Goal: Communication & Community: Participate in discussion

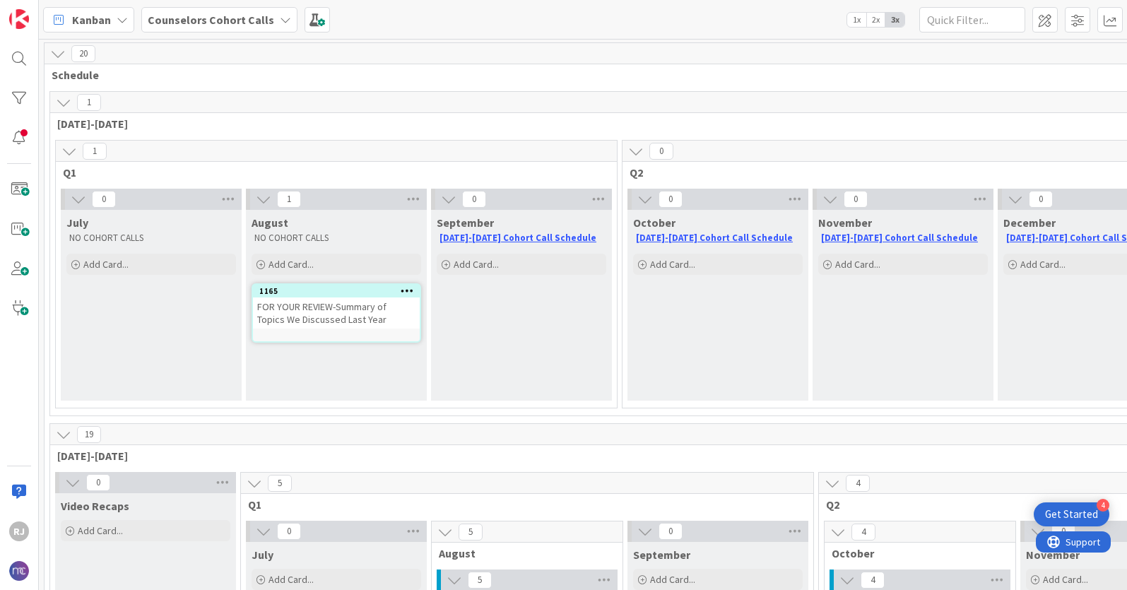
click at [328, 312] on div "FOR YOUR REVIEW-Summary of Topics We Discussed Last Year" at bounding box center [336, 312] width 167 height 31
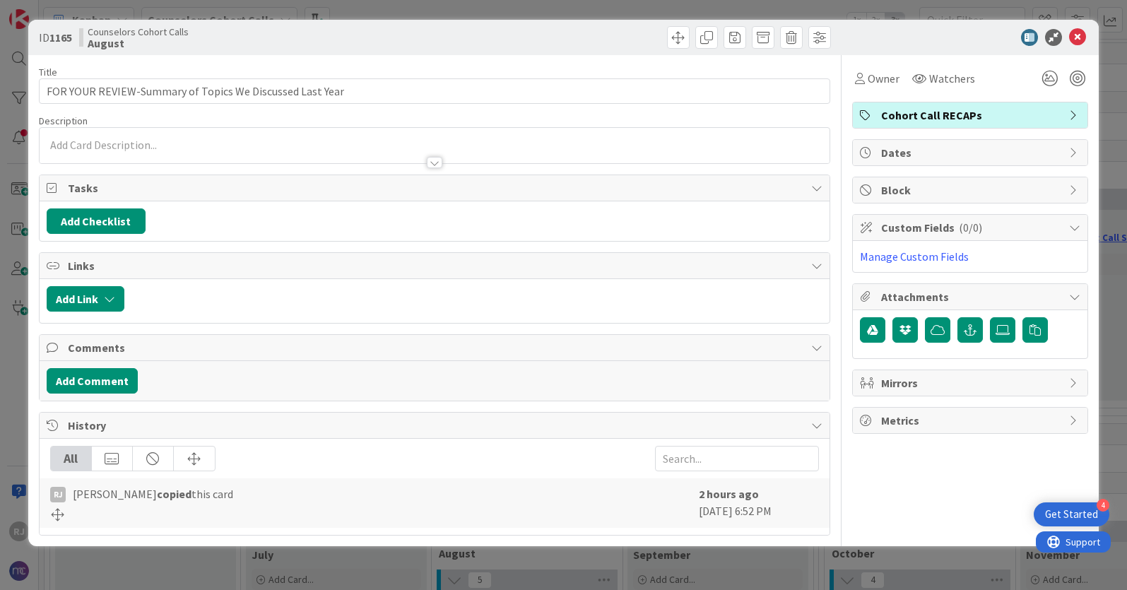
click at [149, 143] on div at bounding box center [435, 145] width 790 height 35
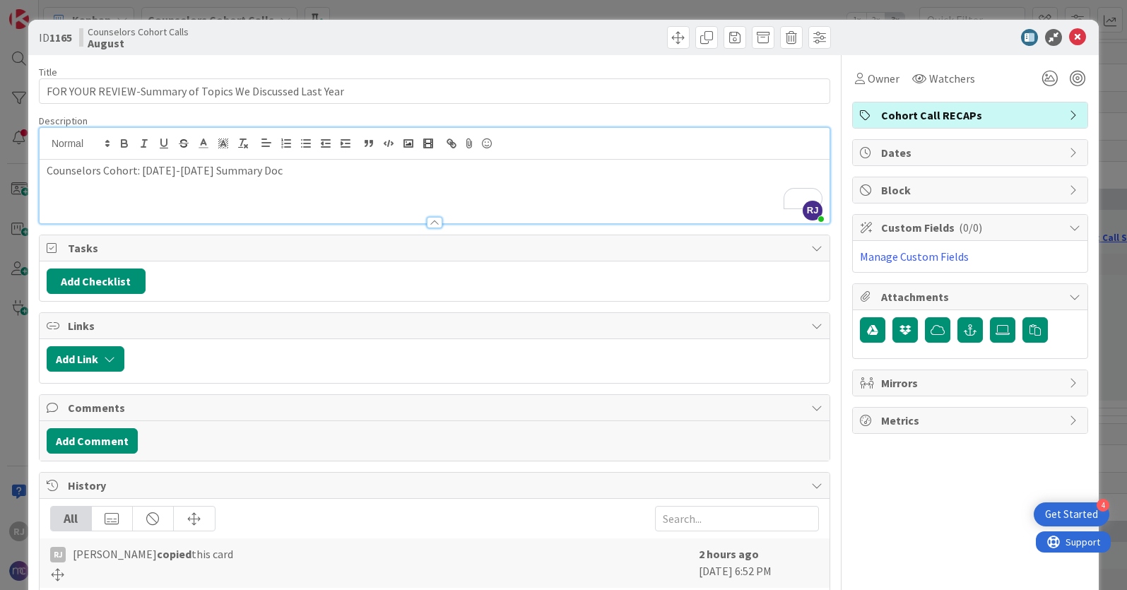
click at [146, 172] on p "Counselors Cohort: [DATE]-[DATE] Summary Doc" at bounding box center [435, 171] width 776 height 16
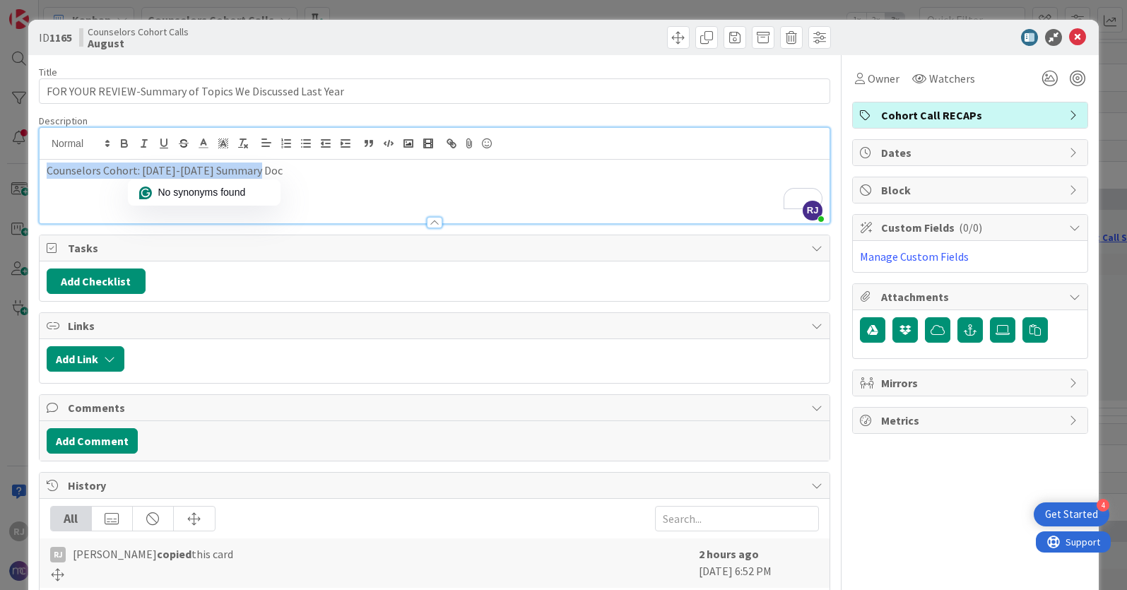
click at [146, 172] on p "Counselors Cohort: [DATE]-[DATE] Summary Doc" at bounding box center [435, 171] width 776 height 16
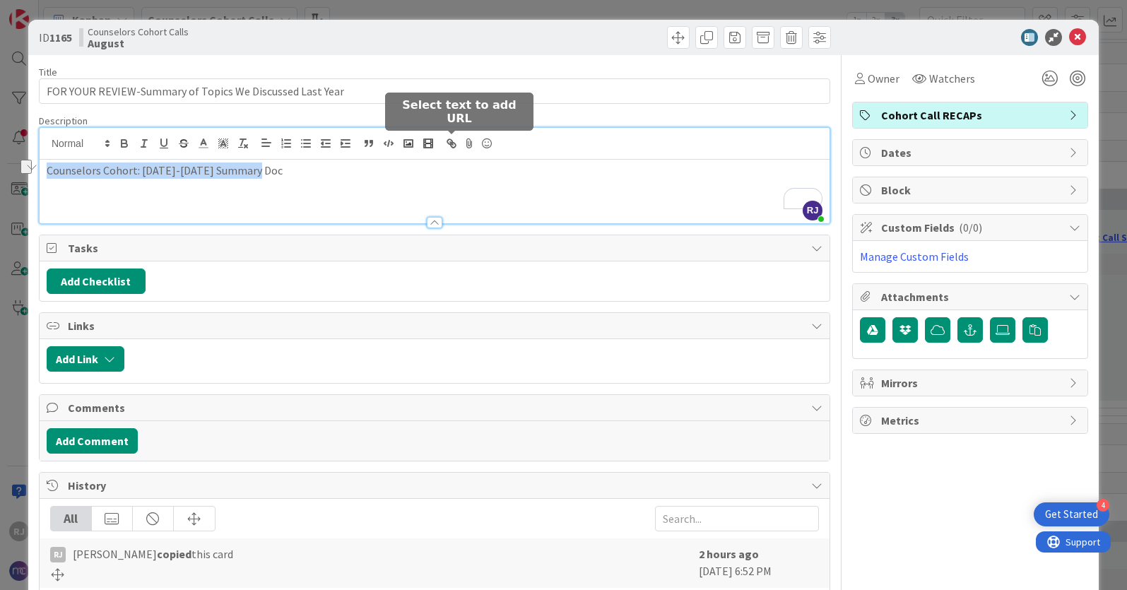
click at [454, 143] on icon "button" at bounding box center [453, 145] width 5 height 5
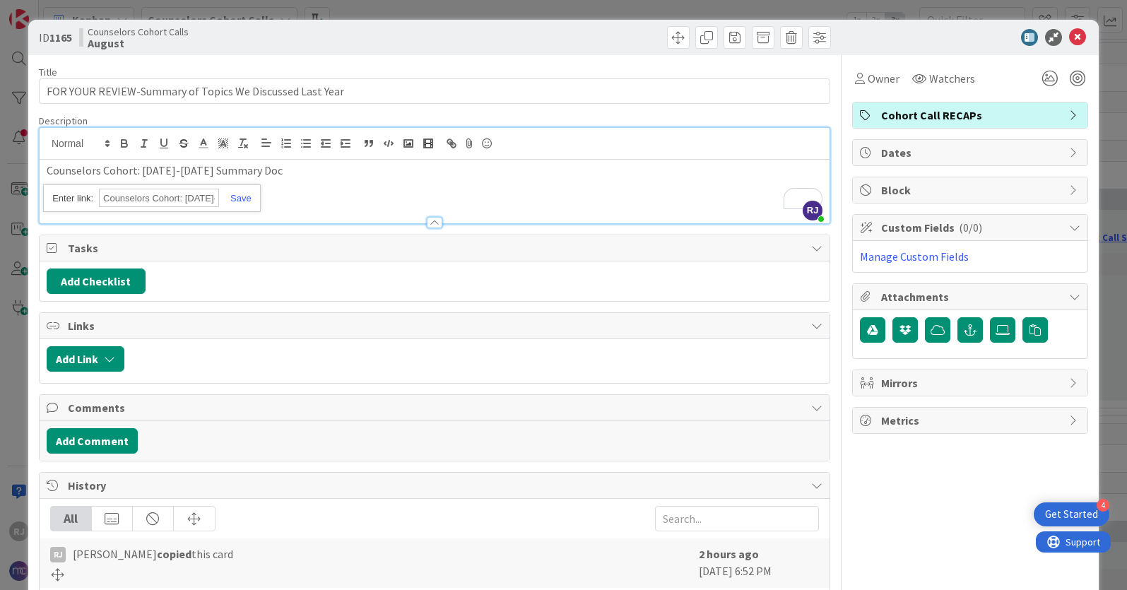
click at [175, 200] on input "Counselors Cohort: [DATE]-[DATE] Summary Doc" at bounding box center [159, 198] width 120 height 18
paste input "[URL][DOMAIN_NAME]"
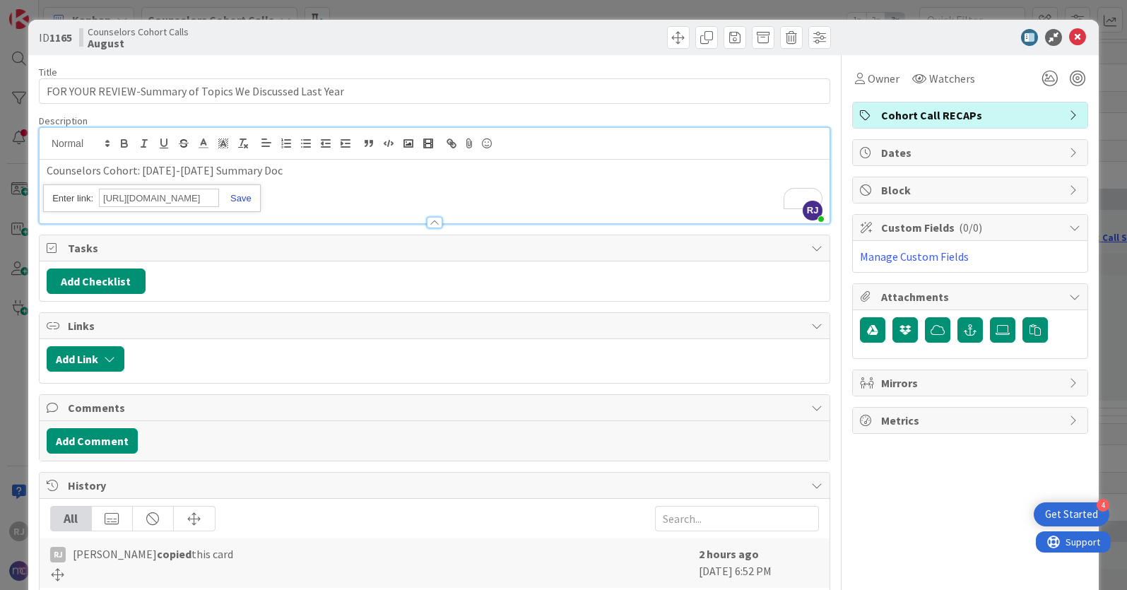
type input "[URL][DOMAIN_NAME]"
click at [243, 196] on link at bounding box center [235, 198] width 33 height 11
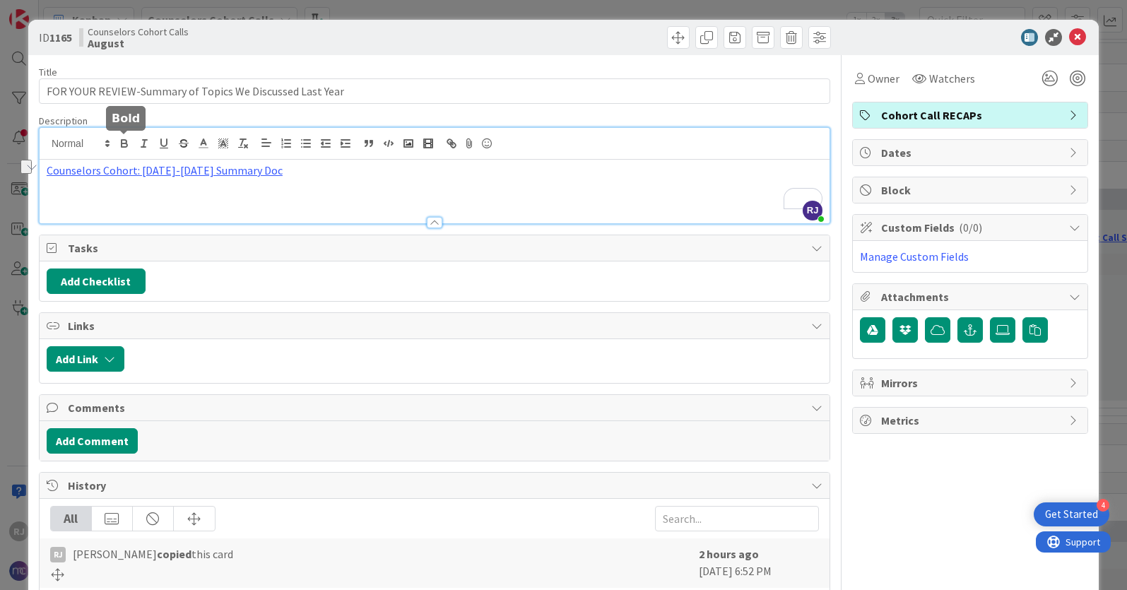
click at [124, 140] on icon "button" at bounding box center [124, 142] width 5 height 4
click at [344, 196] on div "Counselors Cohort: [DATE]-[DATE] Summary Doc" at bounding box center [435, 192] width 790 height 64
click at [1077, 35] on icon at bounding box center [1077, 37] width 17 height 17
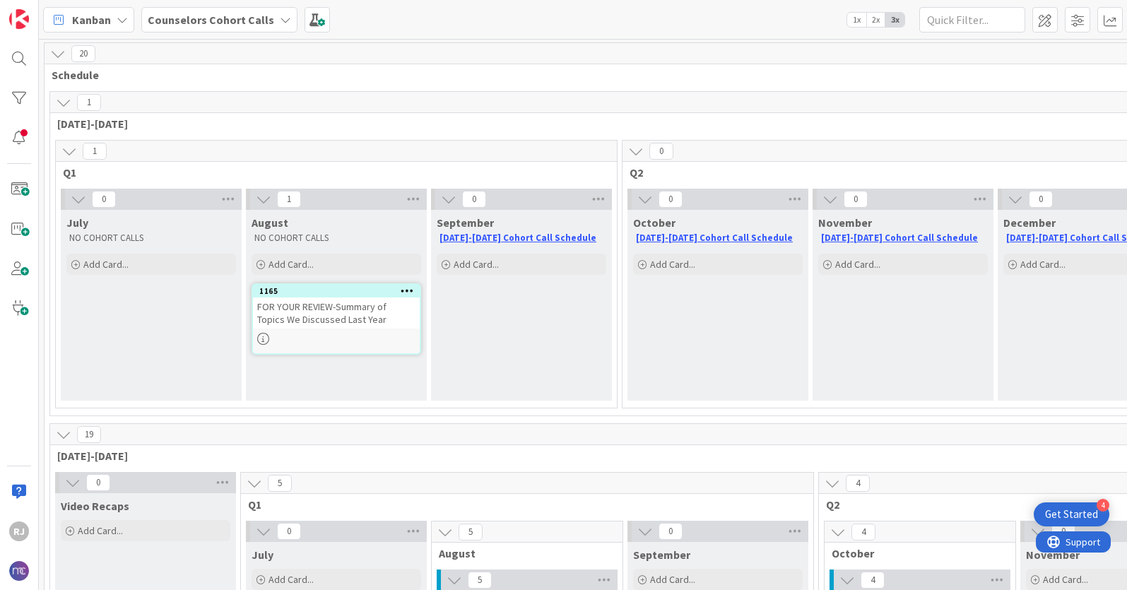
click at [213, 23] on b "Counselors Cohort Calls" at bounding box center [211, 20] width 126 height 14
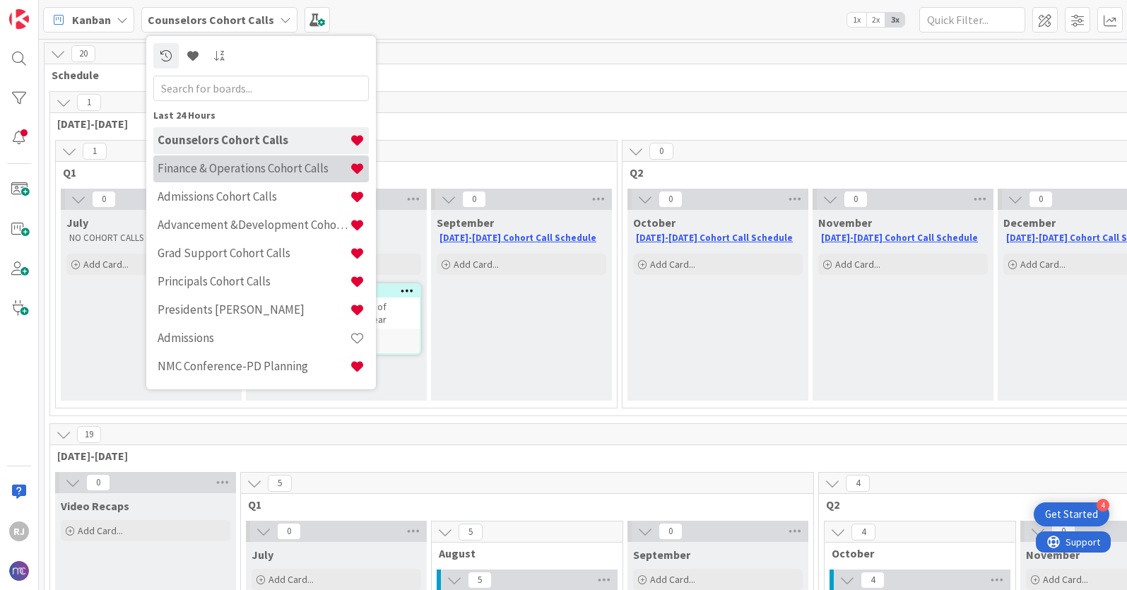
click at [201, 165] on h4 "Finance & Operations Cohort Calls" at bounding box center [254, 168] width 192 height 14
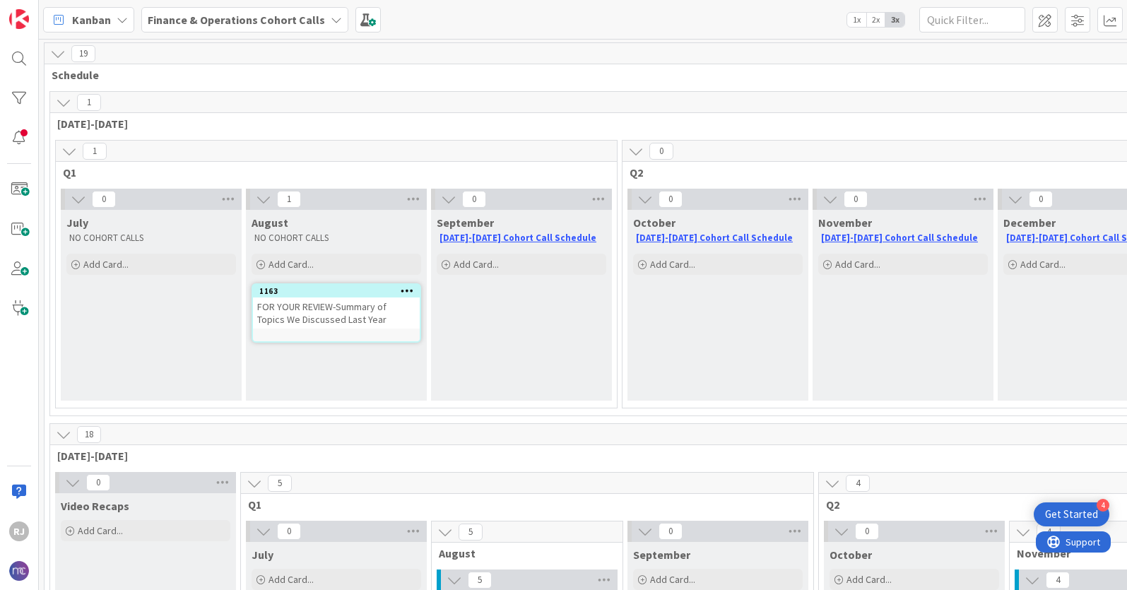
click at [302, 310] on div "FOR YOUR REVIEW-Summary of Topics We Discussed Last Year" at bounding box center [336, 312] width 167 height 31
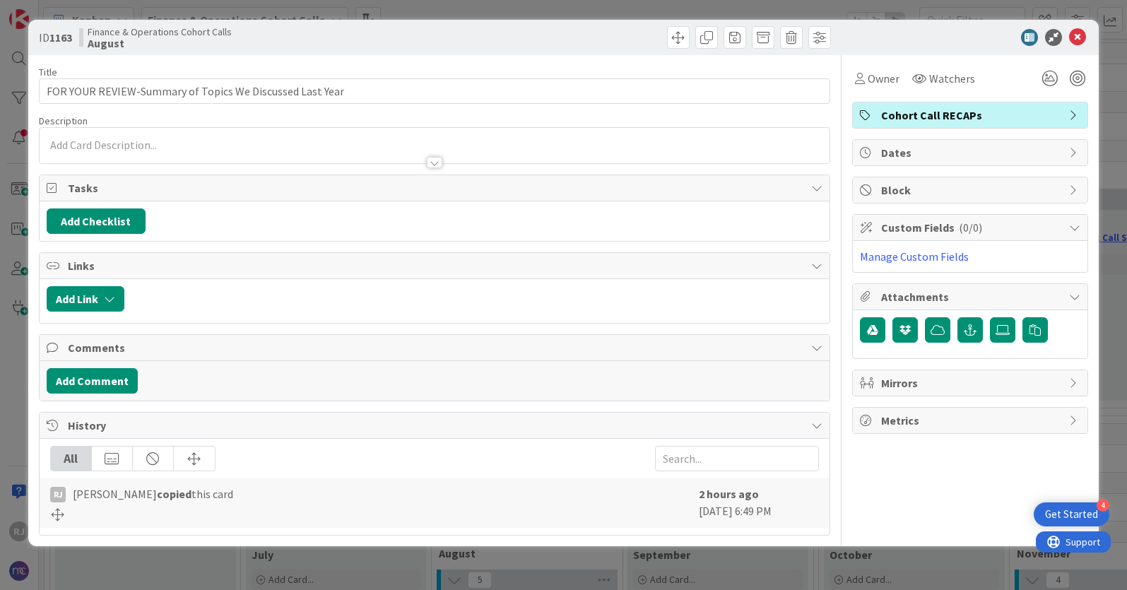
click at [134, 143] on div at bounding box center [435, 145] width 790 height 35
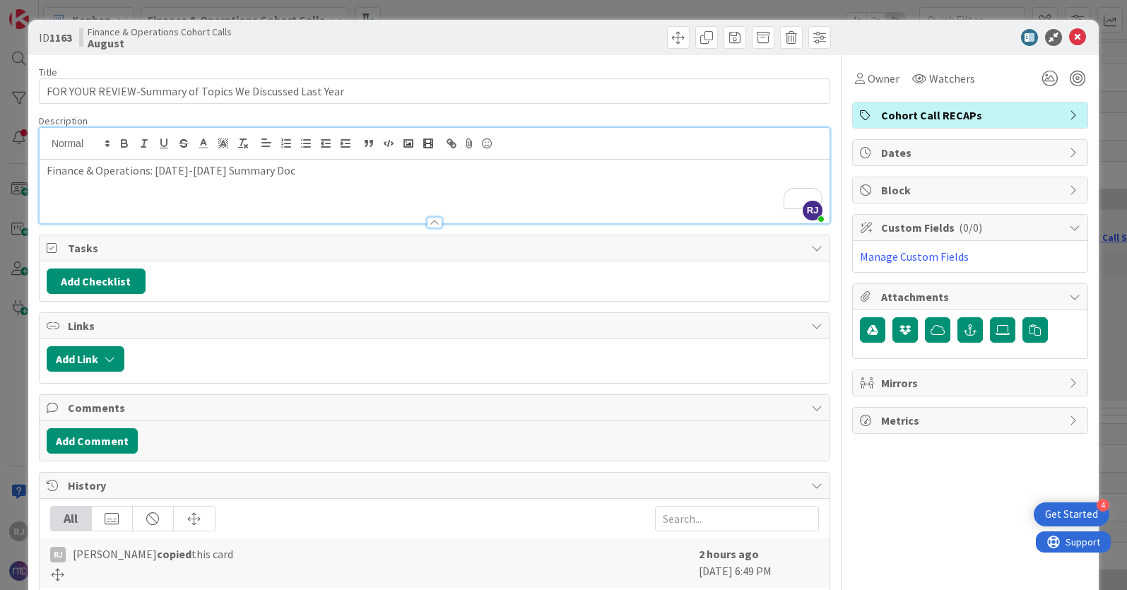
click at [147, 171] on p "Finance & Operations: [DATE]-[DATE] Summary Doc" at bounding box center [435, 171] width 776 height 16
click at [247, 170] on p "Finance & Operations Cohort: [DATE]-[DATE] Summary Doc" at bounding box center [435, 171] width 776 height 16
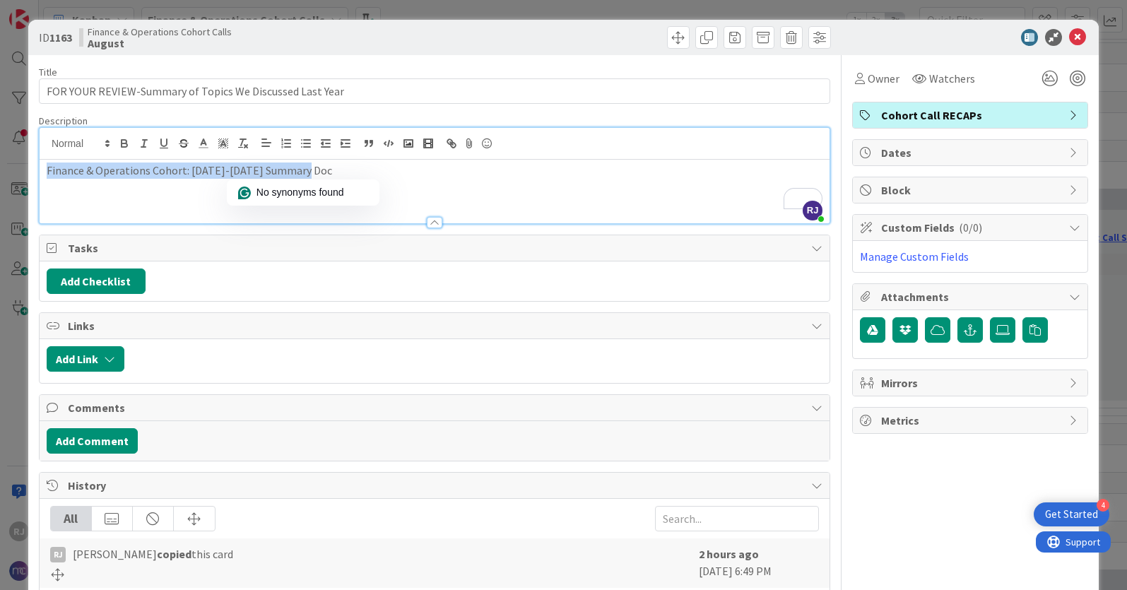
click at [247, 170] on p "Finance & Operations Cohort: [DATE]-[DATE] Summary Doc" at bounding box center [435, 171] width 776 height 16
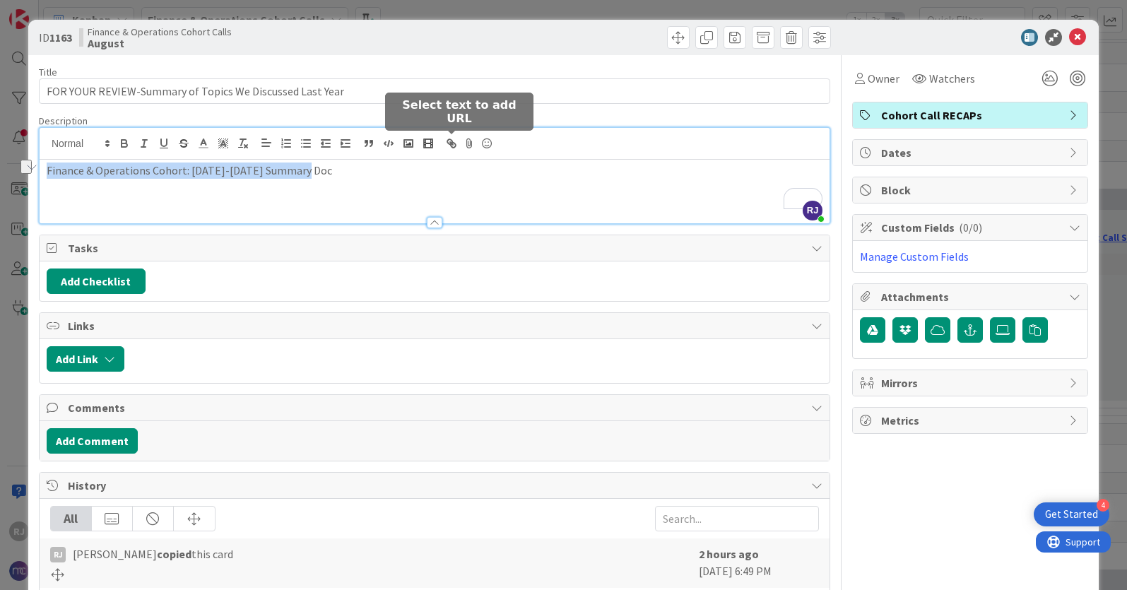
click at [449, 138] on icon "button" at bounding box center [451, 143] width 13 height 13
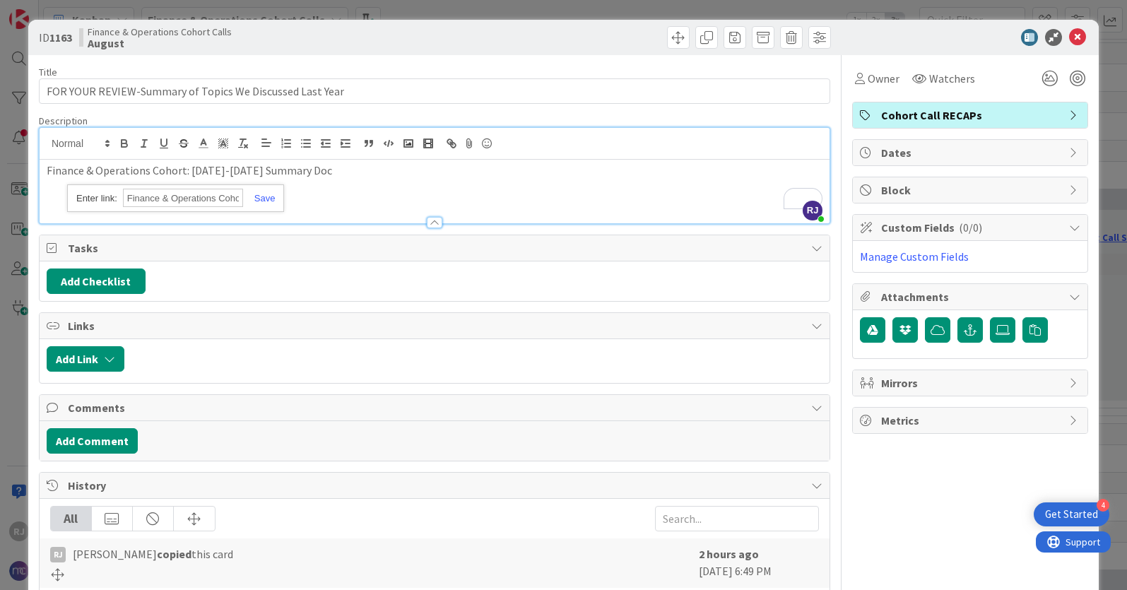
click at [183, 201] on input "Finance & Operations Cohort: [DATE]-[DATE] Summary Doc" at bounding box center [183, 198] width 120 height 18
paste input "[URL][DOMAIN_NAME]"
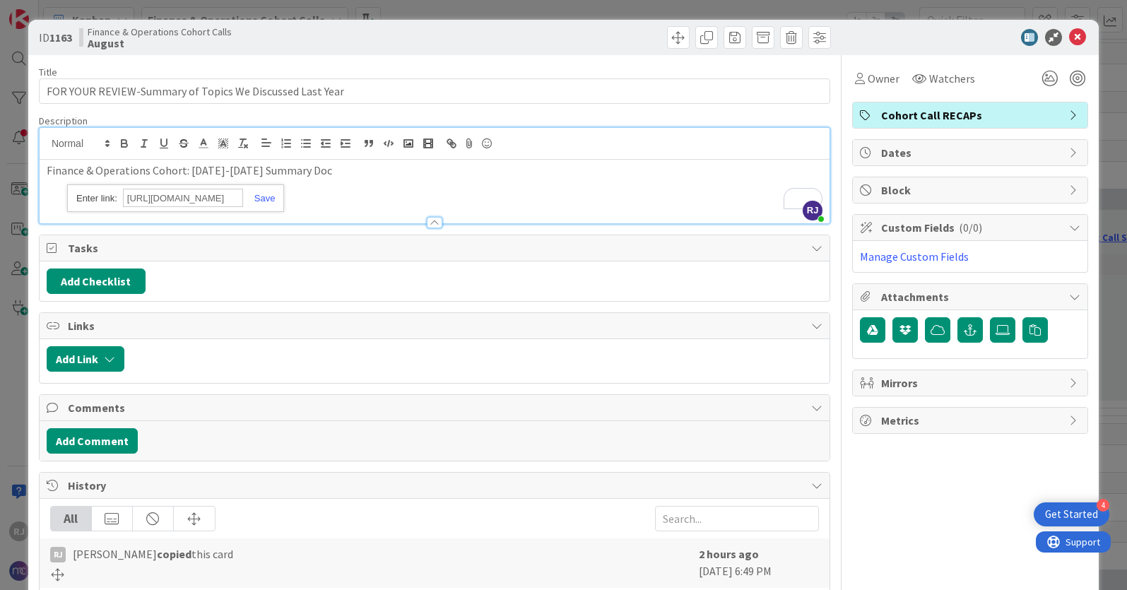
scroll to position [0, 346]
type input "[URL][DOMAIN_NAME]"
click at [268, 195] on link at bounding box center [259, 198] width 33 height 11
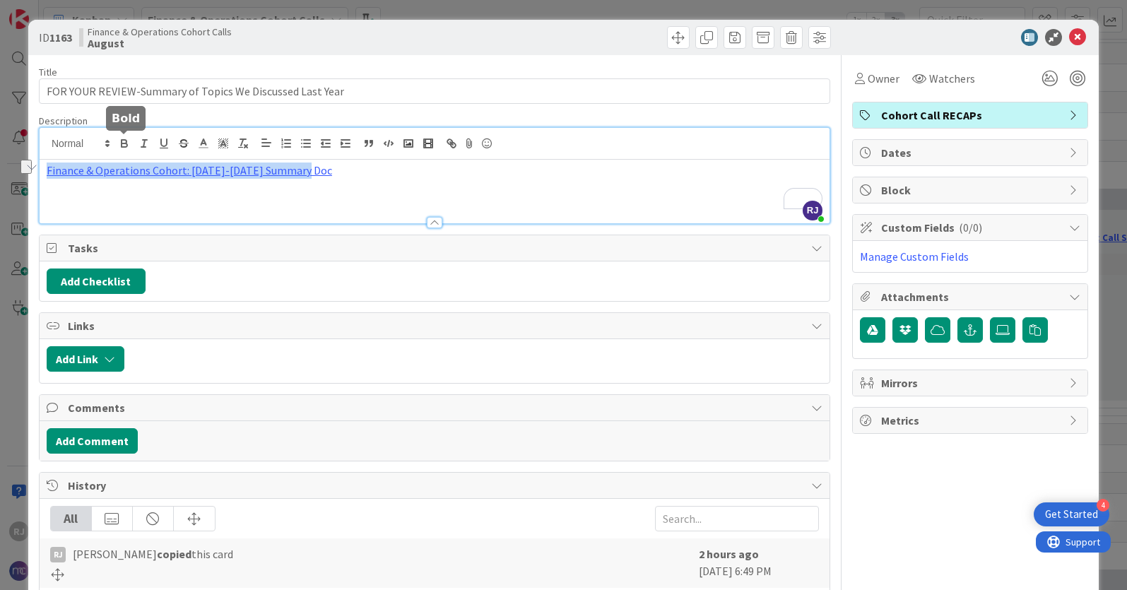
click at [123, 143] on icon "button" at bounding box center [125, 145] width 6 height 4
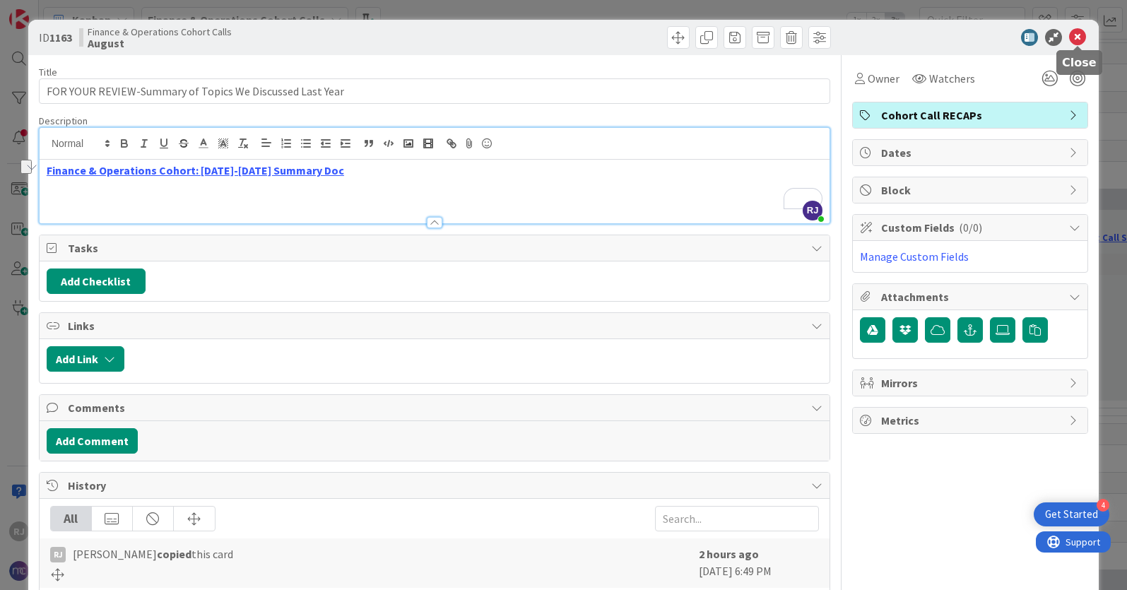
click at [1080, 35] on icon at bounding box center [1077, 37] width 17 height 17
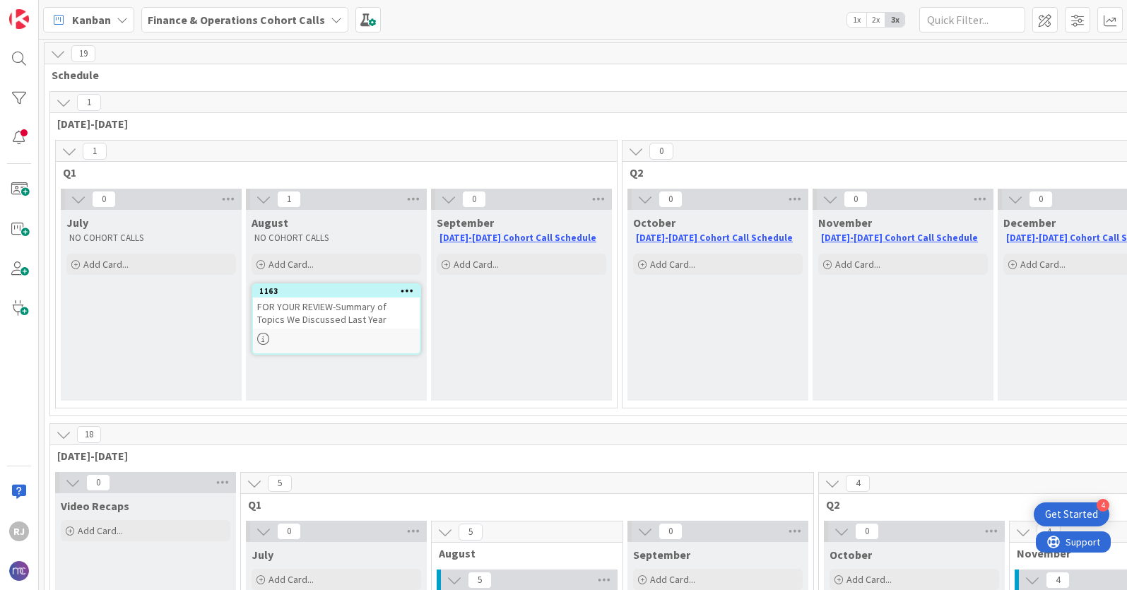
click at [264, 22] on b "Finance & Operations Cohort Calls" at bounding box center [236, 20] width 177 height 14
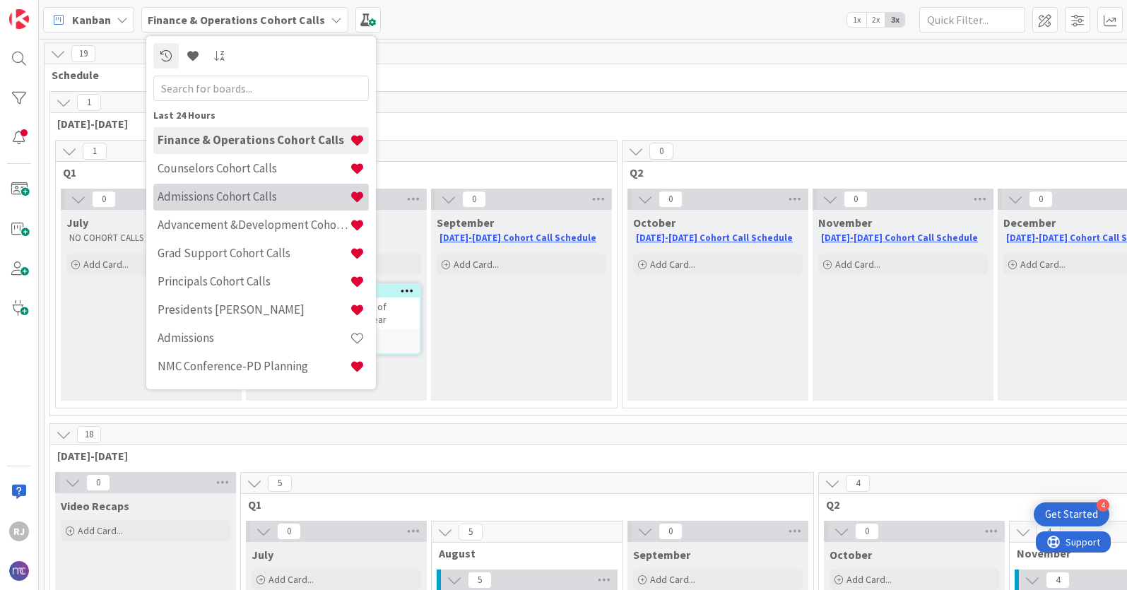
click at [218, 198] on h4 "Admissions Cohort Calls" at bounding box center [254, 196] width 192 height 14
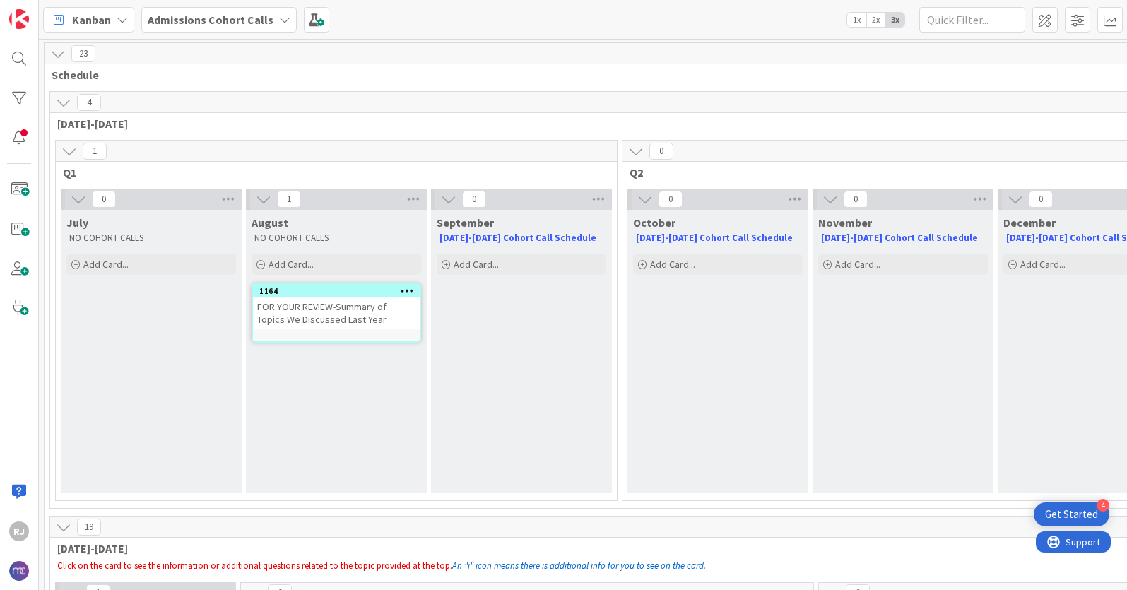
click at [332, 310] on div "FOR YOUR REVIEW-Summary of Topics We Discussed Last Year" at bounding box center [336, 312] width 167 height 31
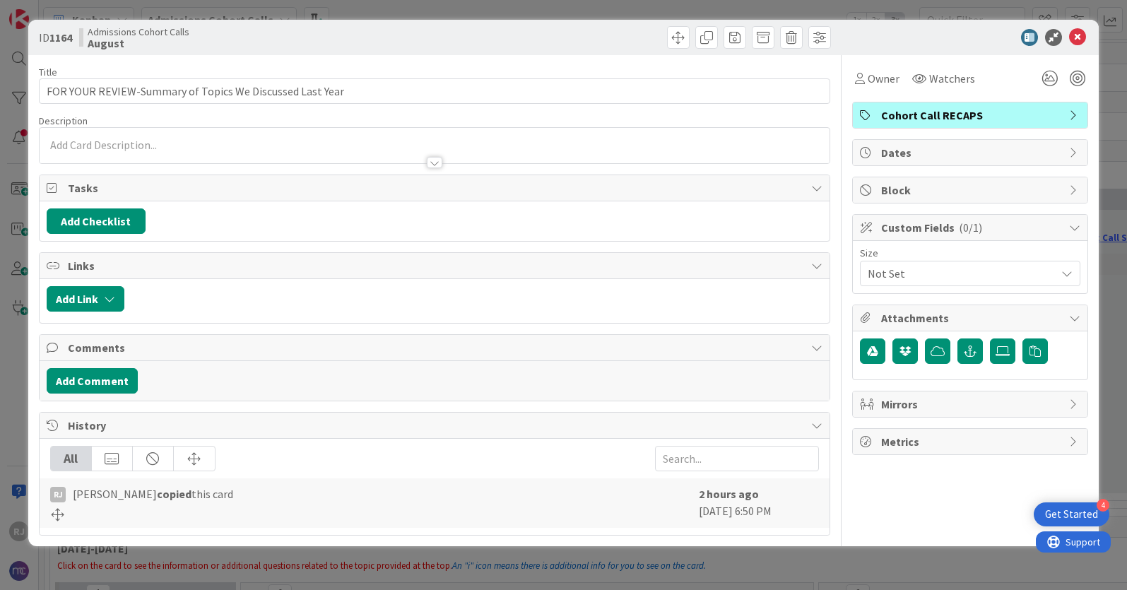
click at [151, 148] on div at bounding box center [435, 155] width 790 height 15
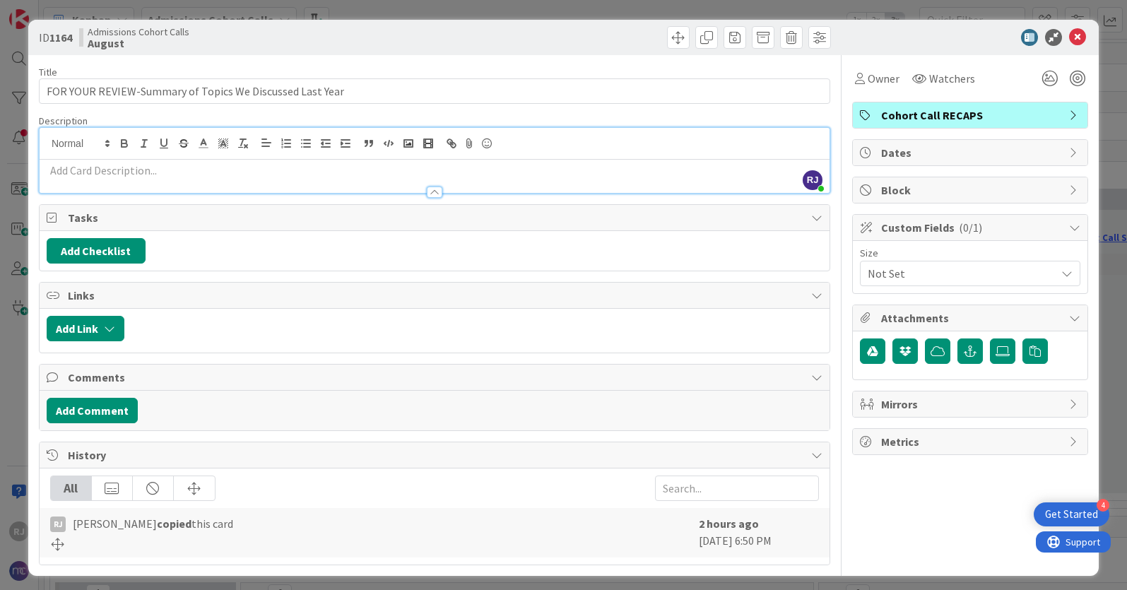
click at [113, 172] on p at bounding box center [435, 171] width 776 height 16
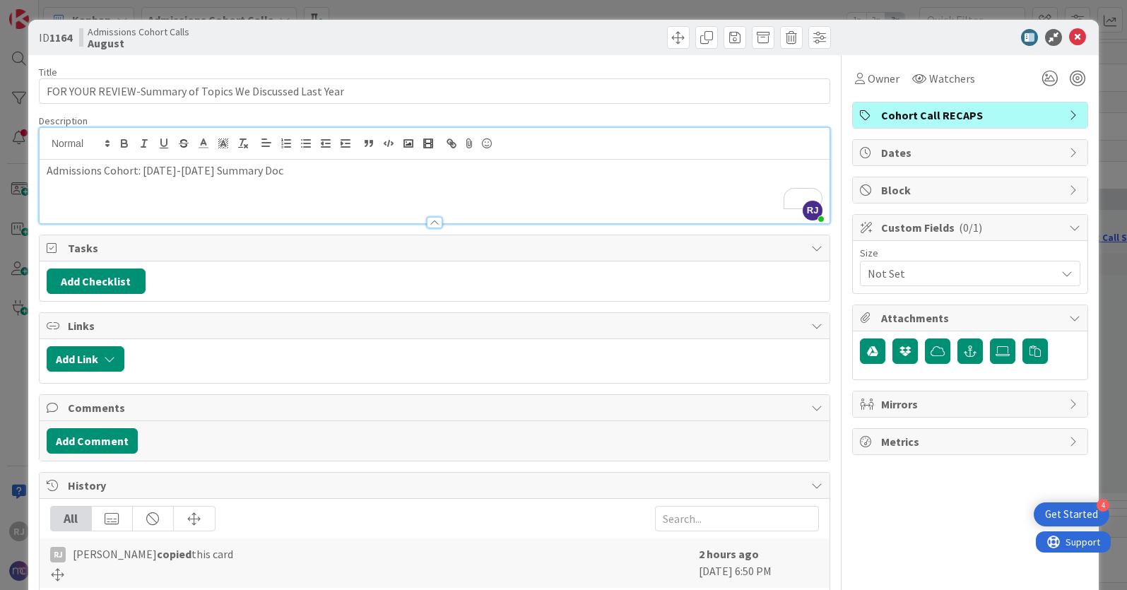
click at [223, 170] on p "Admissions Cohort: [DATE]-[DATE] Summary Doc" at bounding box center [435, 171] width 776 height 16
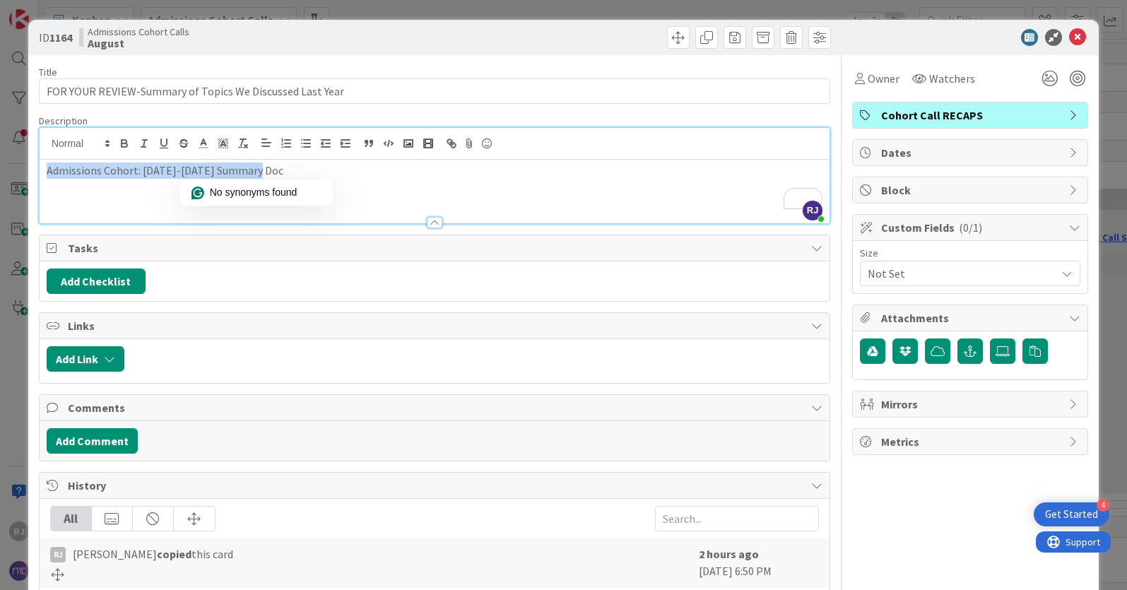
click at [223, 170] on p "Admissions Cohort: [DATE]-[DATE] Summary Doc" at bounding box center [435, 171] width 776 height 16
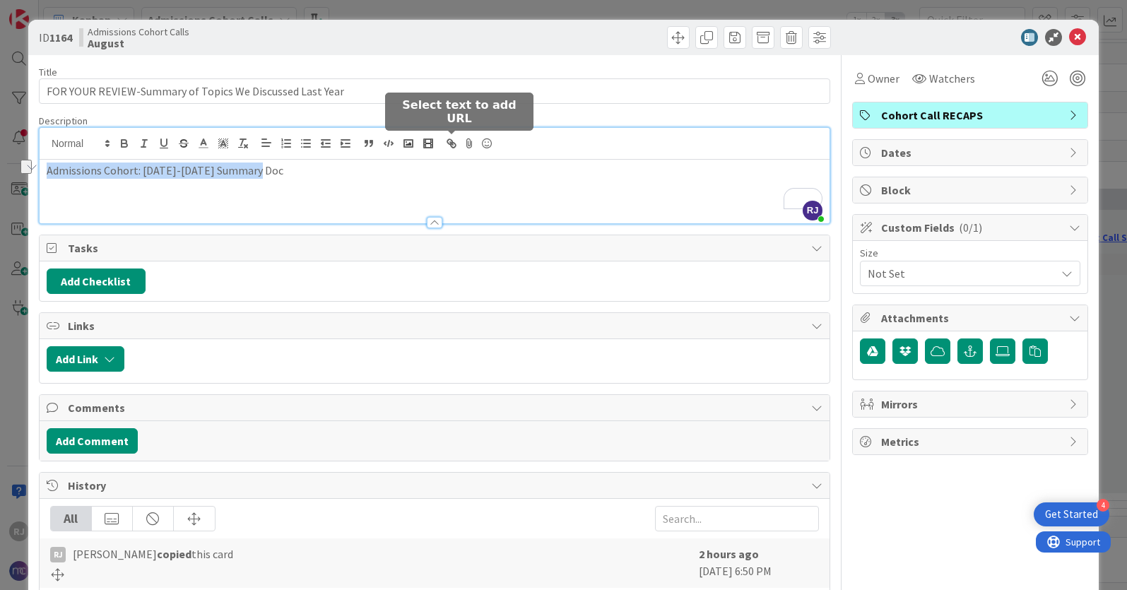
click at [454, 138] on icon "button" at bounding box center [451, 143] width 13 height 13
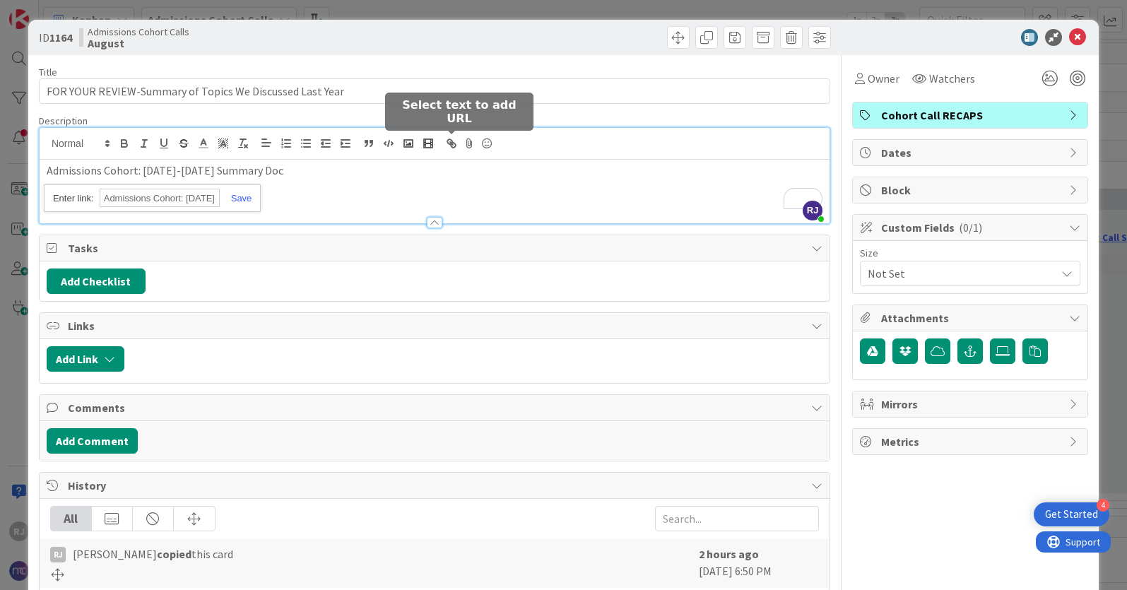
paste input "[URL][DOMAIN_NAME]"
type input "[URL][DOMAIN_NAME]"
click at [240, 201] on link at bounding box center [236, 198] width 33 height 11
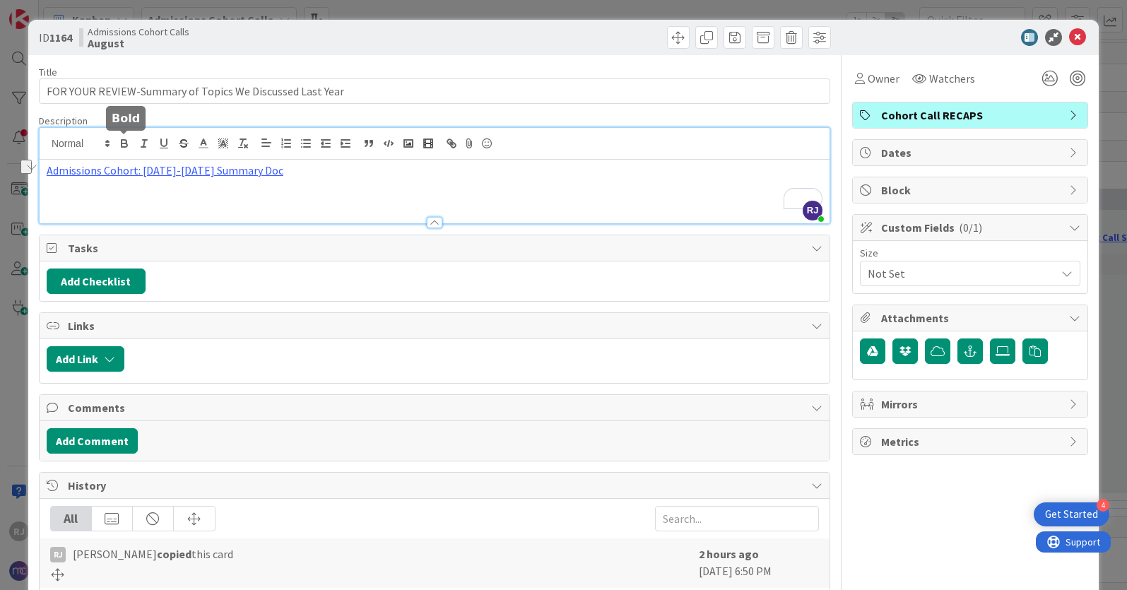
click at [126, 144] on icon "button" at bounding box center [125, 145] width 6 height 4
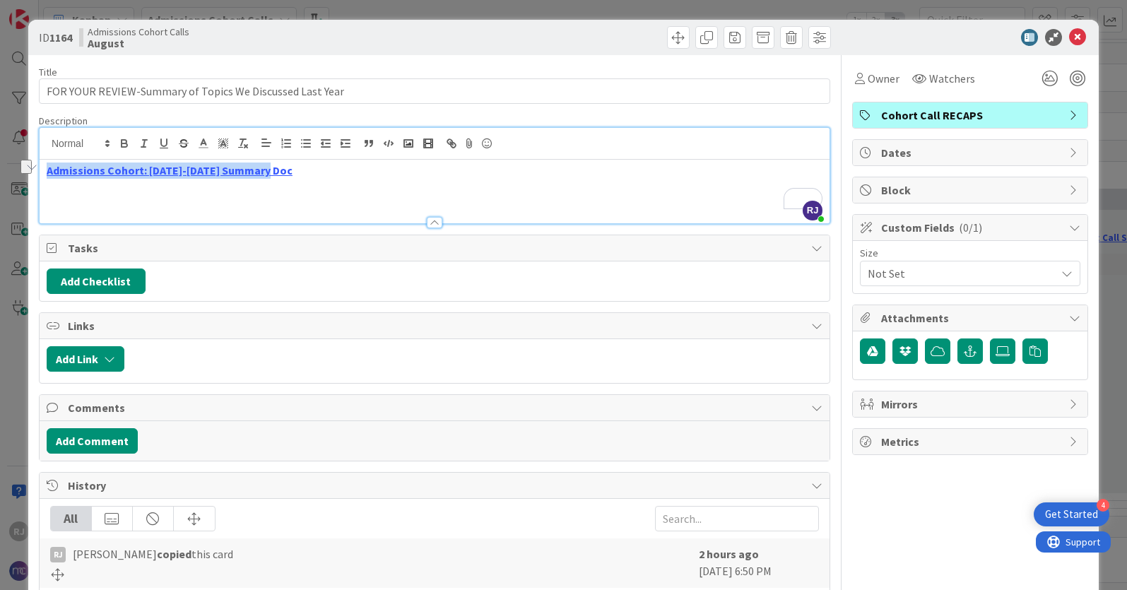
click at [641, 146] on div at bounding box center [435, 144] width 790 height 32
click at [623, 178] on div "Admissions Cohort: [DATE]-[DATE] Summary Doc" at bounding box center [435, 192] width 790 height 64
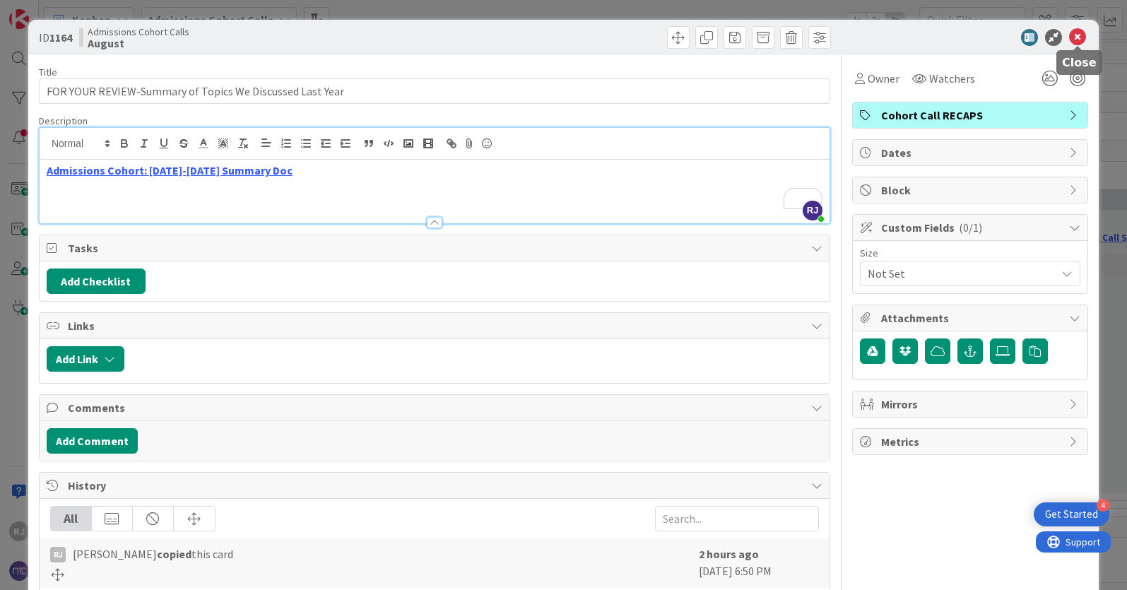
click at [1081, 41] on icon at bounding box center [1077, 37] width 17 height 17
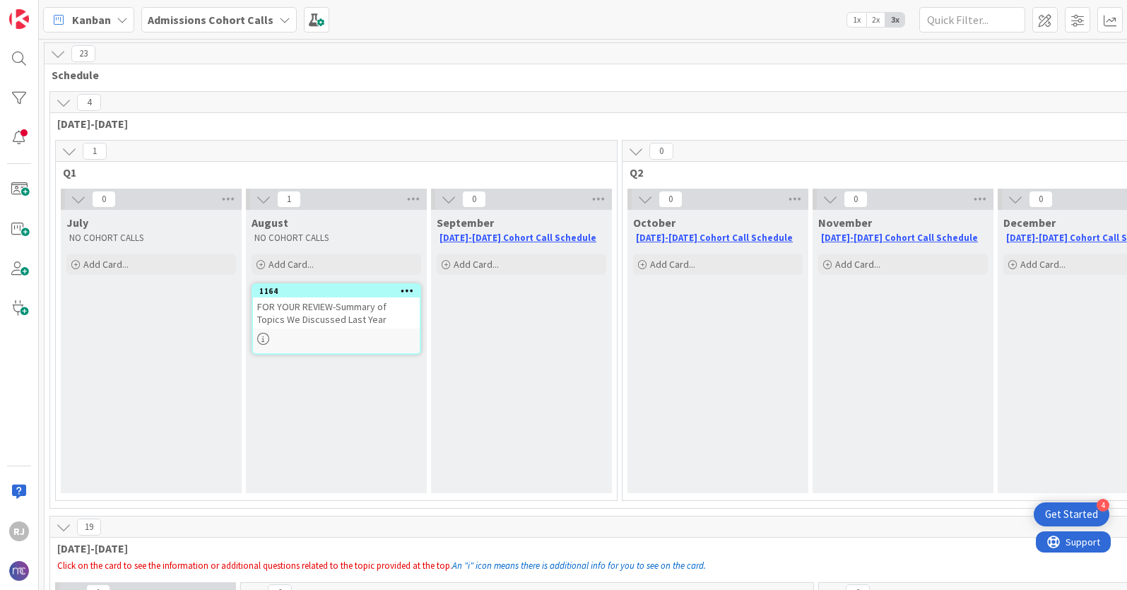
click at [182, 24] on b "Admissions Cohort Calls" at bounding box center [211, 20] width 126 height 14
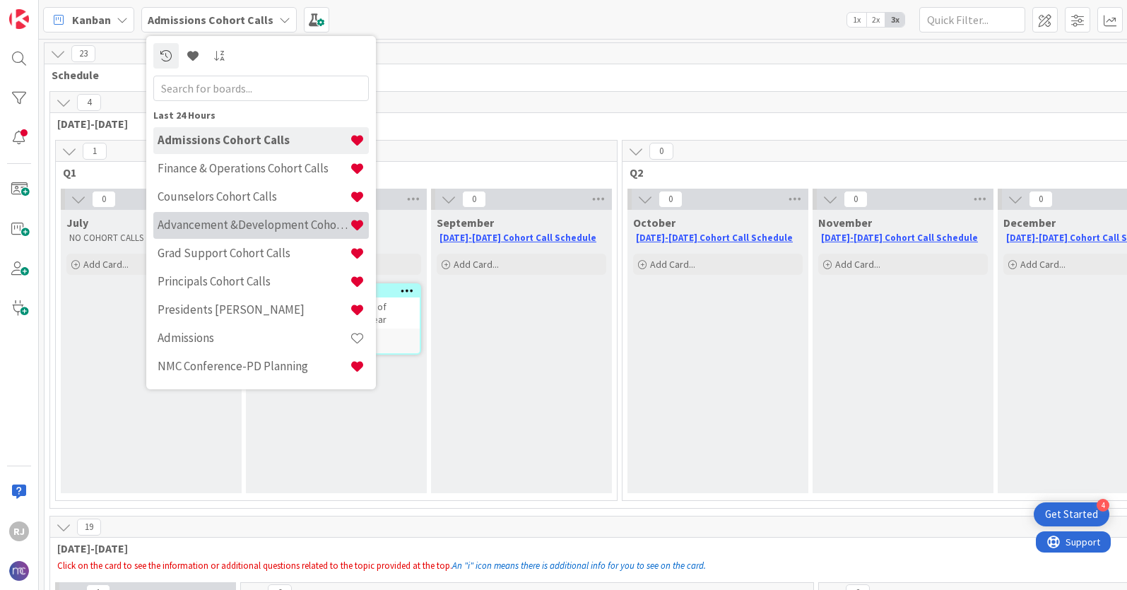
click at [220, 225] on h4 "Advancement &Development Cohort Calls" at bounding box center [254, 225] width 192 height 14
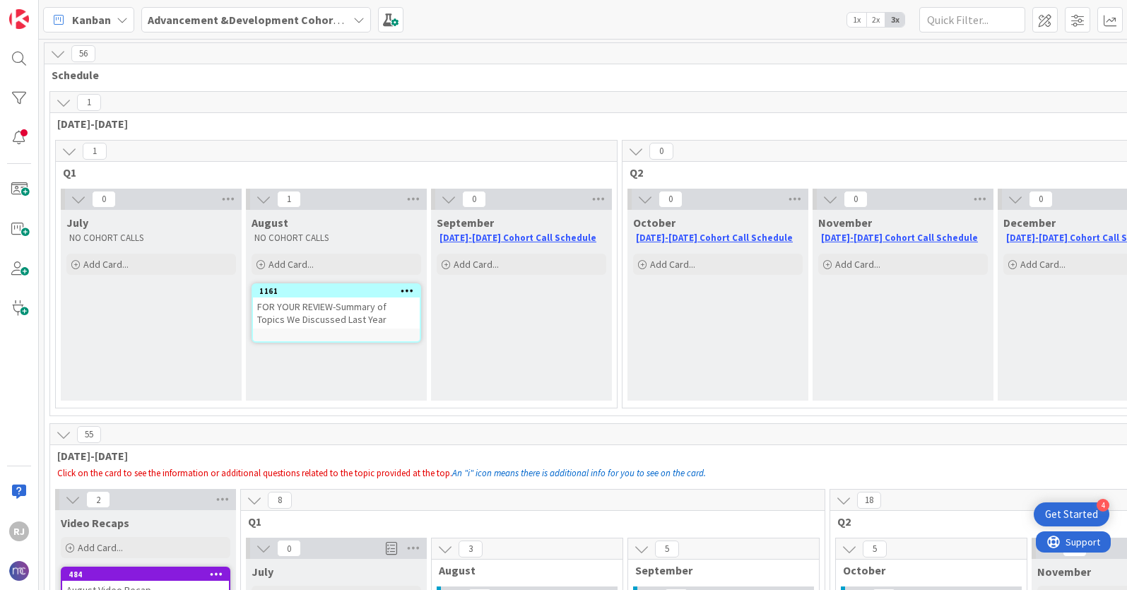
click at [309, 309] on div "FOR YOUR REVIEW-Summary of Topics We Discussed Last Year" at bounding box center [336, 312] width 167 height 31
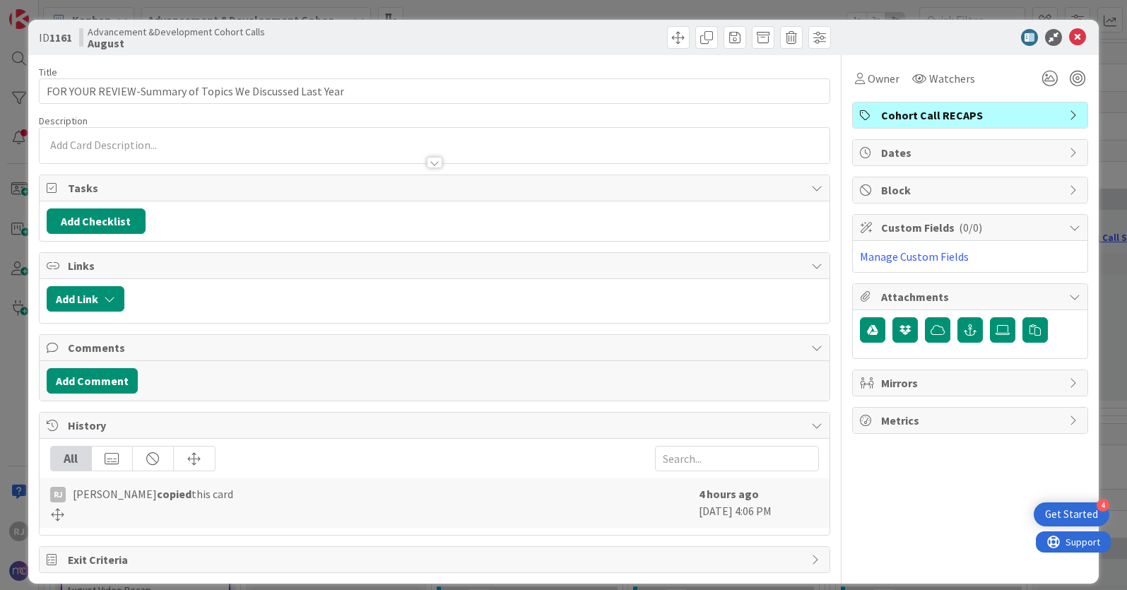
click at [86, 136] on div at bounding box center [435, 145] width 790 height 35
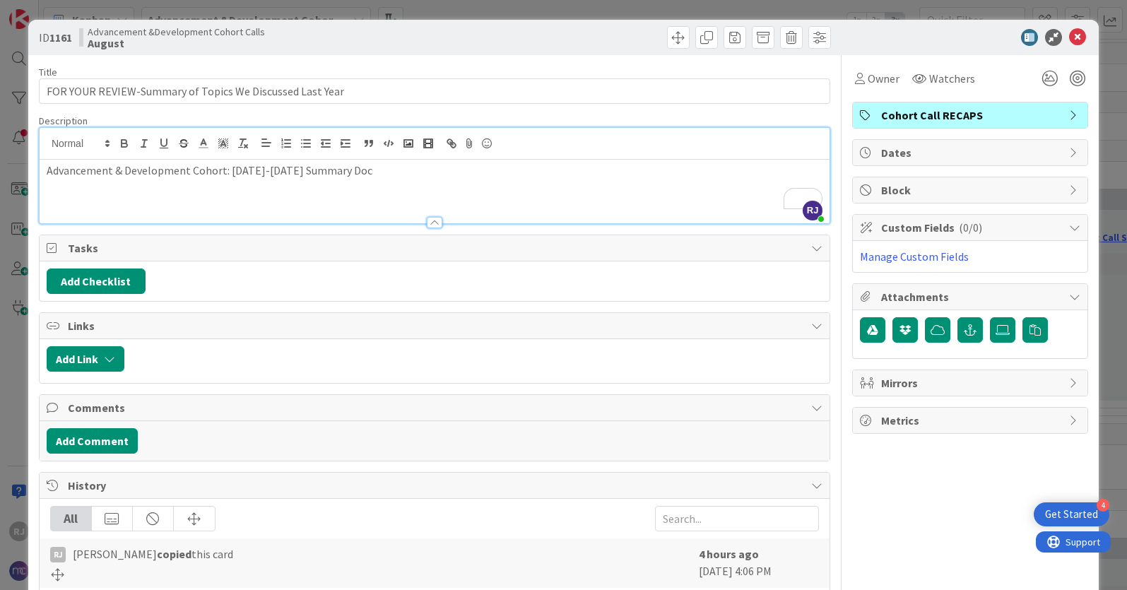
click at [311, 167] on p "Advancement & Development Cohort: [DATE]-[DATE] Summary Doc" at bounding box center [435, 171] width 776 height 16
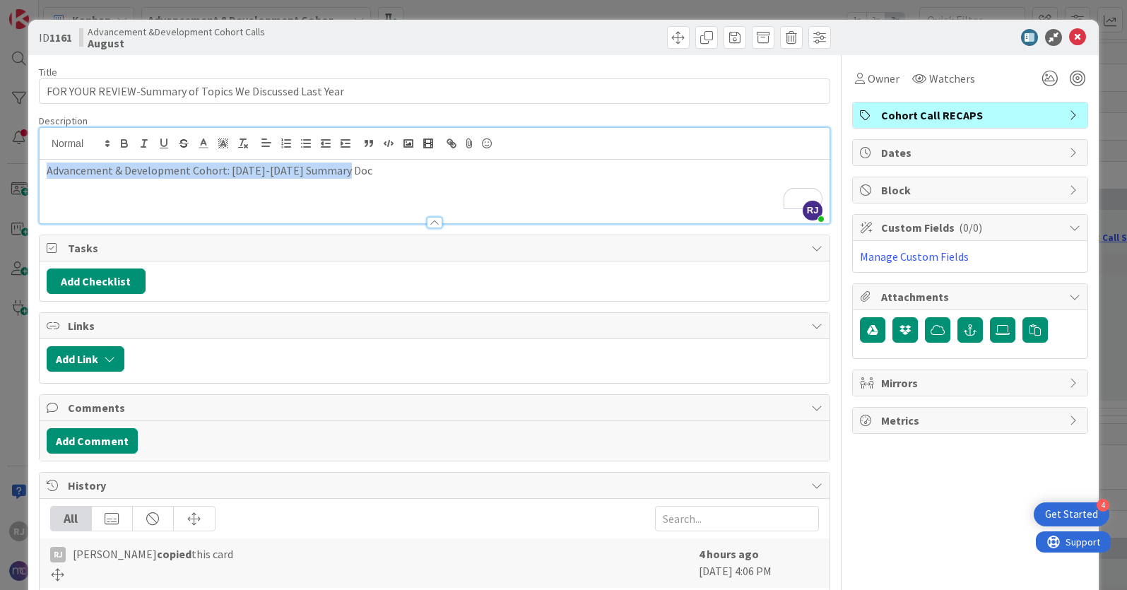
click at [311, 167] on p "Advancement & Development Cohort: [DATE]-[DATE] Summary Doc" at bounding box center [435, 171] width 776 height 16
click at [452, 141] on icon "button" at bounding box center [449, 141] width 5 height 5
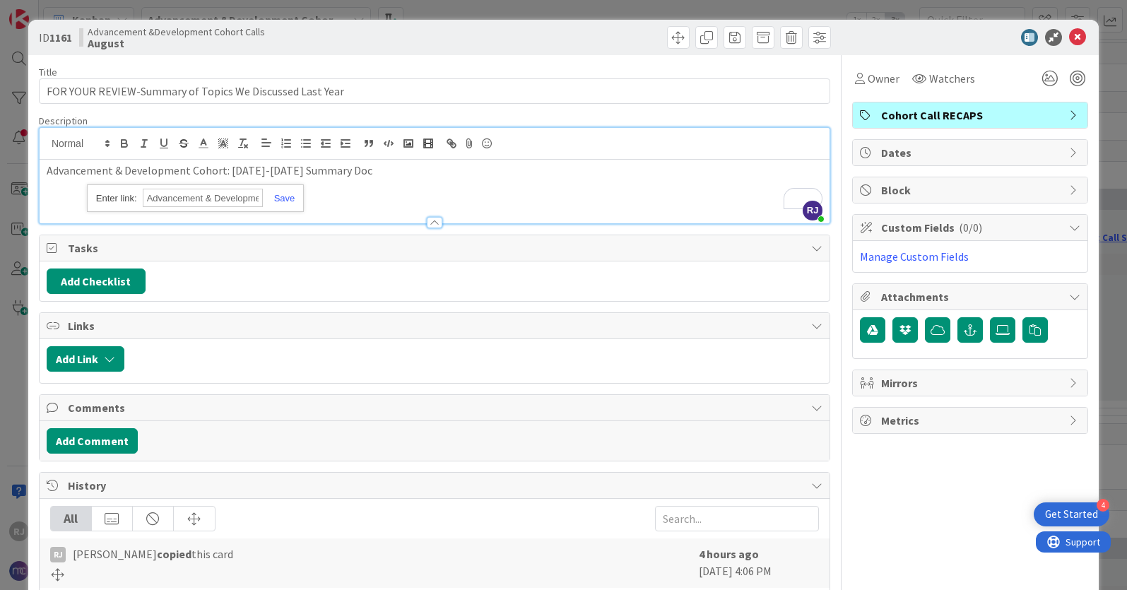
paste input "[URL][DOMAIN_NAME]"
type input "[URL][DOMAIN_NAME]"
click at [284, 199] on link at bounding box center [279, 198] width 33 height 11
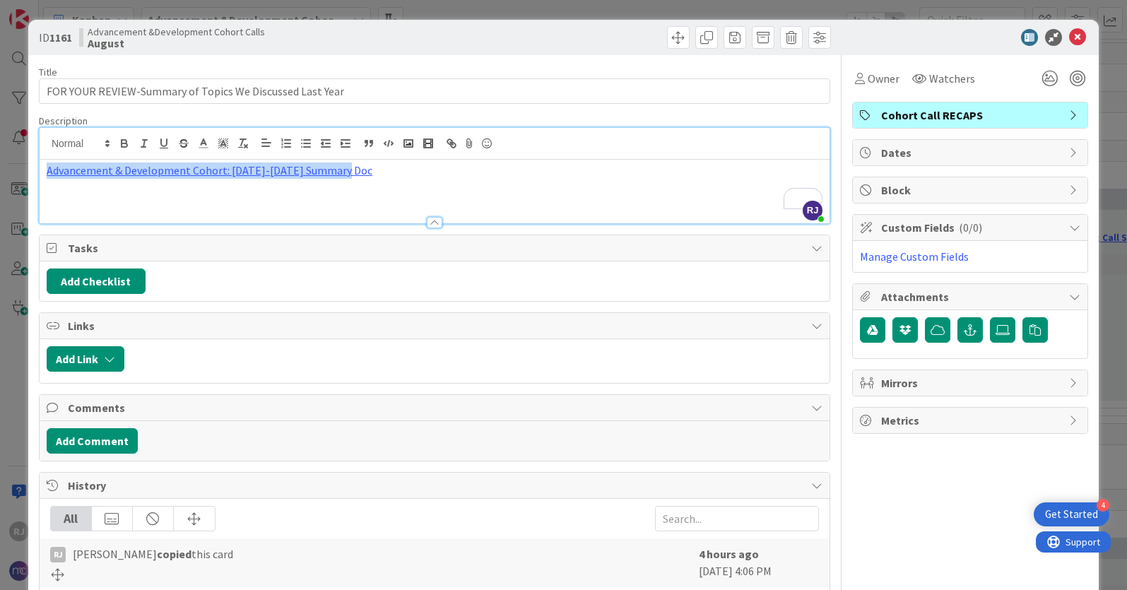
scroll to position [0, 0]
click at [125, 141] on icon "button" at bounding box center [124, 142] width 5 height 4
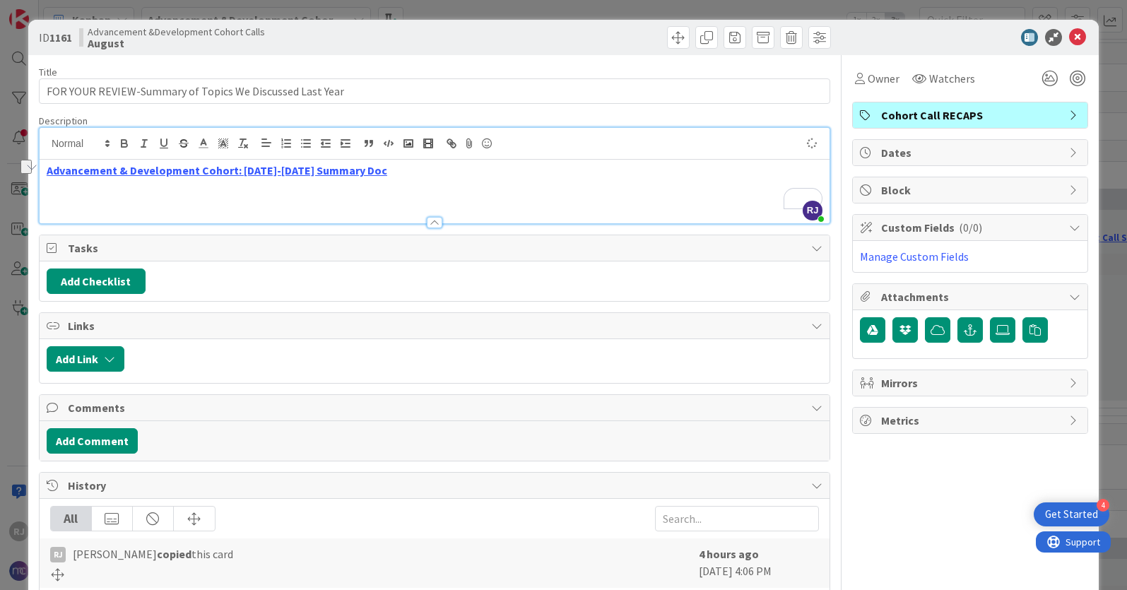
click at [620, 163] on p "Advancement & Development Cohort: [DATE]-[DATE] Summary Doc" at bounding box center [435, 171] width 776 height 16
click at [1078, 35] on icon at bounding box center [1077, 37] width 17 height 17
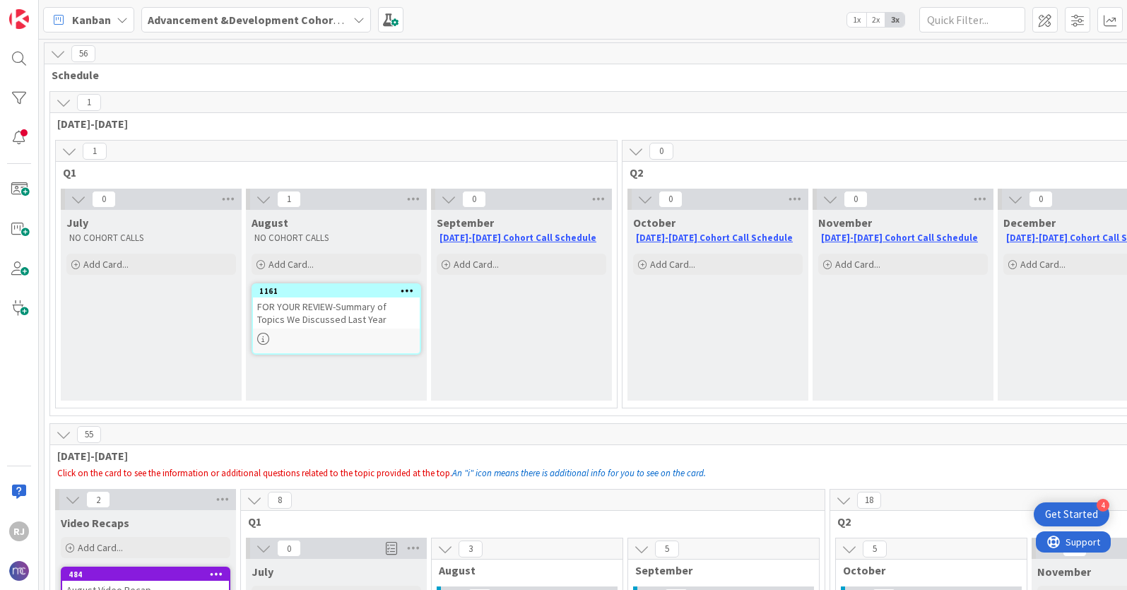
click at [282, 22] on b "Advancement &Development Cohort Calls" at bounding box center [257, 20] width 218 height 14
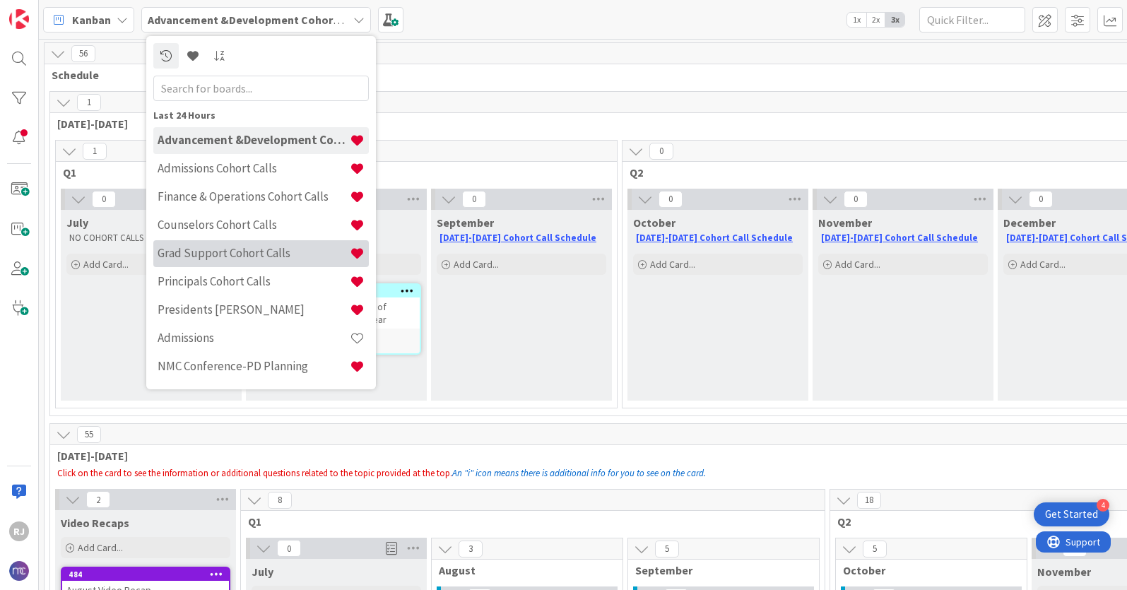
click at [219, 254] on h4 "Grad Support Cohort Calls" at bounding box center [254, 253] width 192 height 14
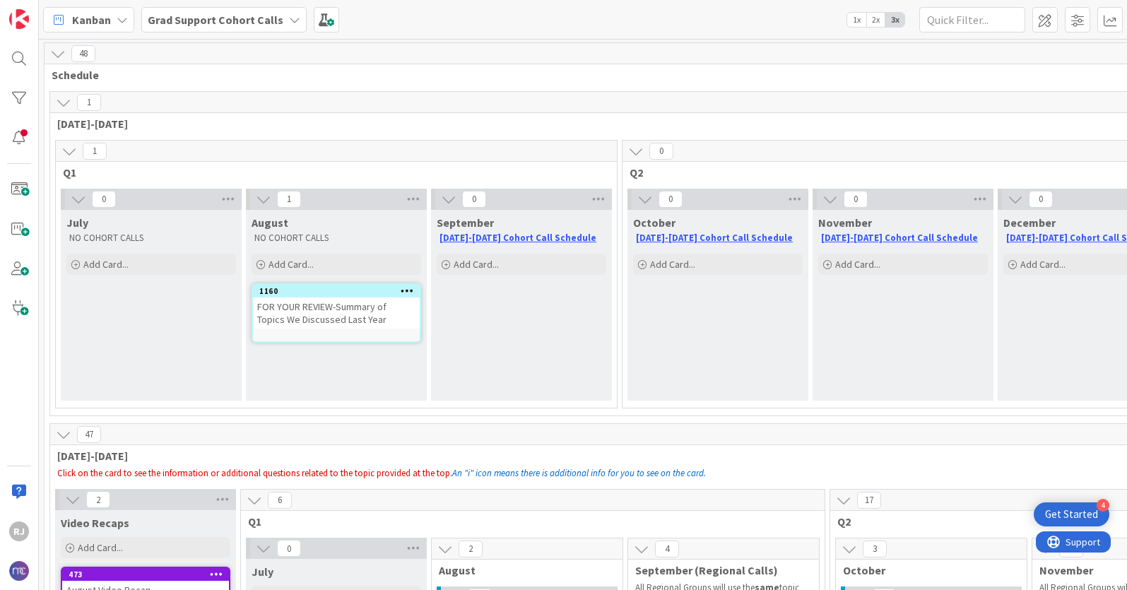
click at [345, 314] on div "FOR YOUR REVIEW-Summary of Topics We Discussed Last Year" at bounding box center [336, 312] width 167 height 31
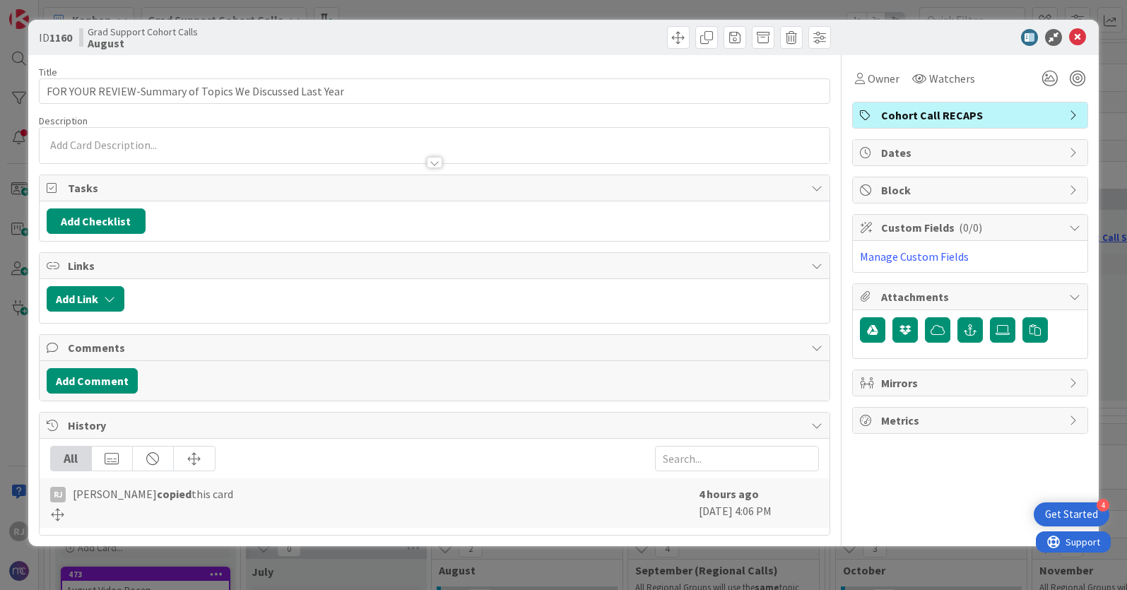
click at [148, 141] on div at bounding box center [435, 145] width 790 height 35
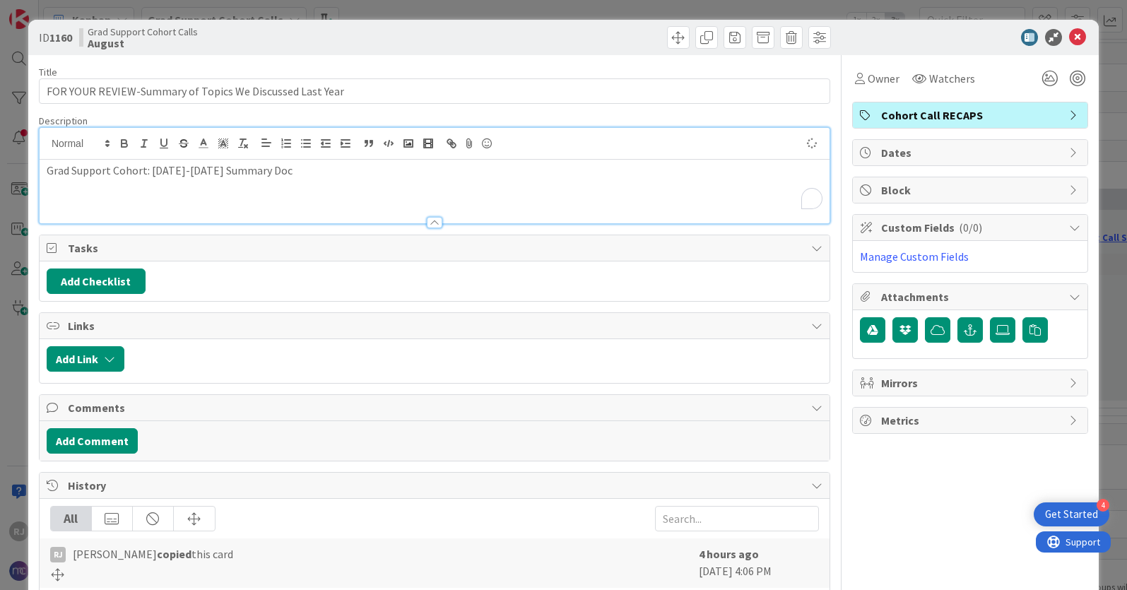
click at [212, 169] on p "Grad Support Cohort: [DATE]-[DATE] Summary Doc" at bounding box center [435, 171] width 776 height 16
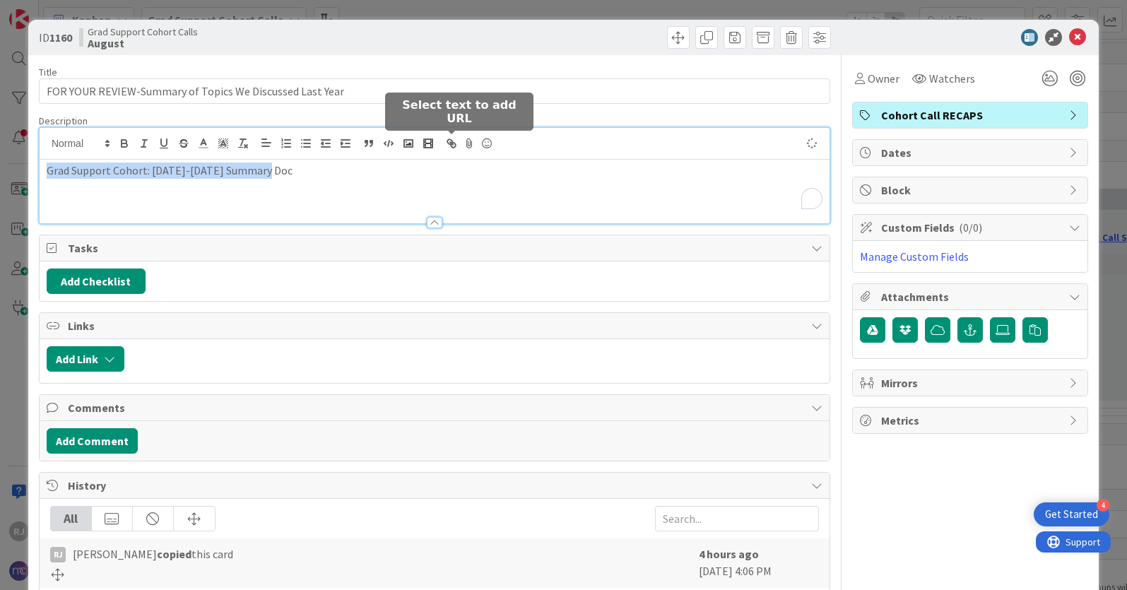
click at [452, 140] on icon "button" at bounding box center [449, 141] width 5 height 5
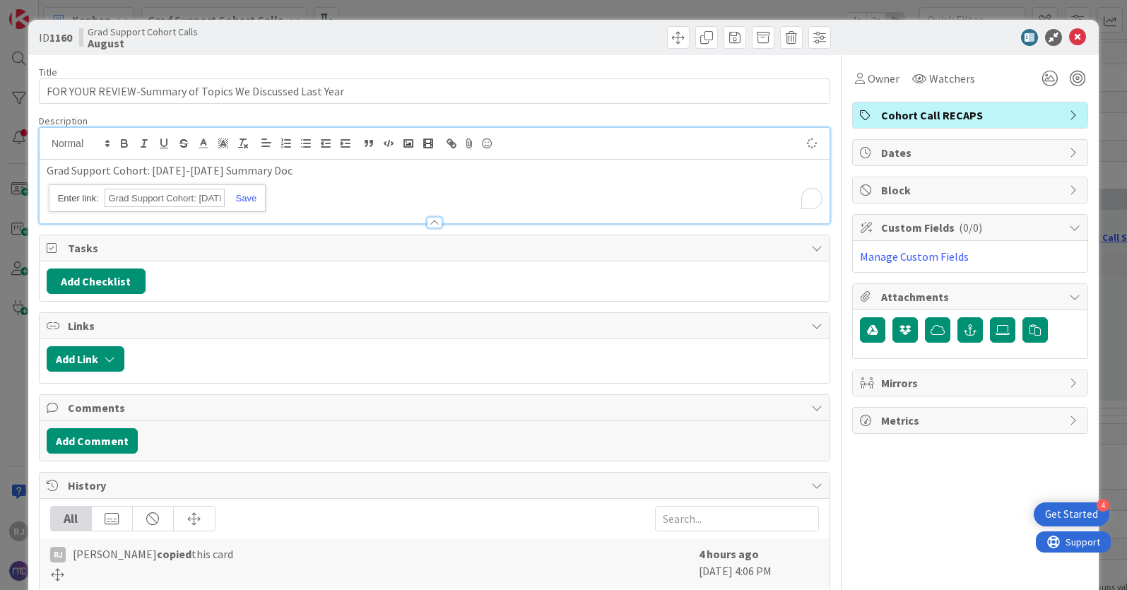
paste input "[URL][DOMAIN_NAME]"
type input "[URL][DOMAIN_NAME]"
click at [251, 199] on link at bounding box center [241, 198] width 33 height 11
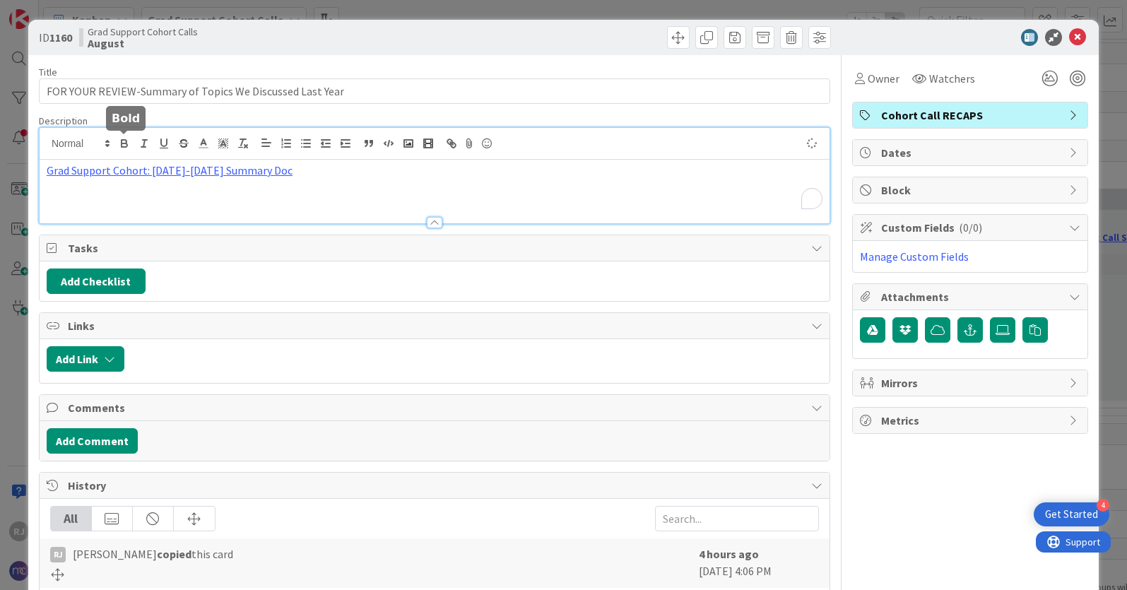
click at [125, 142] on icon "button" at bounding box center [124, 142] width 5 height 4
click at [724, 177] on p "Grad Support Cohort: [DATE]-[DATE] Summary Doc" at bounding box center [435, 171] width 776 height 16
click at [1083, 35] on icon at bounding box center [1077, 37] width 17 height 17
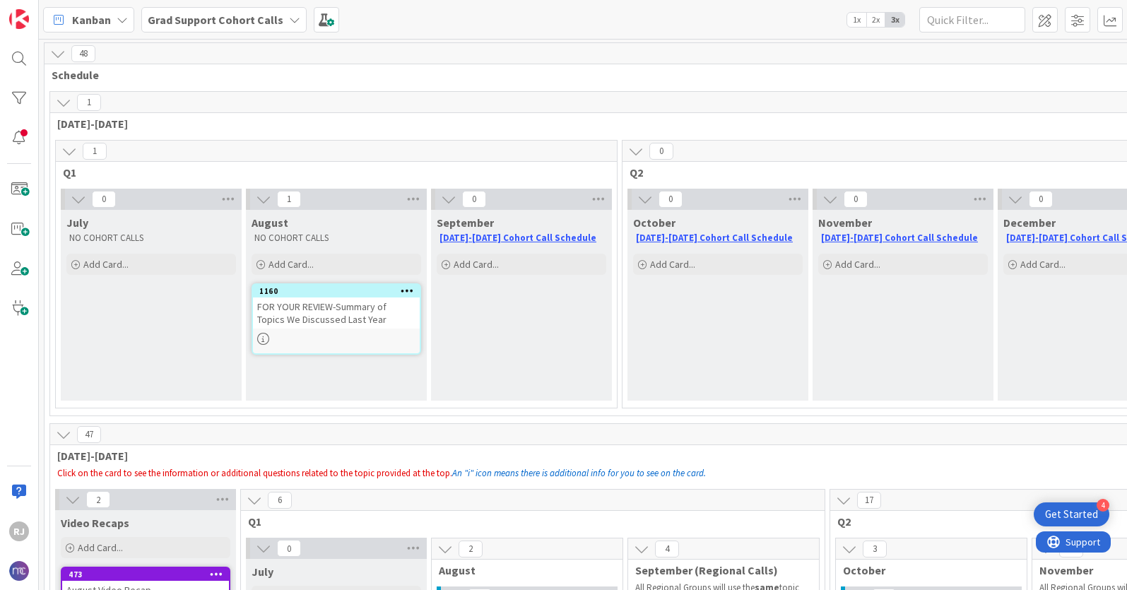
click at [166, 25] on b "Grad Support Cohort Calls" at bounding box center [216, 20] width 136 height 14
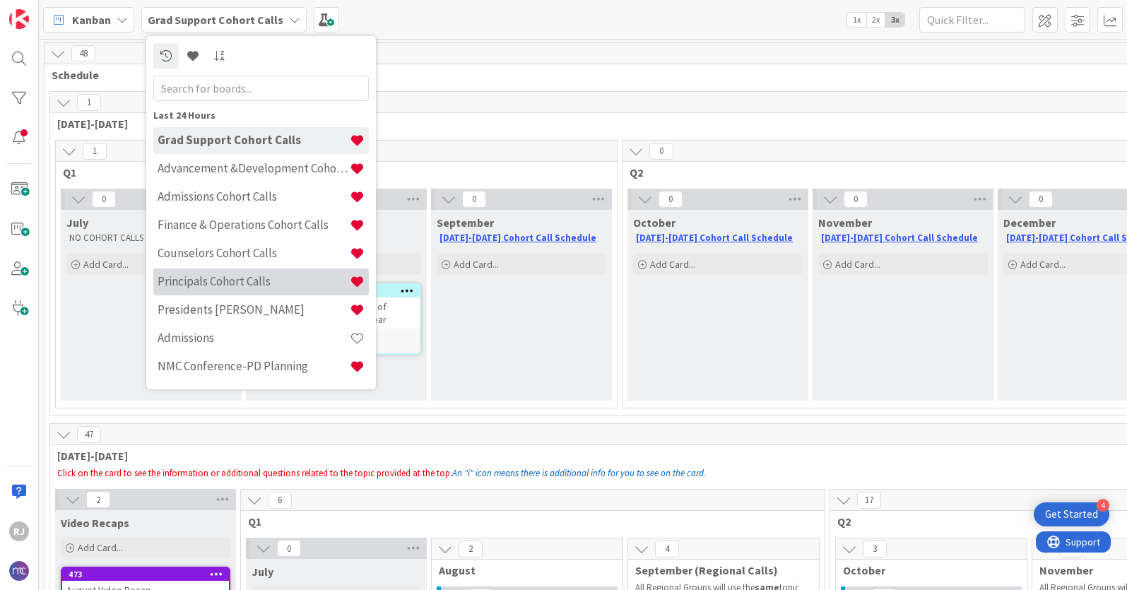
click at [207, 270] on div "Principals Cohort Calls" at bounding box center [261, 282] width 216 height 27
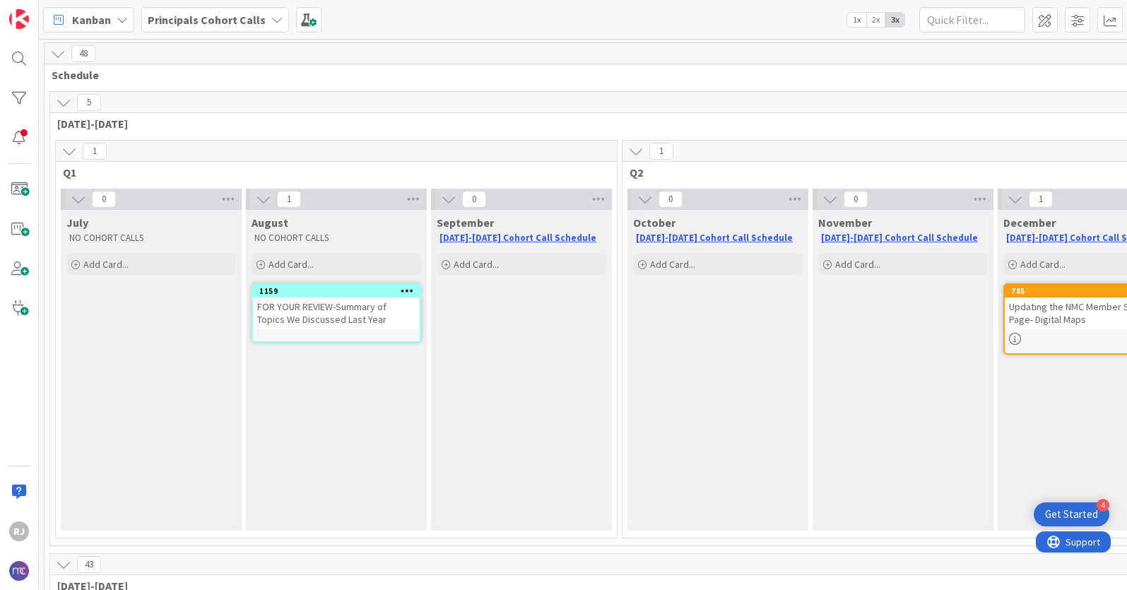
click at [290, 305] on div "FOR YOUR REVIEW-Summary of Topics We Discussed Last Year" at bounding box center [336, 312] width 167 height 31
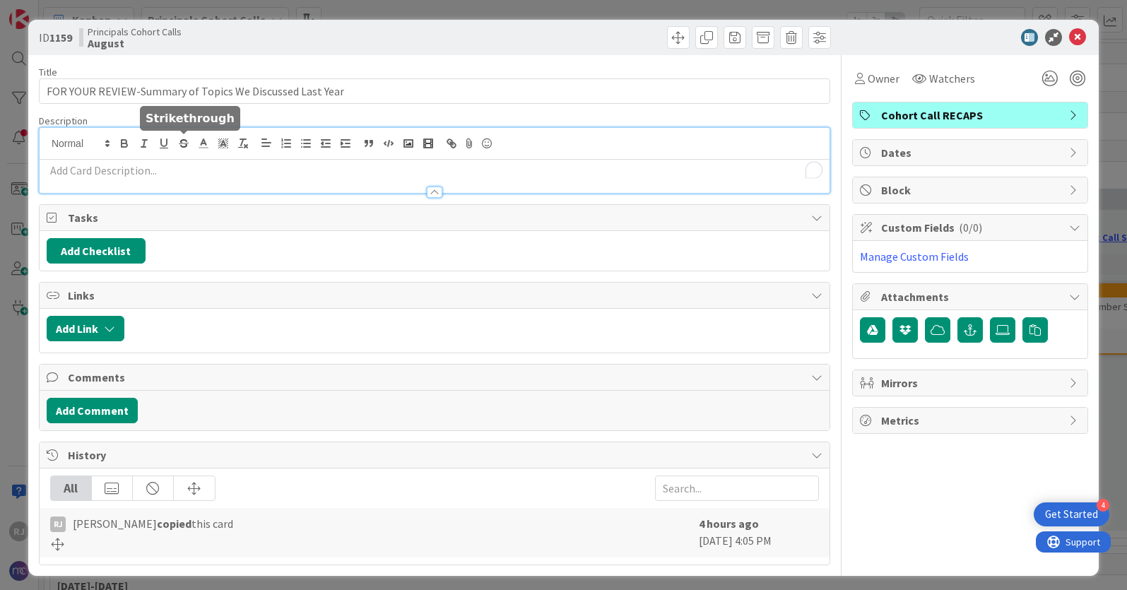
click at [173, 140] on div at bounding box center [435, 160] width 790 height 65
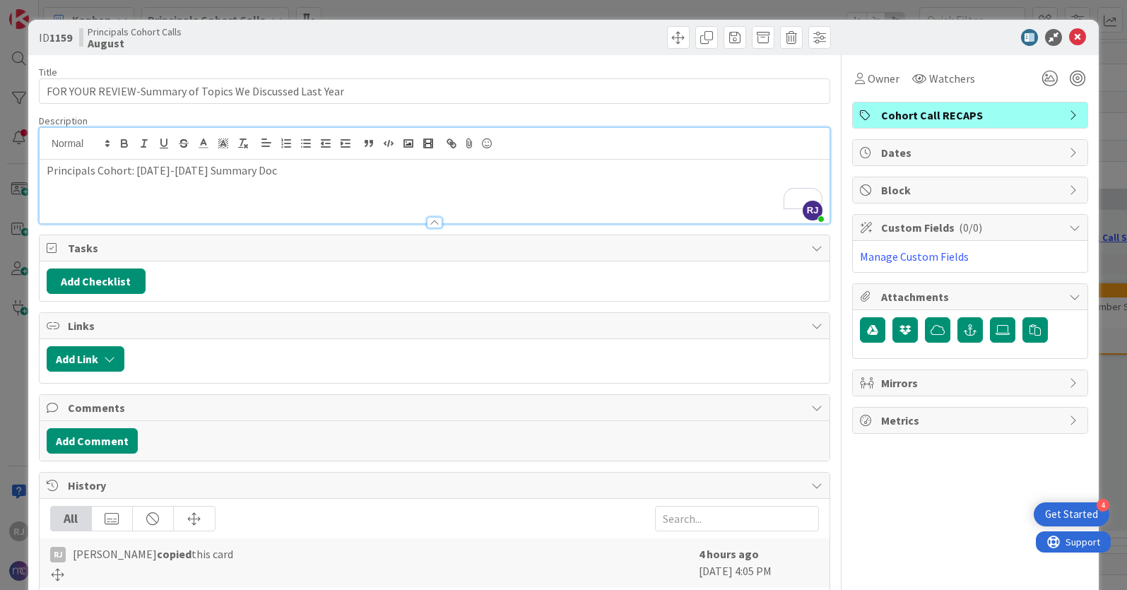
click at [256, 171] on p "Principals Cohort: [DATE]-[DATE] Summary Doc" at bounding box center [435, 171] width 776 height 16
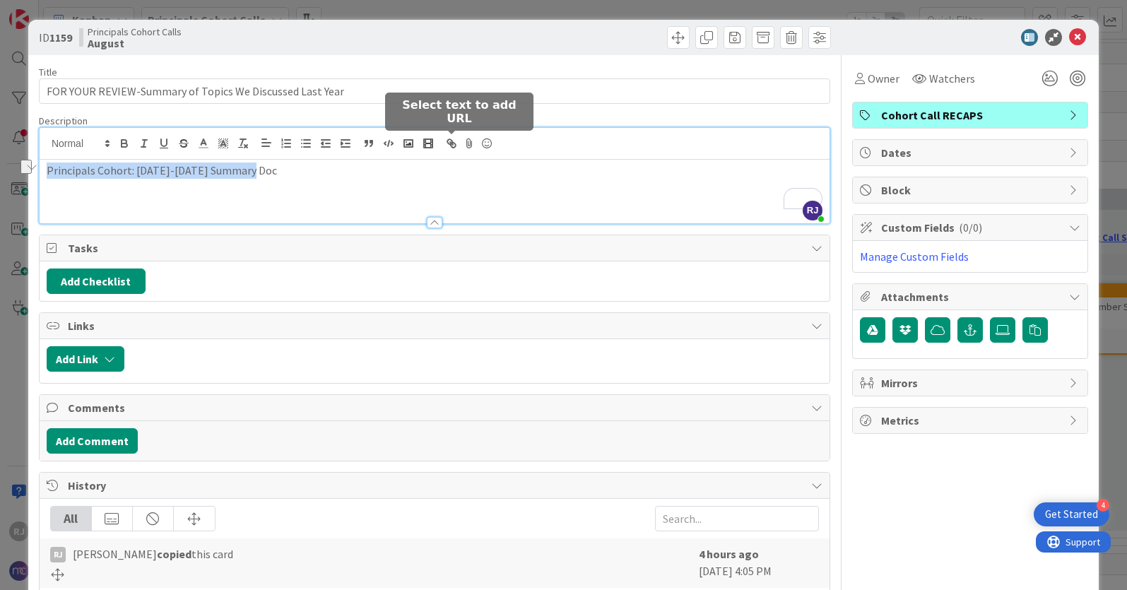
click at [452, 143] on line "button" at bounding box center [451, 143] width 3 height 3
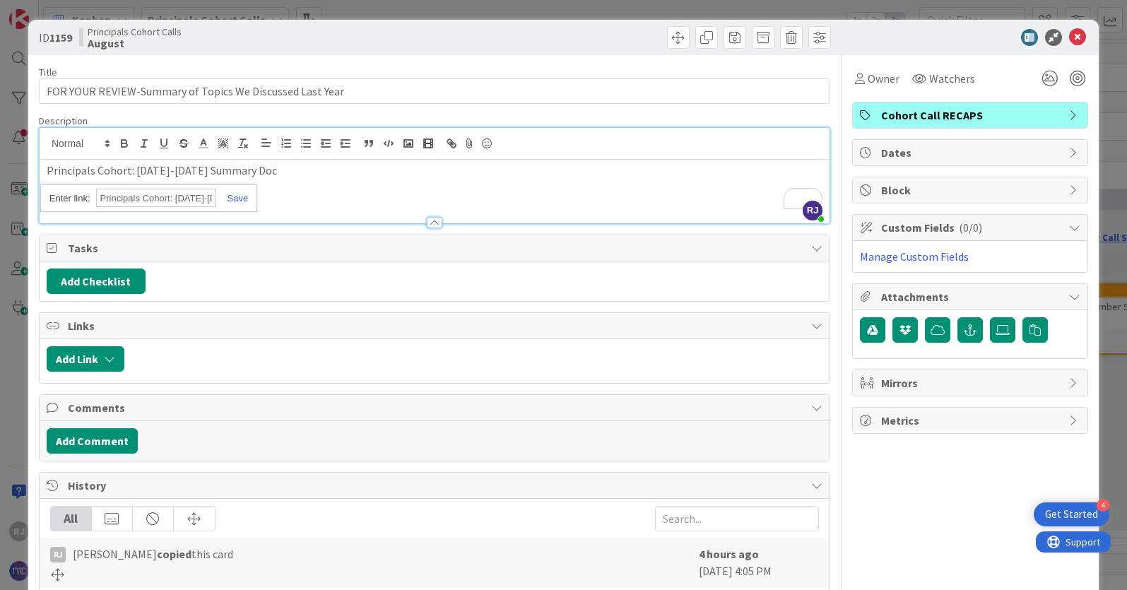
paste input "[URL][DOMAIN_NAME]"
click at [124, 143] on icon "button" at bounding box center [125, 145] width 6 height 4
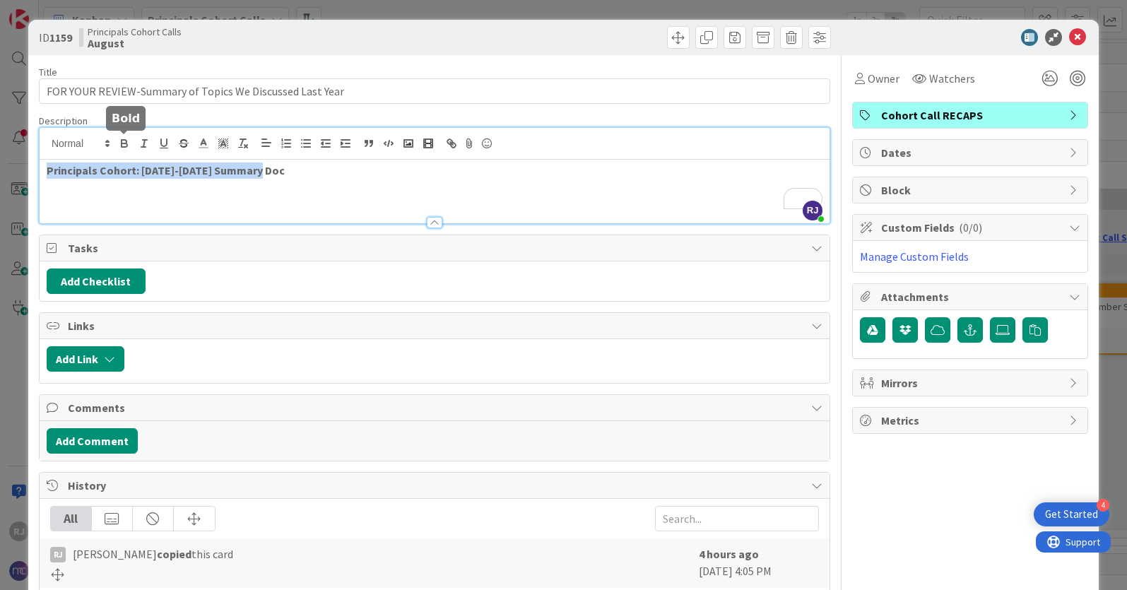
scroll to position [0, 0]
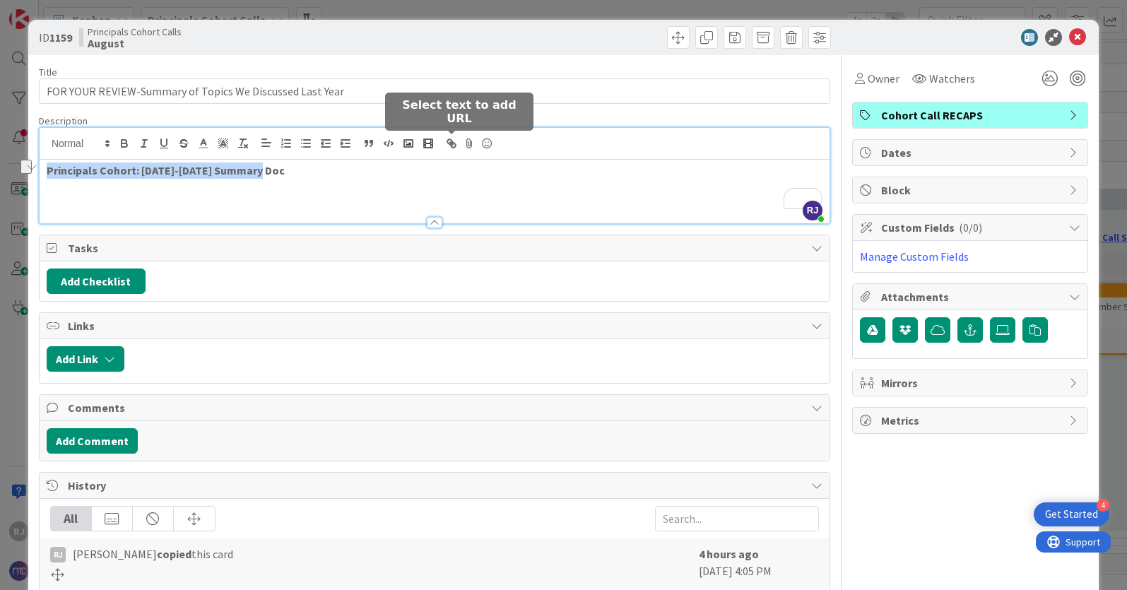
click at [453, 143] on icon "button" at bounding box center [453, 145] width 5 height 5
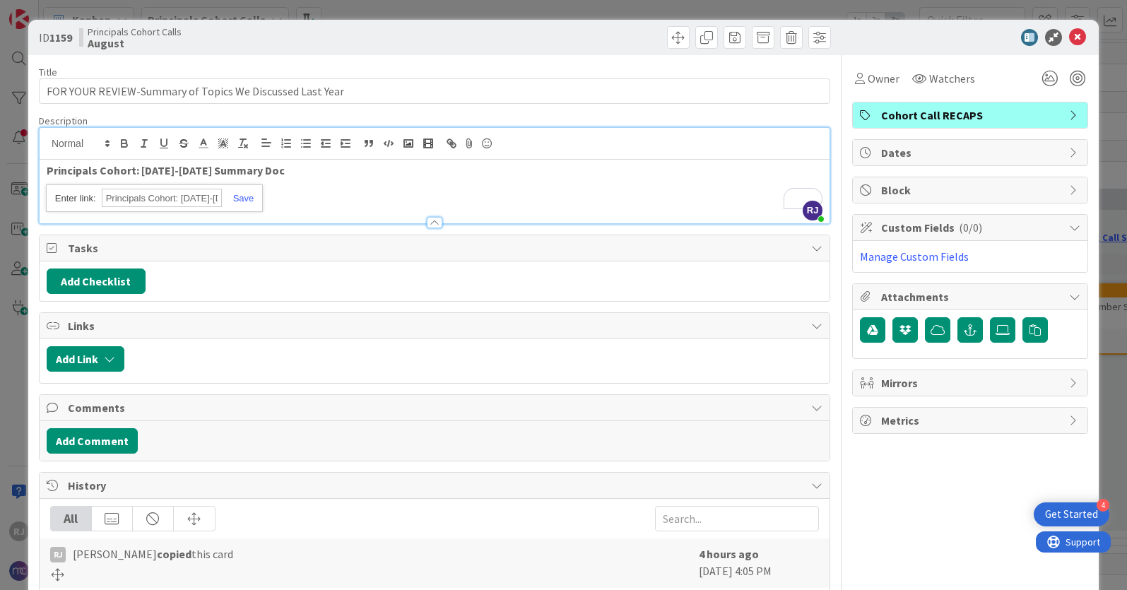
paste input "[URL][DOMAIN_NAME]"
type input "[URL][DOMAIN_NAME]"
click at [248, 197] on link at bounding box center [238, 198] width 33 height 11
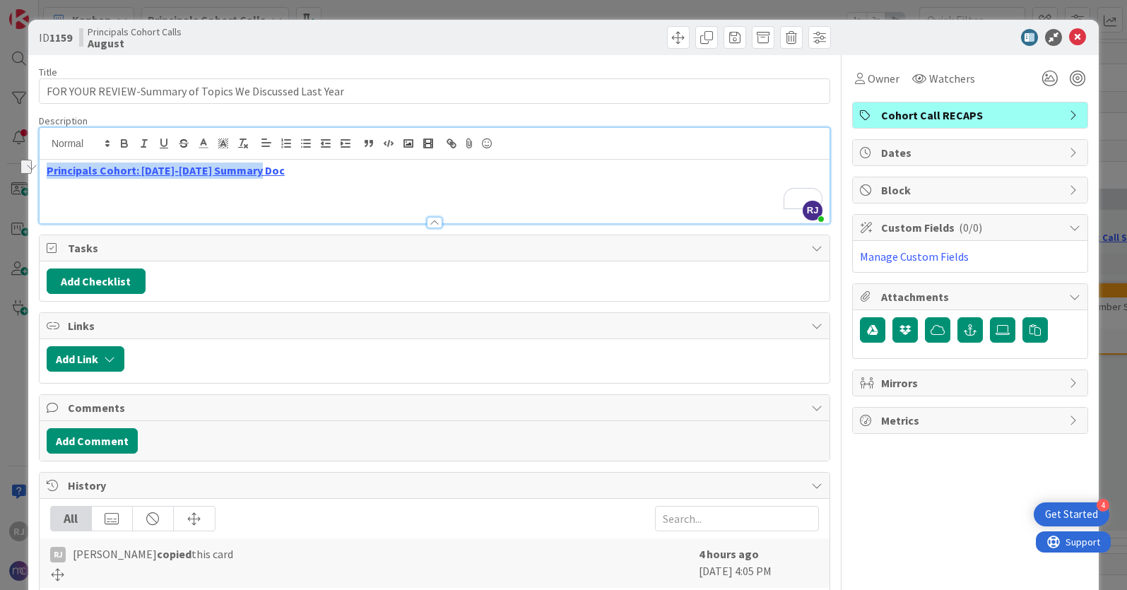
click at [316, 191] on div "Principals Cohort: [DATE]-[DATE] Summary Doc" at bounding box center [435, 192] width 790 height 64
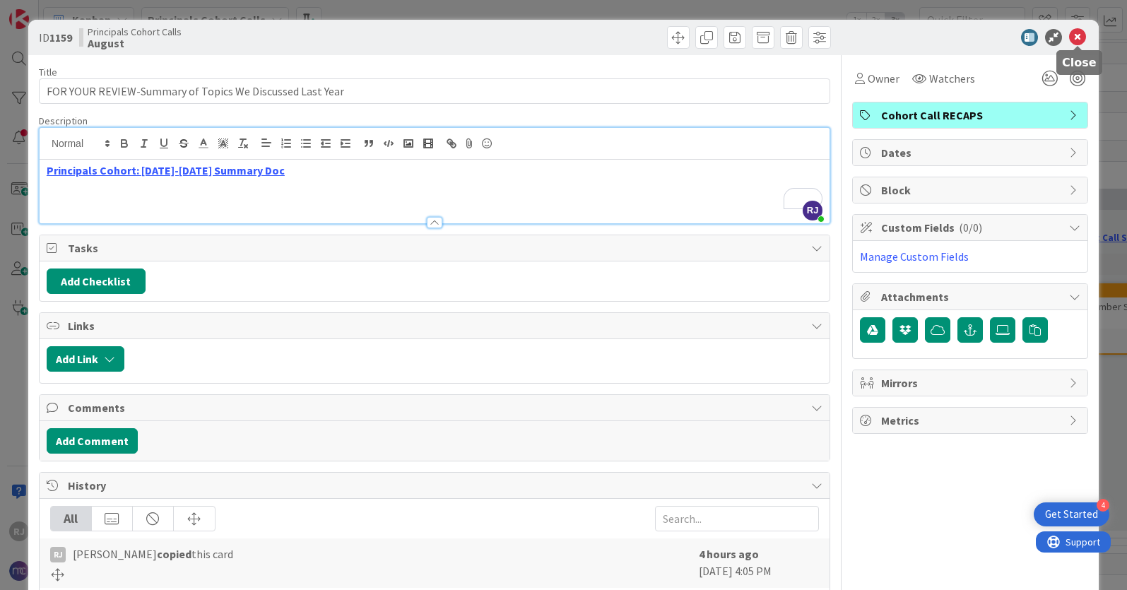
click at [1080, 30] on icon at bounding box center [1077, 37] width 17 height 17
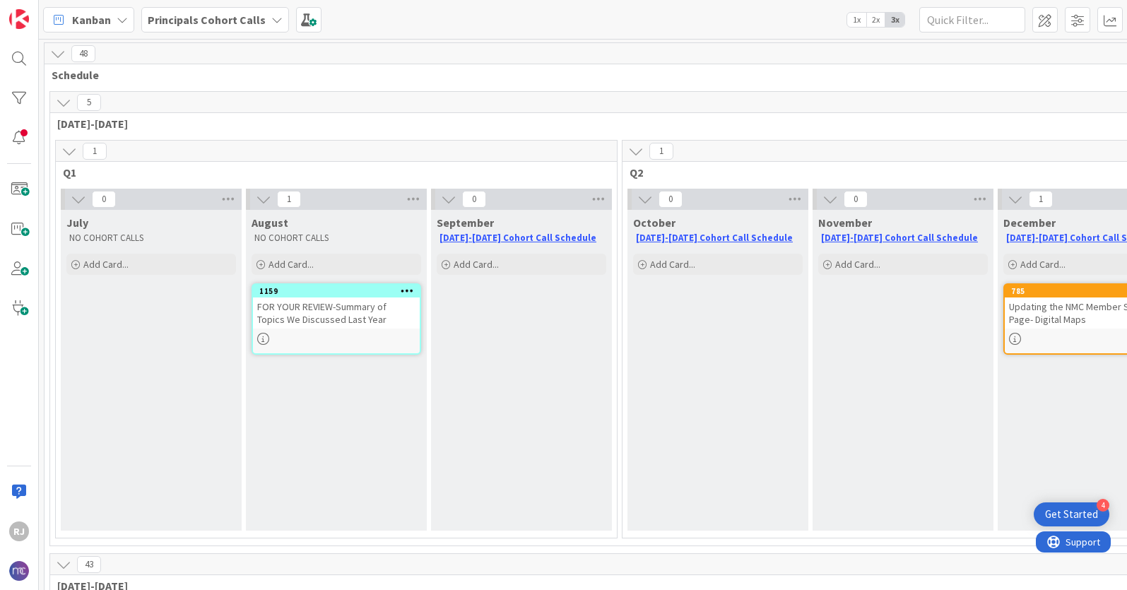
click at [249, 14] on b "Principals Cohort Calls" at bounding box center [207, 20] width 118 height 14
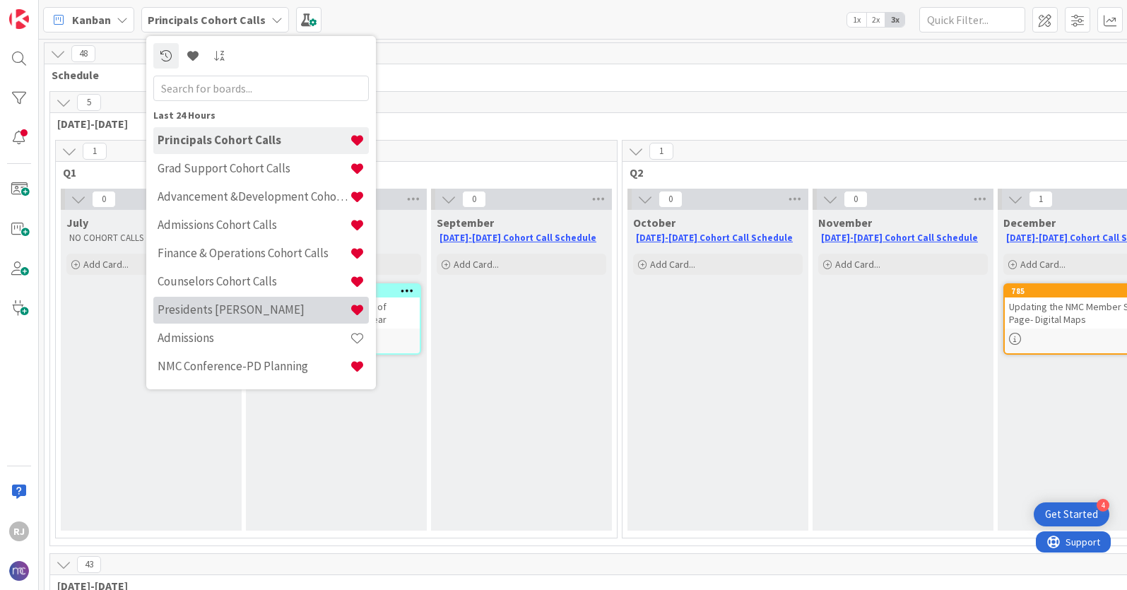
click at [201, 312] on h4 "Presidents [PERSON_NAME]" at bounding box center [254, 309] width 192 height 14
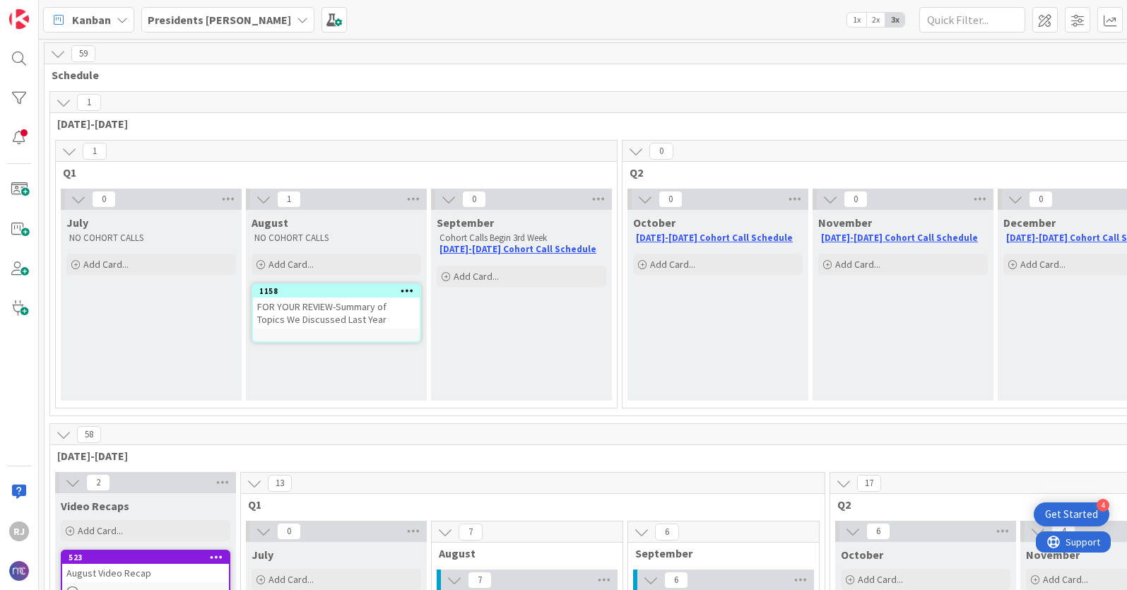
click at [288, 310] on div "FOR YOUR REVIEW-Summary of Topics We Discussed Last Year" at bounding box center [336, 312] width 167 height 31
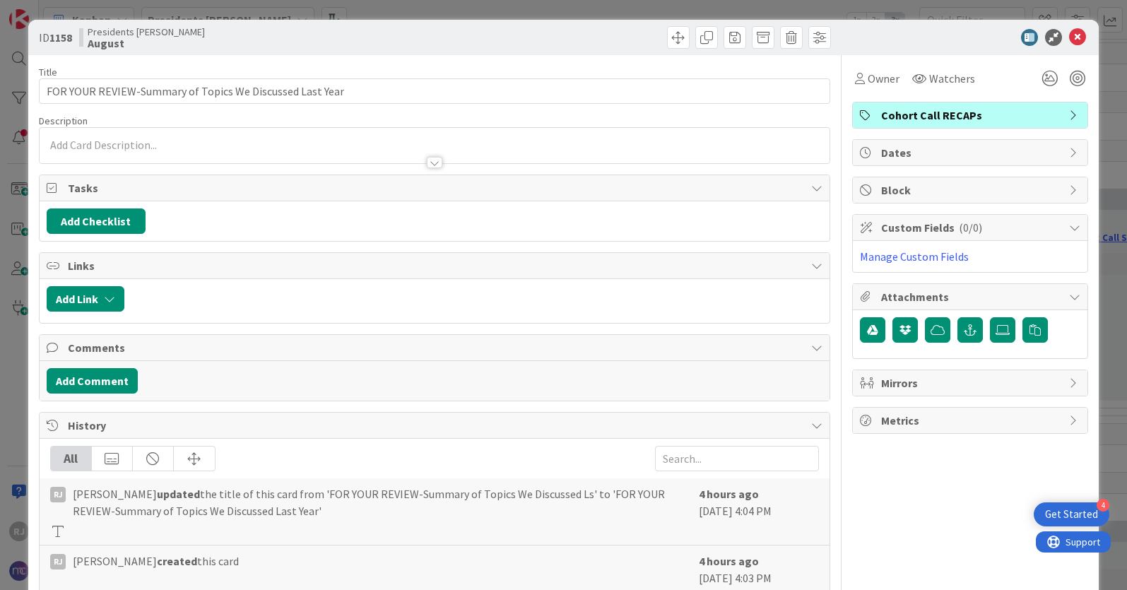
click at [81, 144] on div at bounding box center [435, 145] width 790 height 35
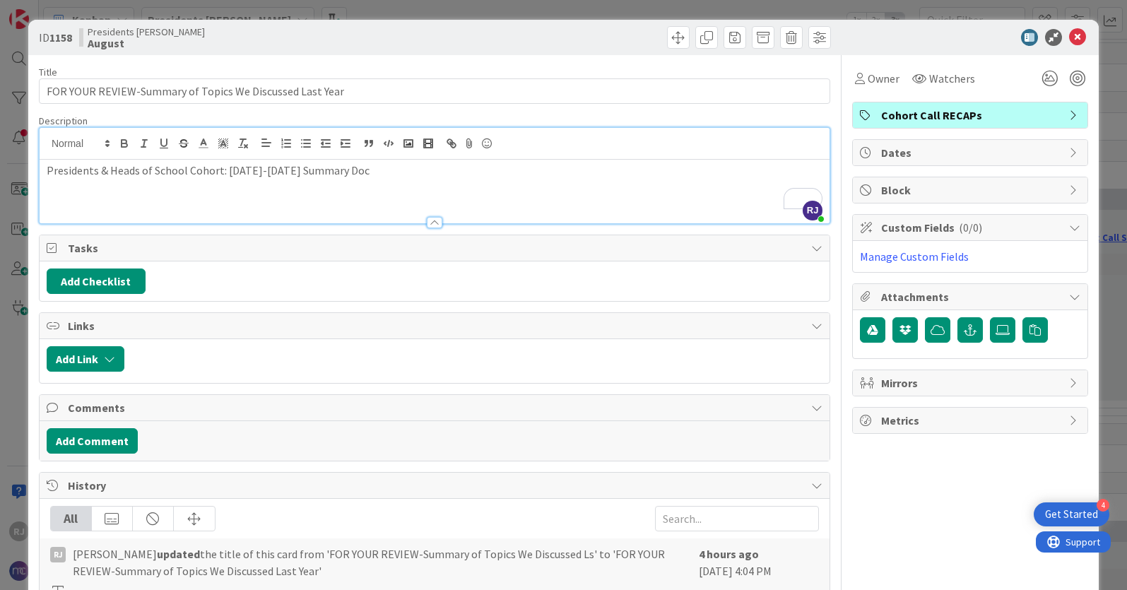
click at [262, 172] on p "Presidents & Heads of School Cohort: [DATE]-[DATE] Summary Doc" at bounding box center [435, 171] width 776 height 16
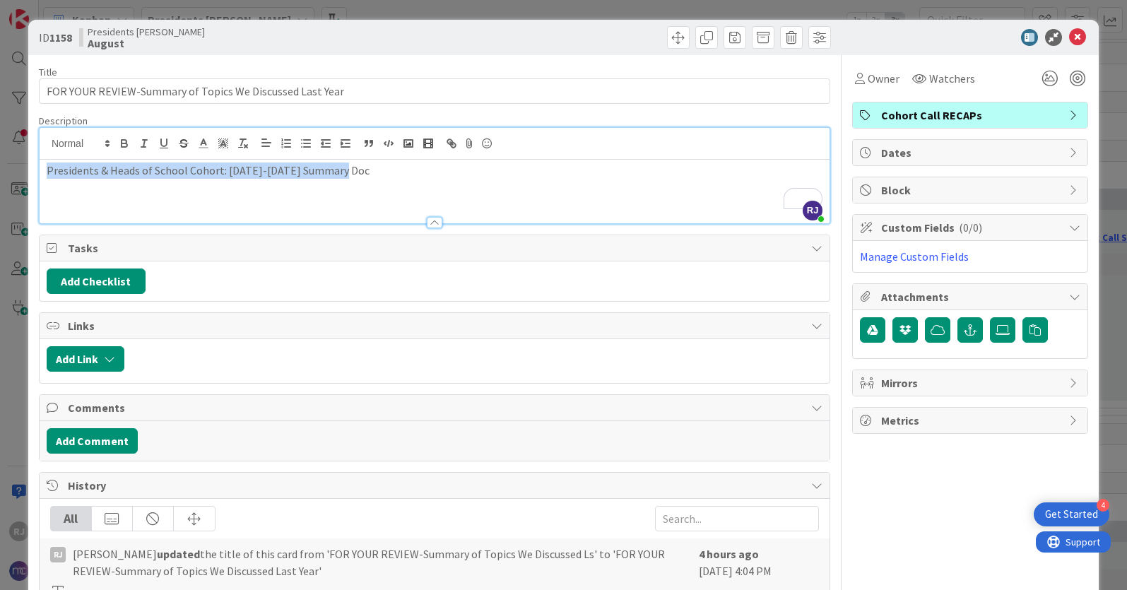
click at [262, 172] on p "Presidents & Heads of School Cohort: [DATE]-[DATE] Summary Doc" at bounding box center [435, 171] width 776 height 16
click at [118, 144] on icon "button" at bounding box center [124, 143] width 13 height 13
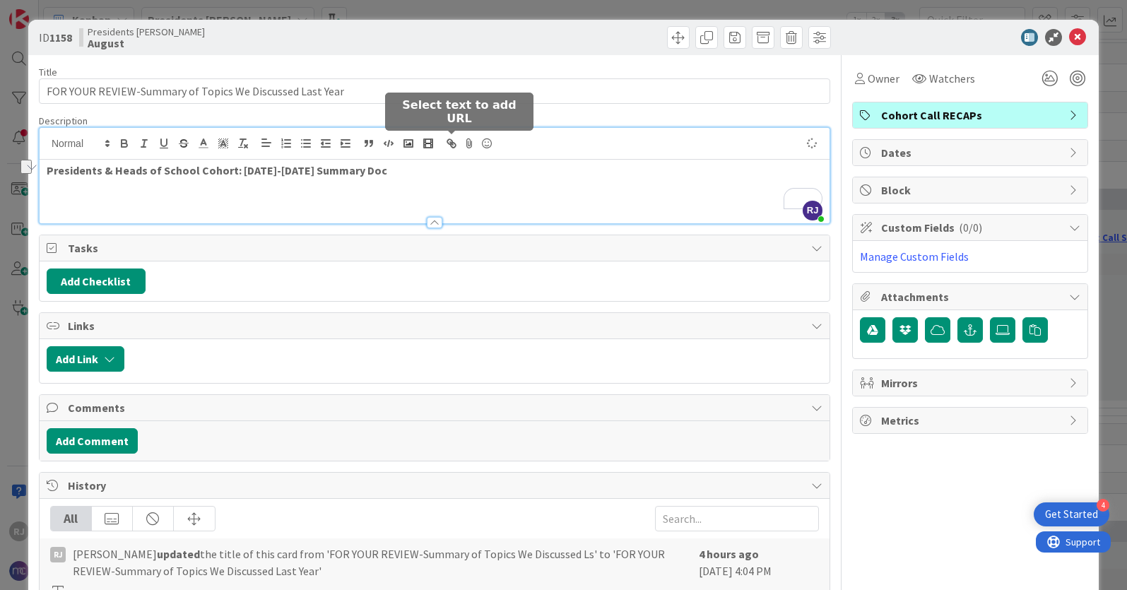
click at [447, 140] on icon "button" at bounding box center [449, 141] width 5 height 5
paste input "[URL][DOMAIN_NAME]"
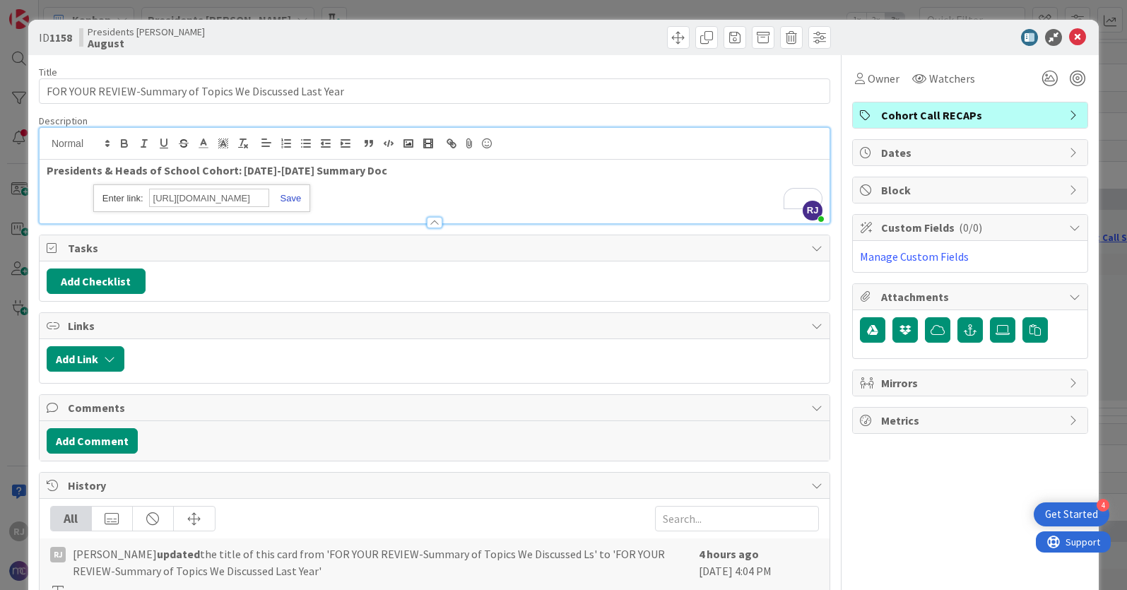
type input "[URL][DOMAIN_NAME]"
click at [286, 197] on link at bounding box center [285, 198] width 33 height 11
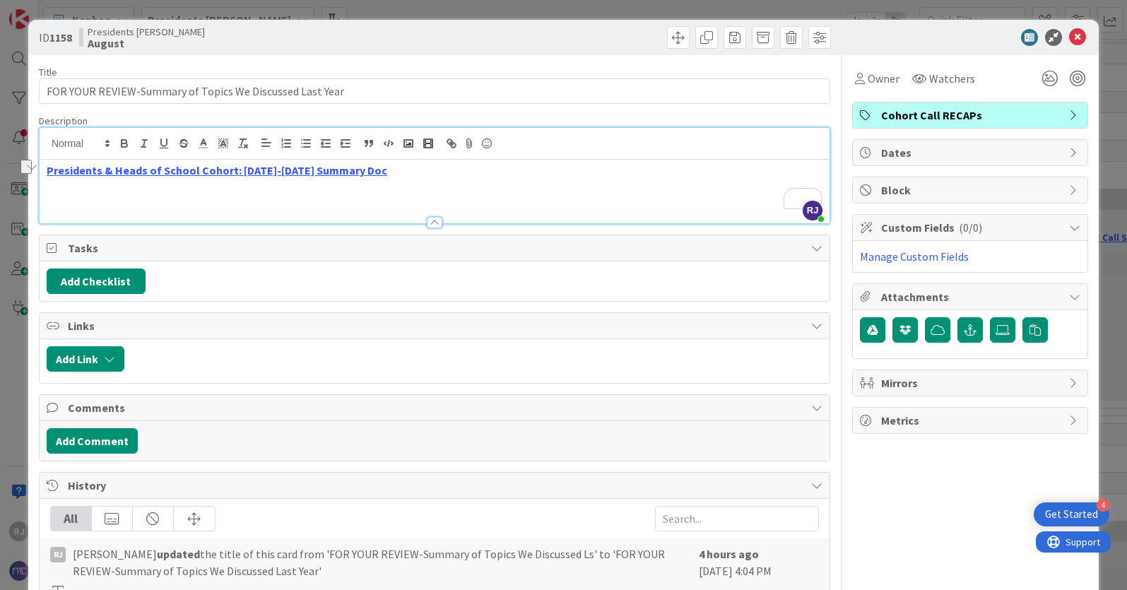
click at [651, 187] on div "Presidents & Heads of School Cohort: [DATE]-[DATE] Summary Doc" at bounding box center [435, 192] width 790 height 64
click at [1076, 37] on icon at bounding box center [1077, 37] width 17 height 17
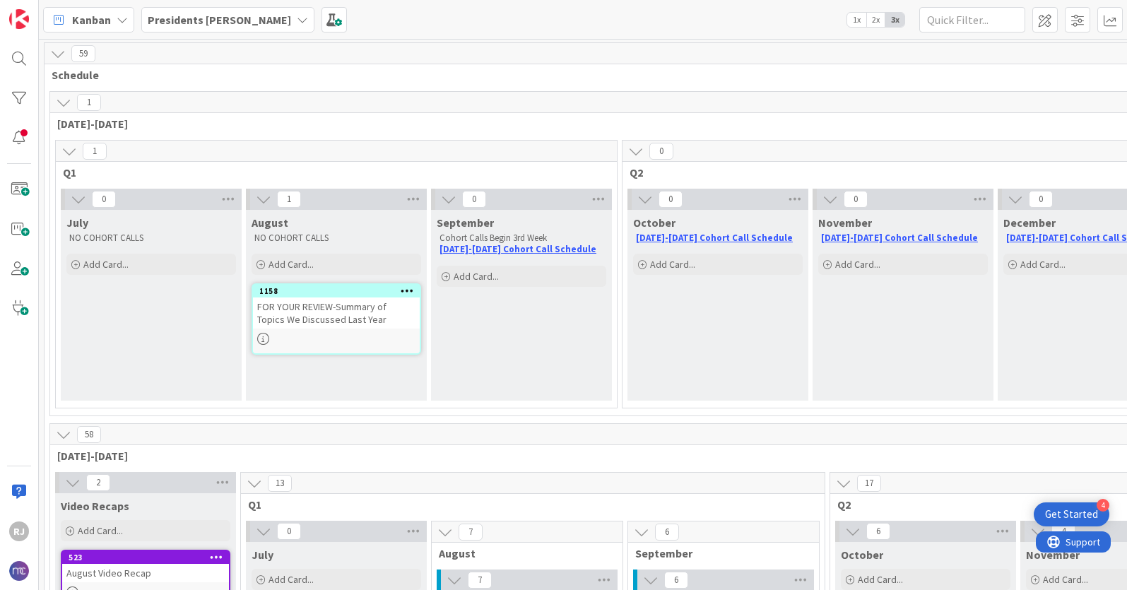
click at [234, 18] on b "Presidents [PERSON_NAME]" at bounding box center [219, 20] width 143 height 14
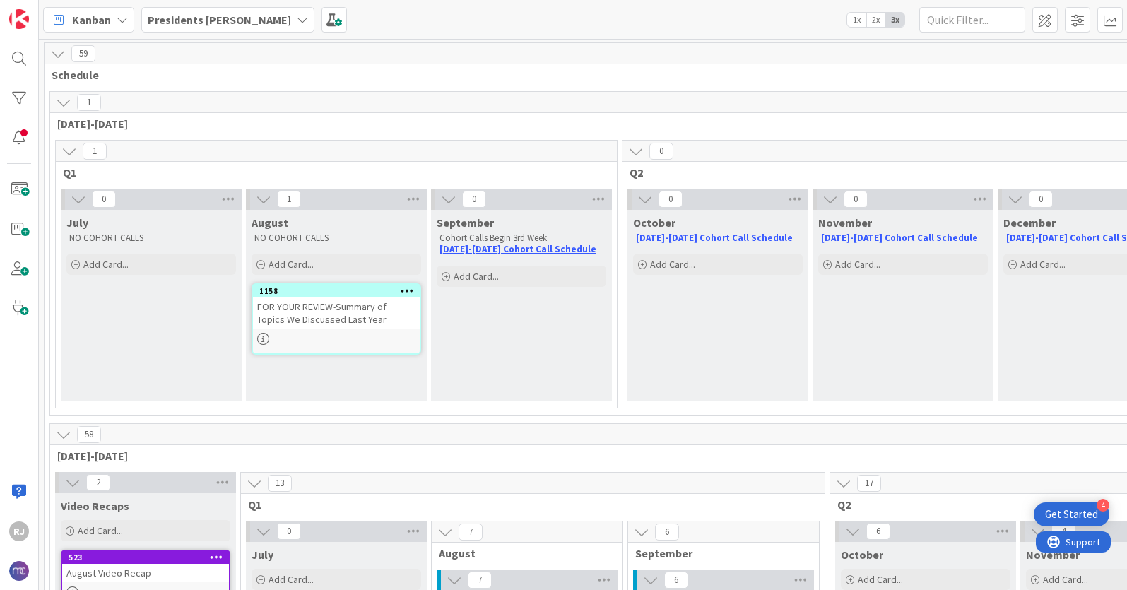
click at [480, 319] on div "September Cohort Calls Begin 3rd Week [DATE]-[DATE] Cohort Call Schedule Add Ca…" at bounding box center [521, 305] width 181 height 191
click at [499, 277] on div "Add Card..." at bounding box center [522, 276] width 170 height 21
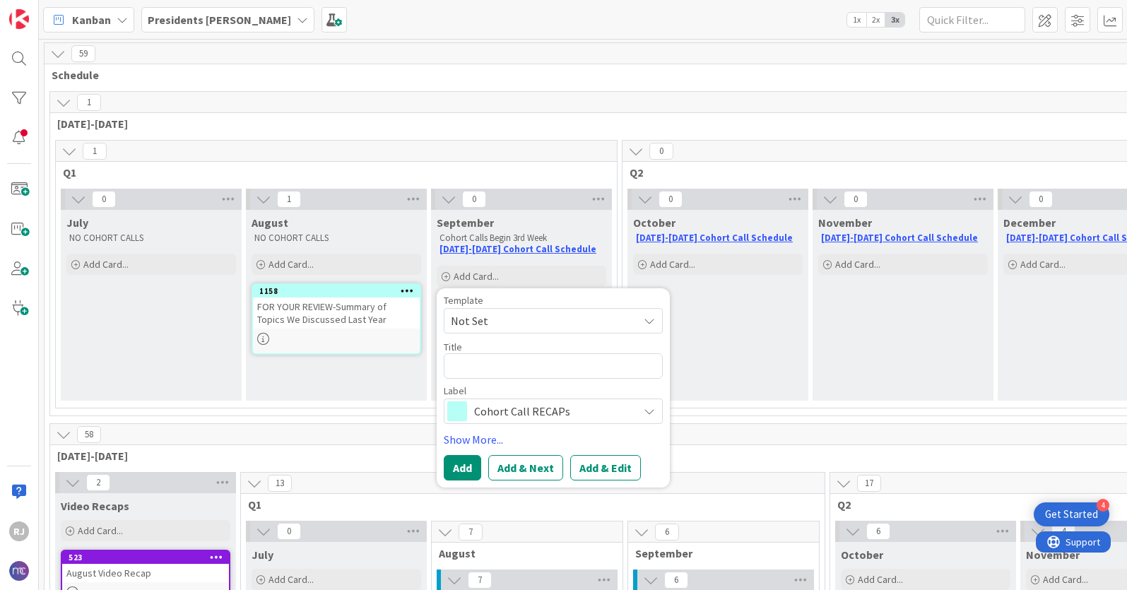
click at [513, 412] on span "Cohort Call RECAPs" at bounding box center [552, 411] width 157 height 20
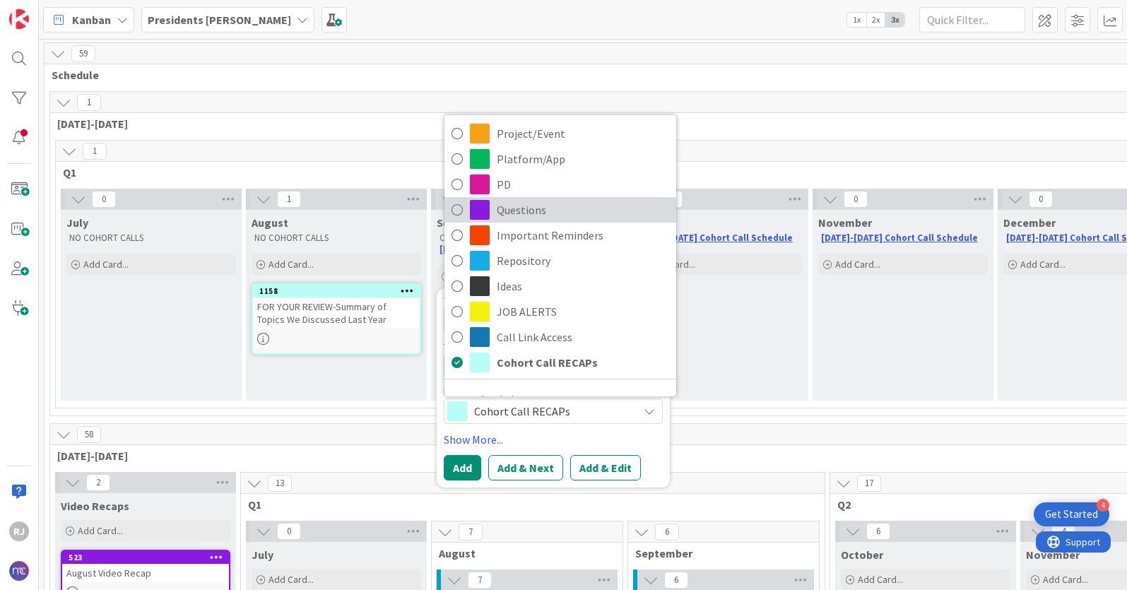
click at [521, 214] on span "Questions" at bounding box center [583, 209] width 172 height 21
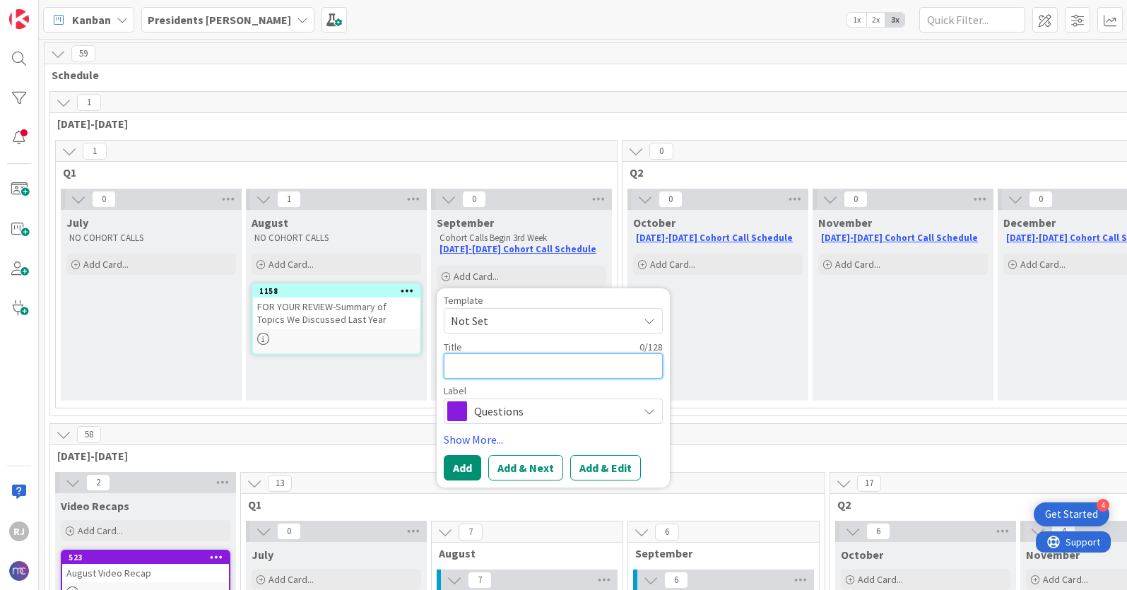
click at [503, 366] on textarea at bounding box center [553, 365] width 219 height 25
type textarea "x"
type textarea "W"
type textarea "x"
type textarea "We"
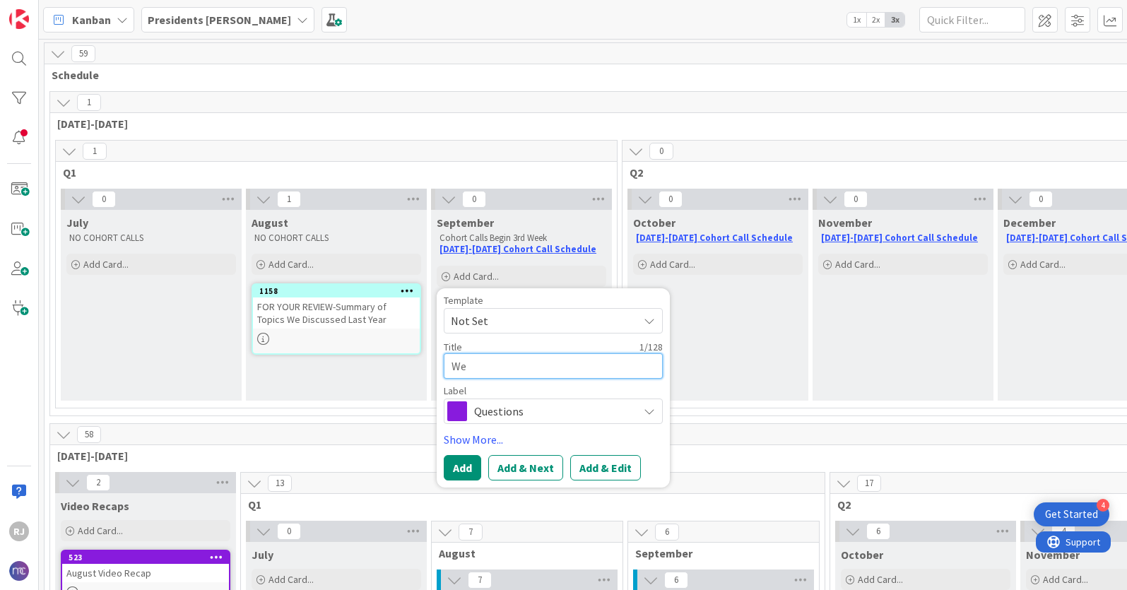
type textarea "x"
type textarea "Wel"
type textarea "x"
type textarea "Welco"
type textarea "x"
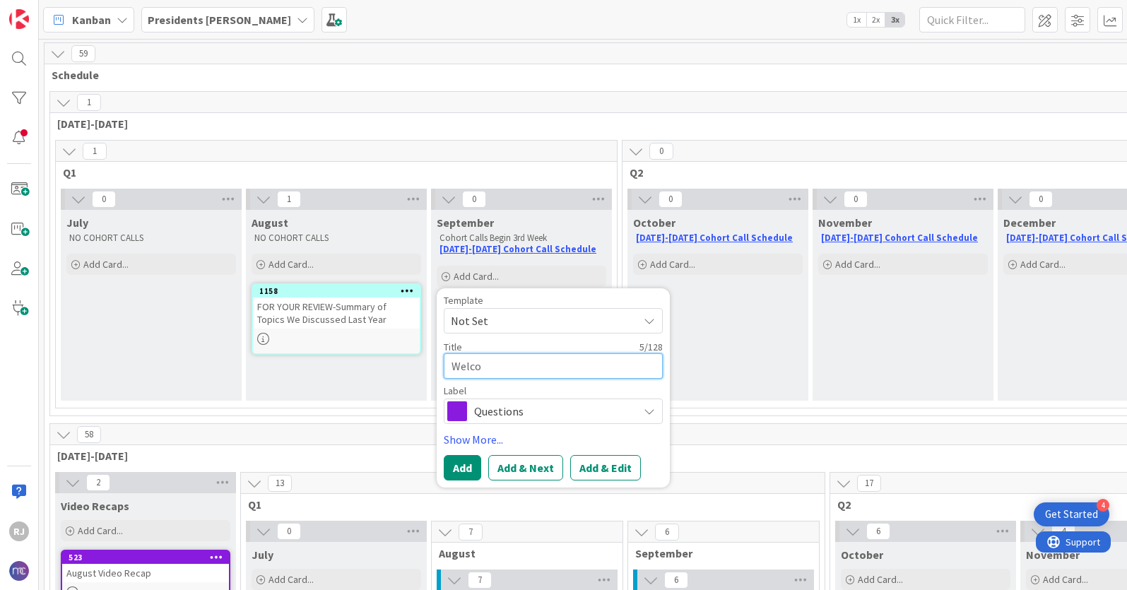
type textarea "Welcom"
type textarea "x"
type textarea "Welcome"
type textarea "x"
type textarea "Welcome"
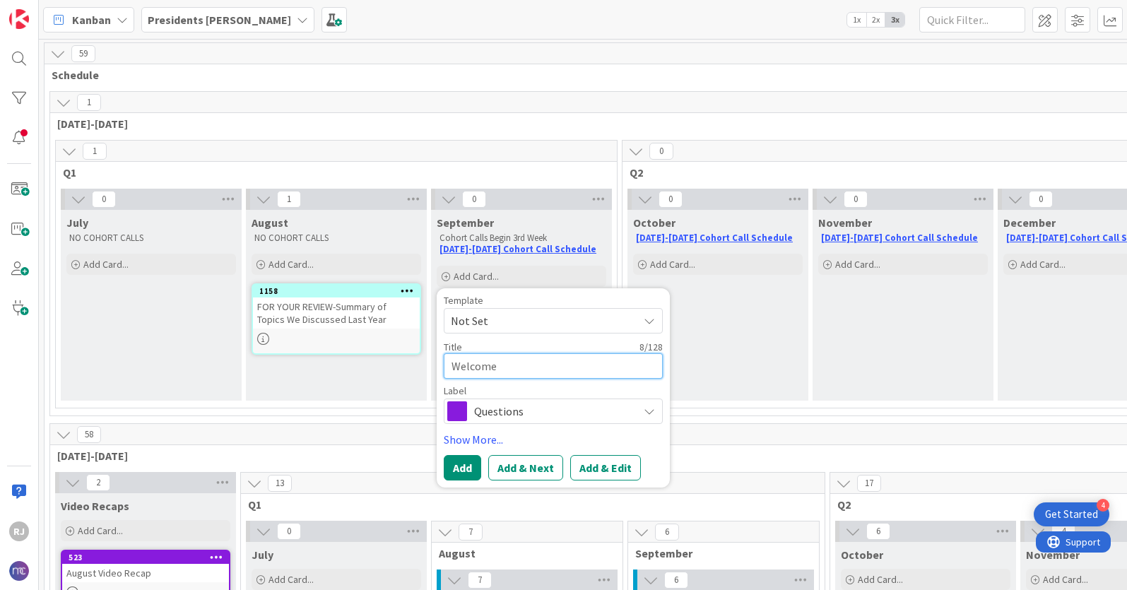
type textarea "x"
type textarea "Welcome B"
type textarea "x"
type textarea "Welcome Ba"
type textarea "x"
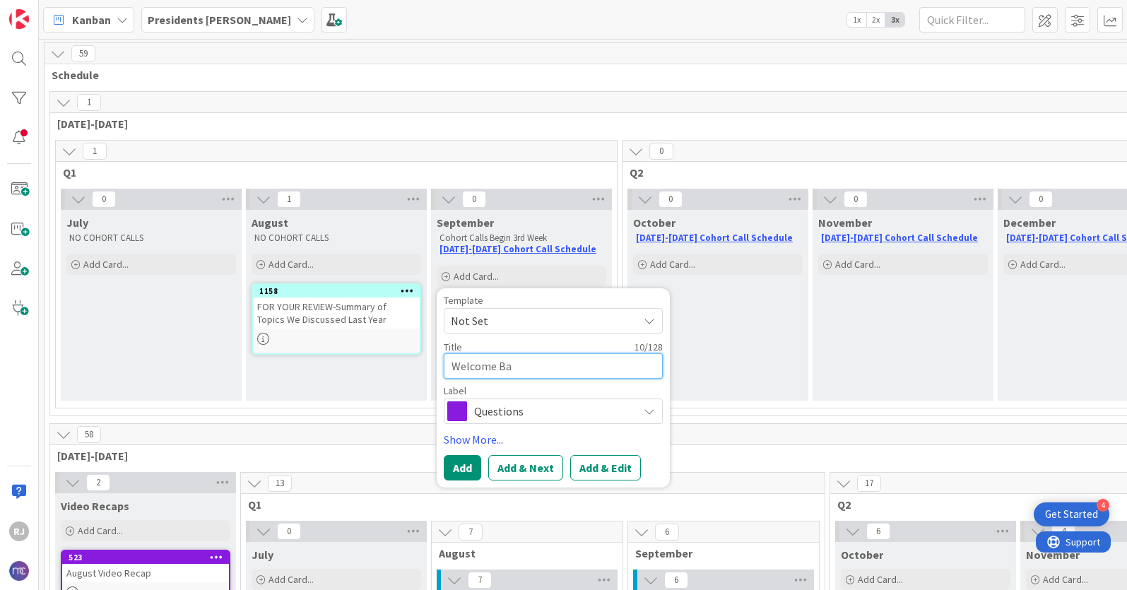
type textarea "Welcome Bac"
type textarea "x"
type textarea "Welcome Back"
type textarea "x"
type textarea "Welcome Back-"
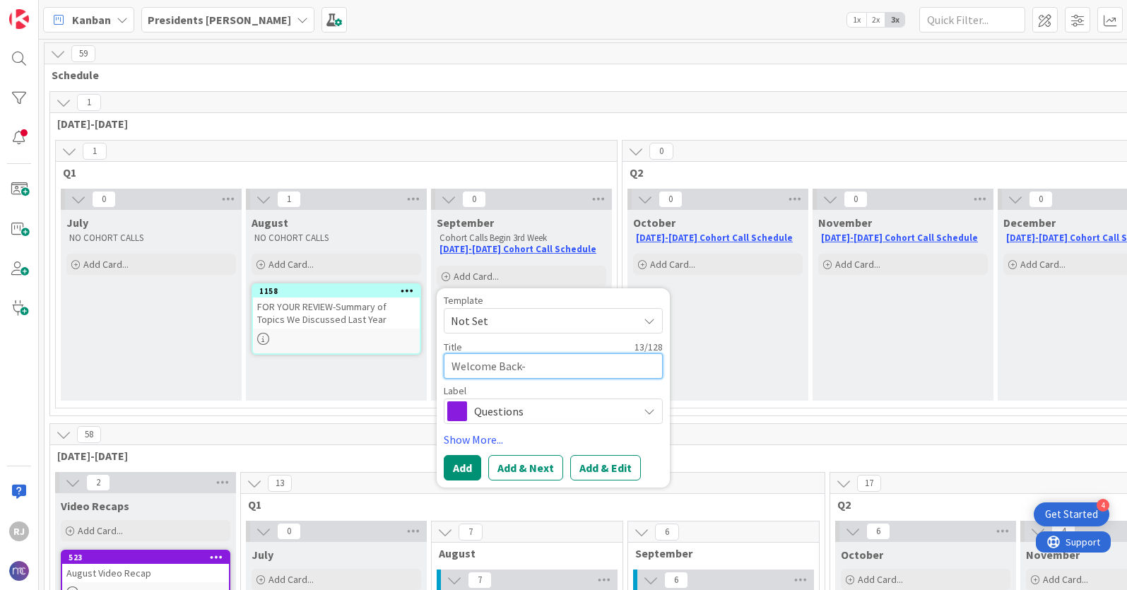
type textarea "x"
type textarea "Welcome Back-"
type textarea "x"
type textarea "Welcome Back- W"
type textarea "x"
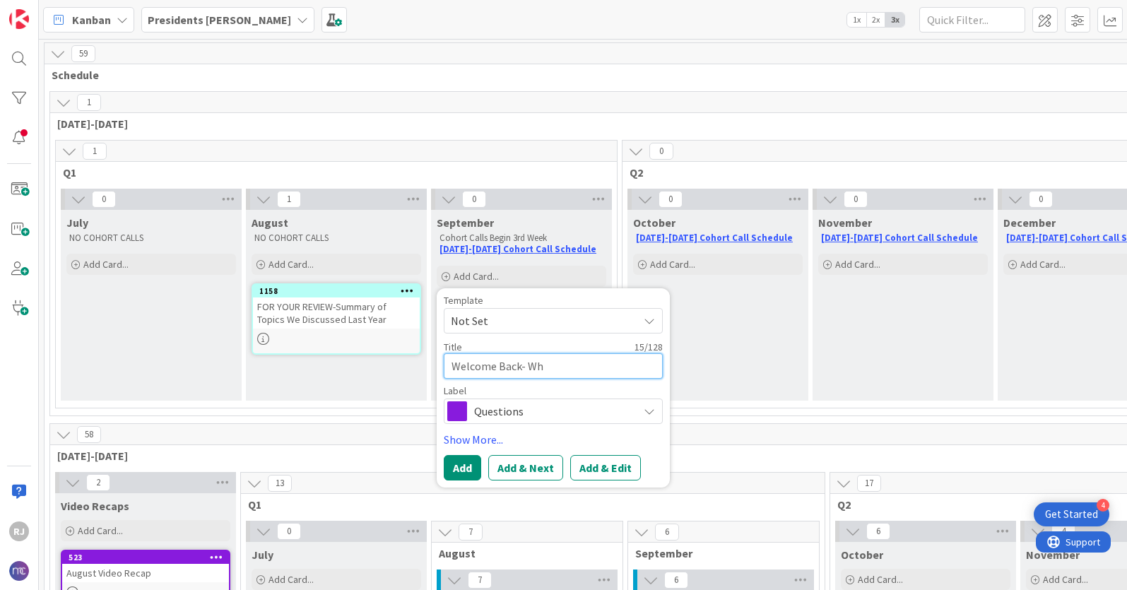
type textarea "Welcome Back- Wha"
type textarea "x"
type textarea "Welcome Back- What"
type textarea "x"
type textarea "Welcome Back- What"
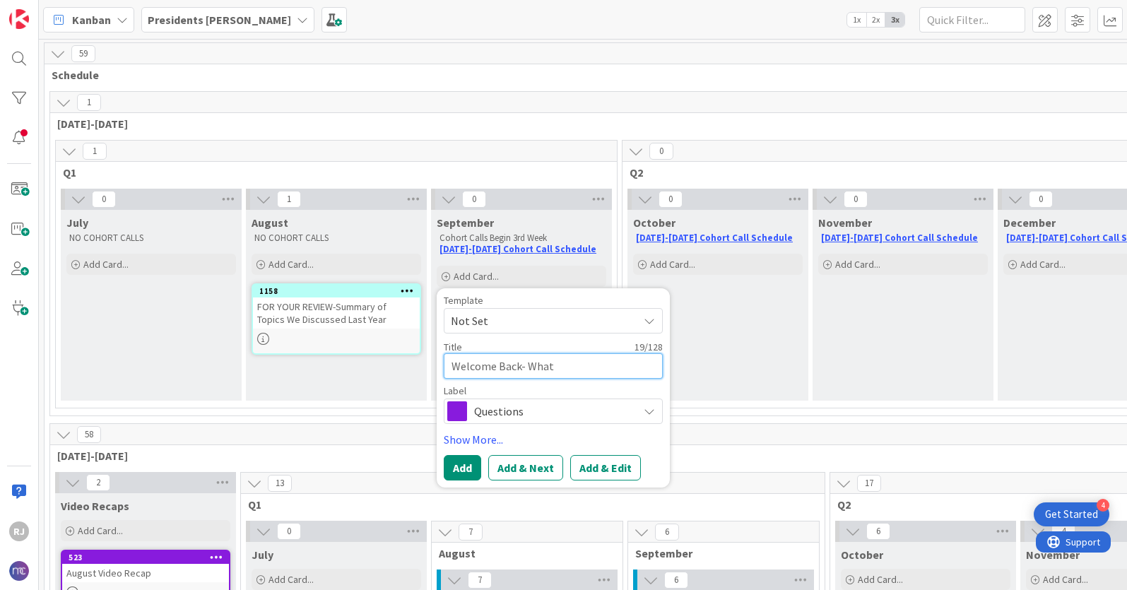
type textarea "x"
type textarea "Welcome Back- What"
type textarea "x"
type textarea "Welcome Back- Wha"
type textarea "x"
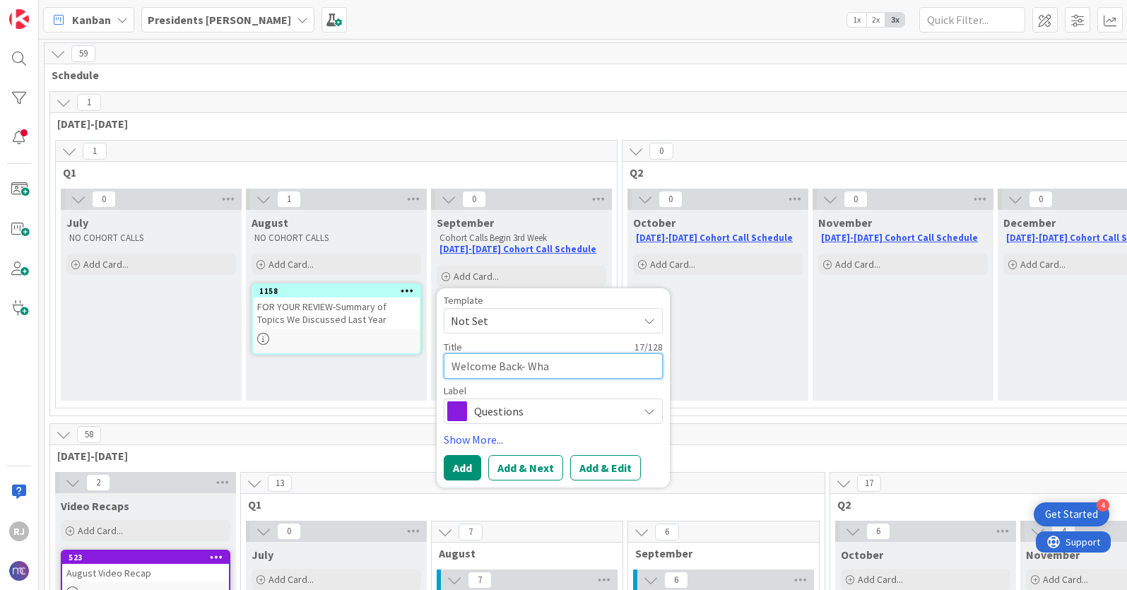
type textarea "Welcome Back- Wh"
type textarea "x"
type textarea "Welcome Back- W"
type textarea "x"
type textarea "Welcome Back-"
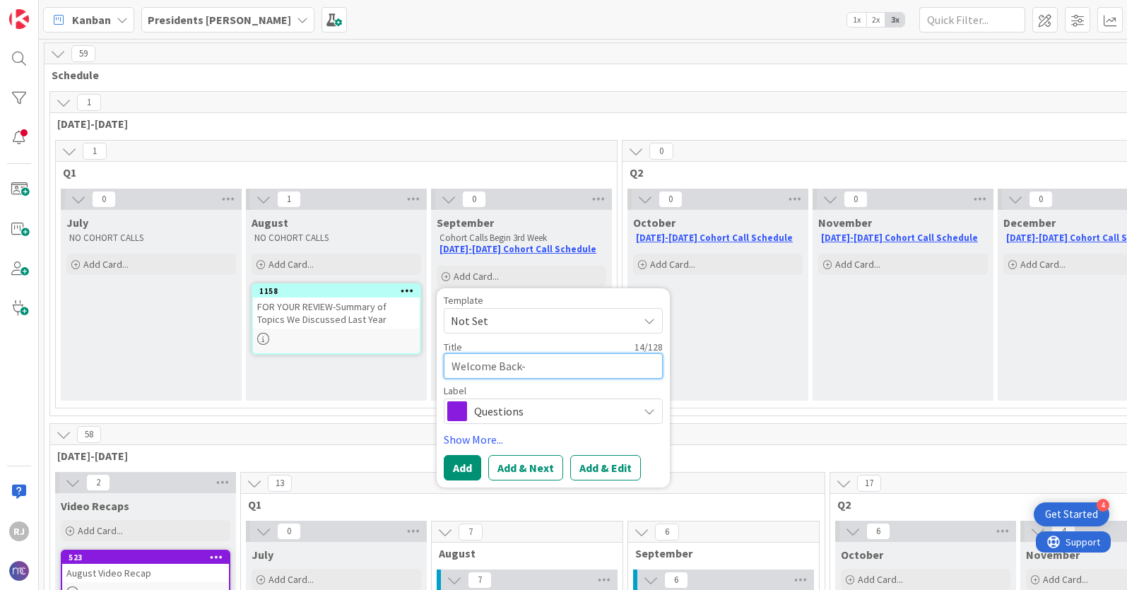
type textarea "x"
type textarea "Welcome Back-"
type textarea "x"
type textarea "Welcome Back"
type textarea "x"
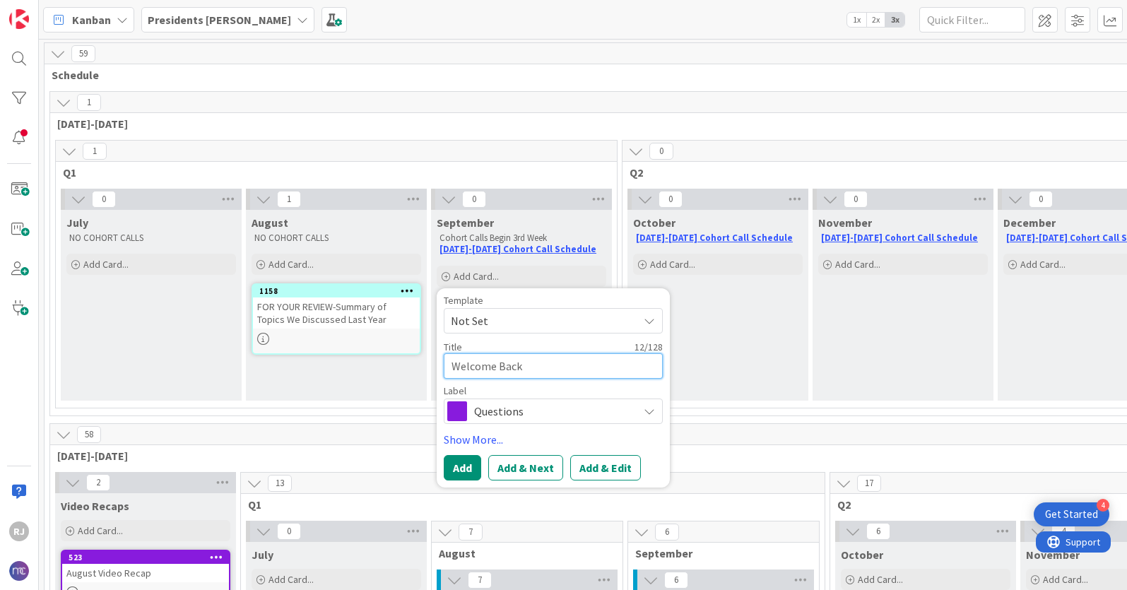
type textarea "Welcome Back"
type textarea "x"
type textarea "Welcome Back &"
type textarea "x"
type textarea "Welcome Back &"
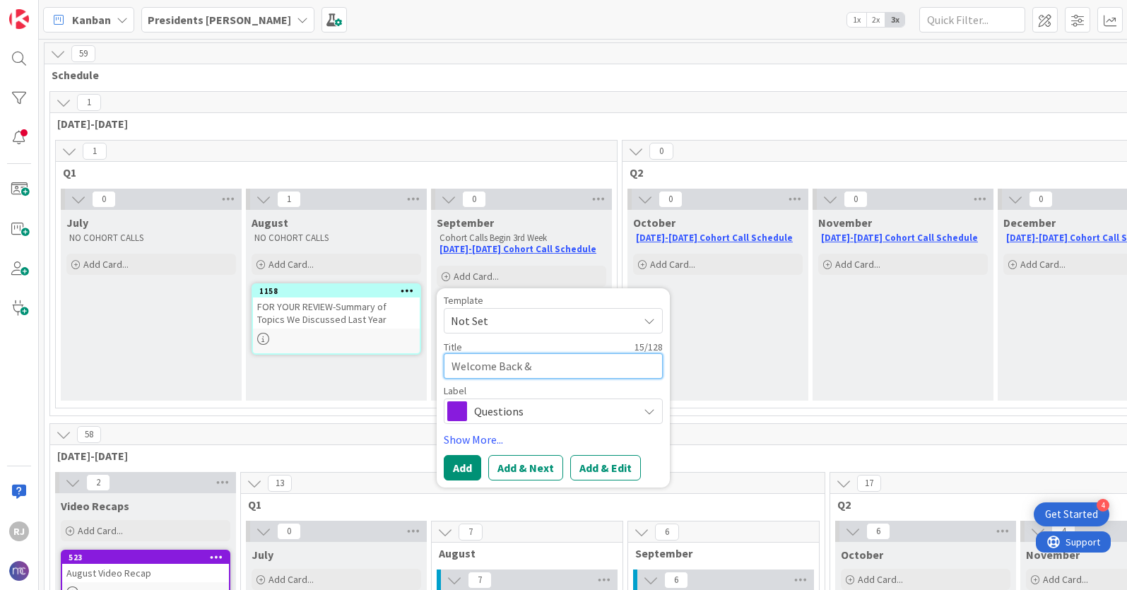
type textarea "x"
type textarea "Welcome Back & K"
type textarea "x"
type textarea "Welcome Back & Ke"
type textarea "x"
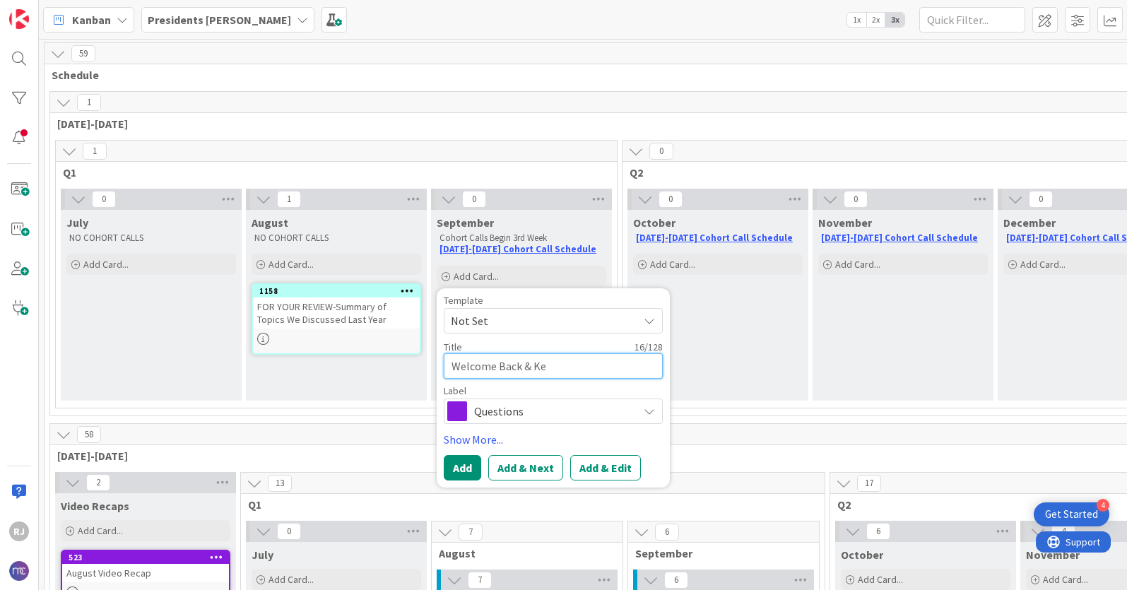
type textarea "Welcome Back & Key"
type textarea "x"
type textarea "Welcome Back & Key"
type textarea "x"
type textarea "Welcome Back & Key U"
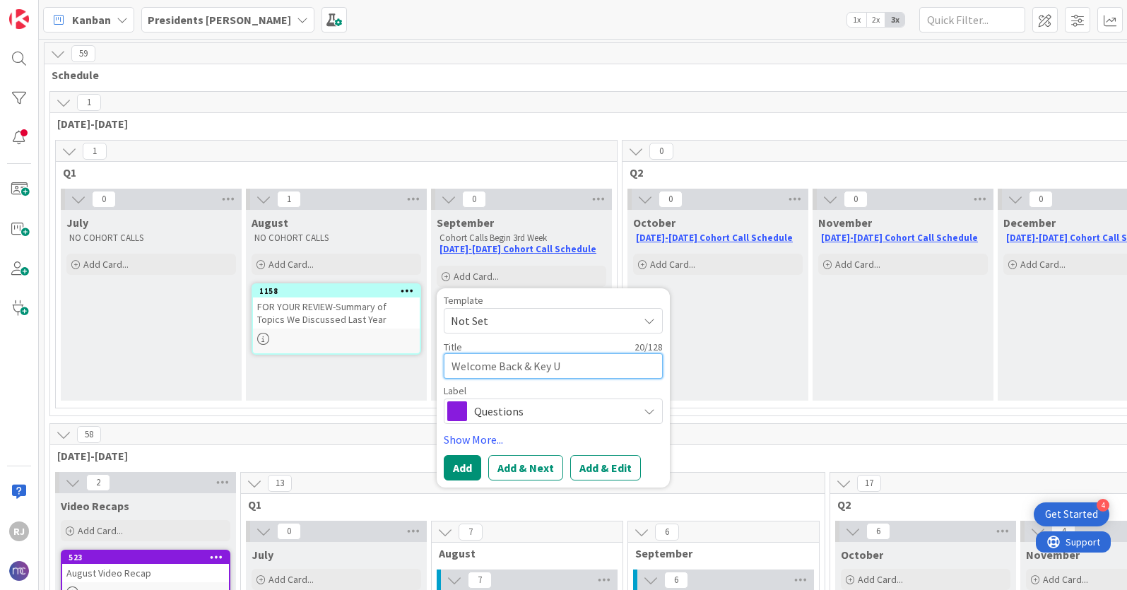
type textarea "x"
type textarea "Welcome Back & Key Up"
type textarea "x"
type textarea "Welcome Back & Key Upd"
type textarea "x"
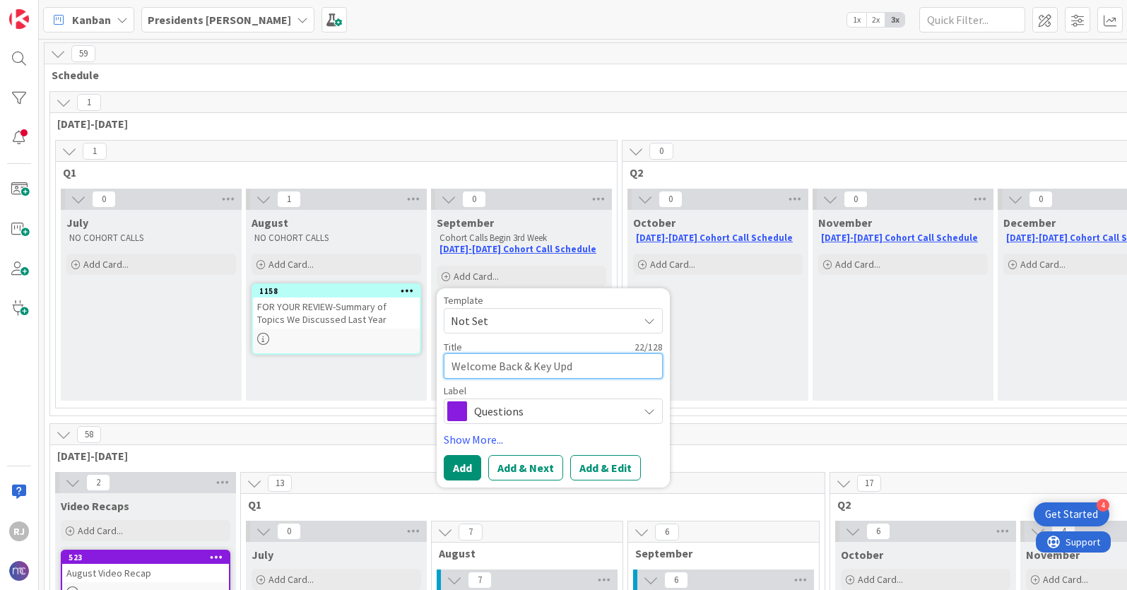
type textarea "Welcome Back & Key Upda"
type textarea "x"
type textarea "Welcome Back & Key Updat"
type textarea "x"
type textarea "Welcome Back & Key Update"
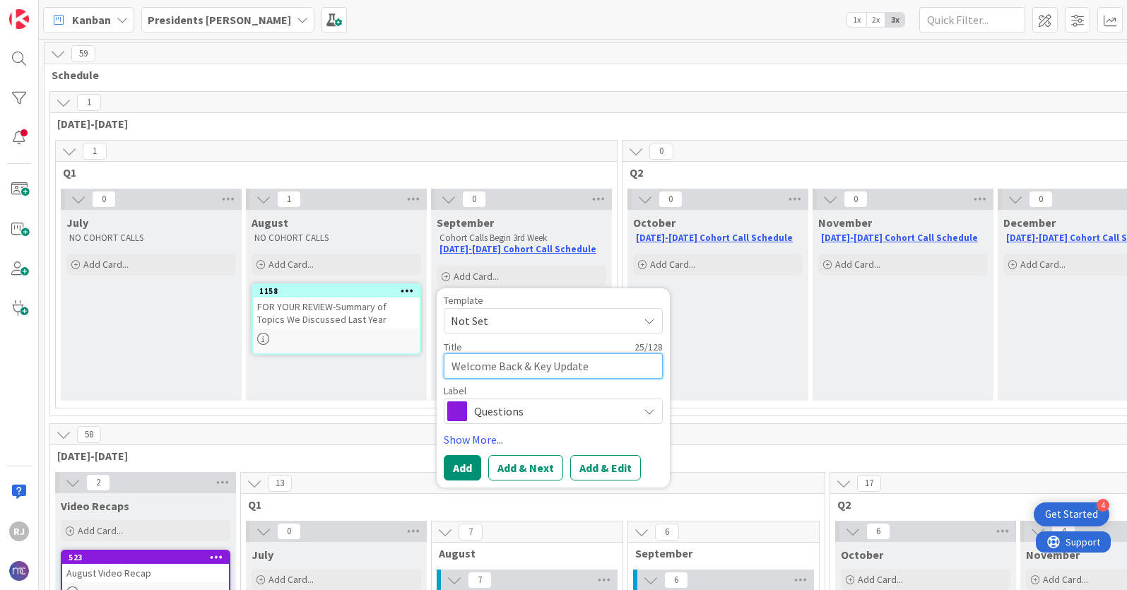
type textarea "x"
type textarea "Welcome Back & Key Updates"
click at [603, 471] on button "Add & Edit" at bounding box center [605, 467] width 71 height 25
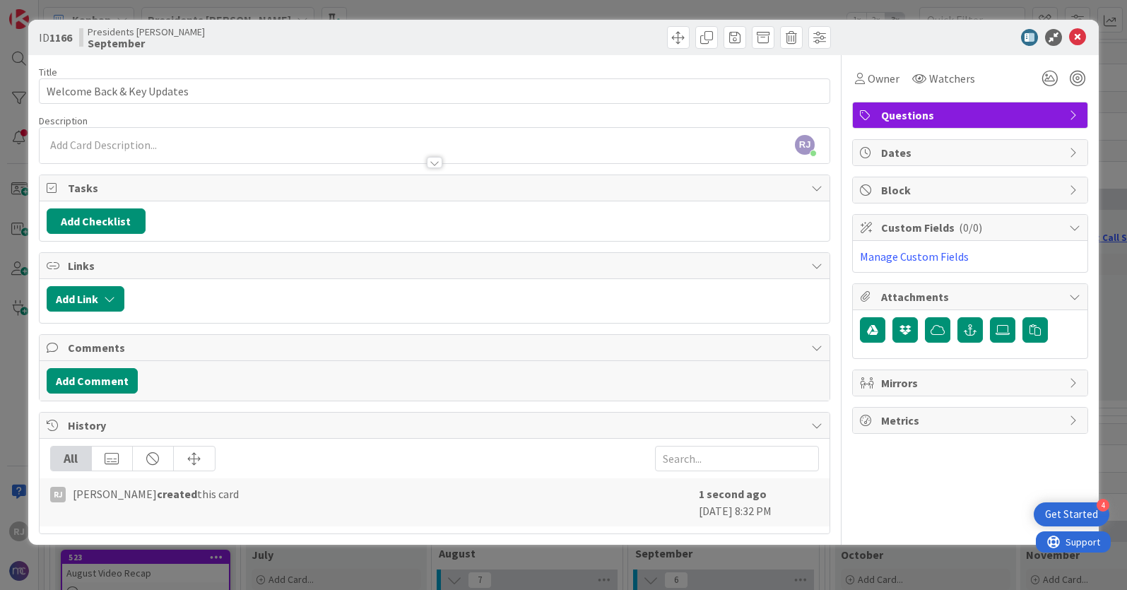
click at [305, 143] on div "[PERSON_NAME] [PERSON_NAME] just joined" at bounding box center [435, 145] width 790 height 35
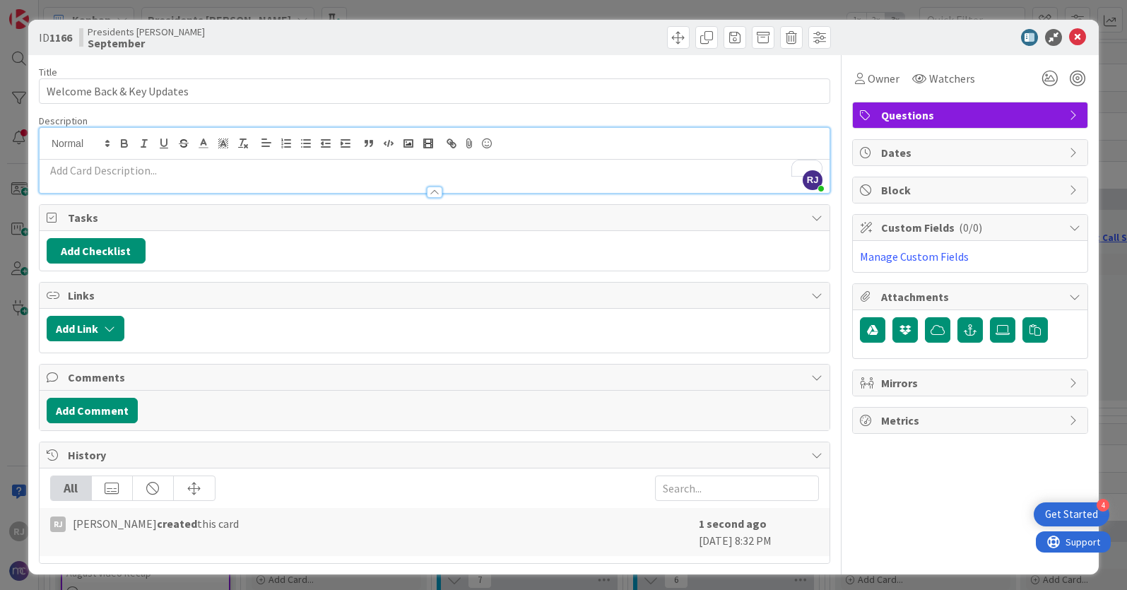
click at [191, 175] on p "To enrich screen reader interactions, please activate Accessibility in Grammarl…" at bounding box center [435, 171] width 776 height 16
click at [291, 143] on icon "button" at bounding box center [286, 143] width 13 height 13
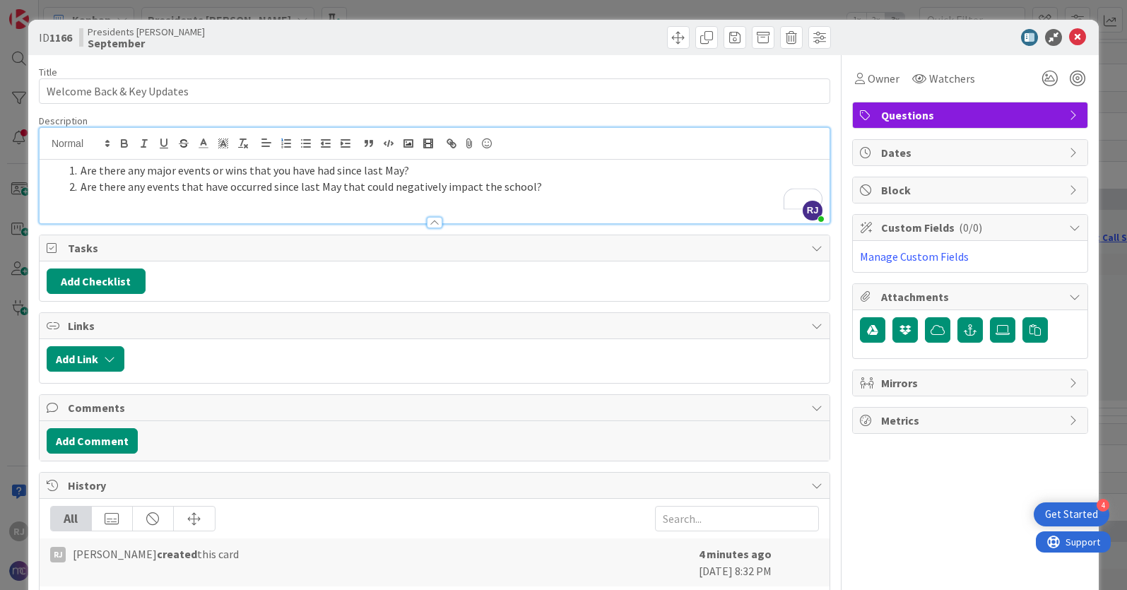
click at [565, 191] on li "Are there any events that have occurred since last May that could negatively im…" at bounding box center [443, 187] width 759 height 16
click at [81, 170] on li "Are there any major events or wins that you have had since last May?" at bounding box center [443, 171] width 759 height 16
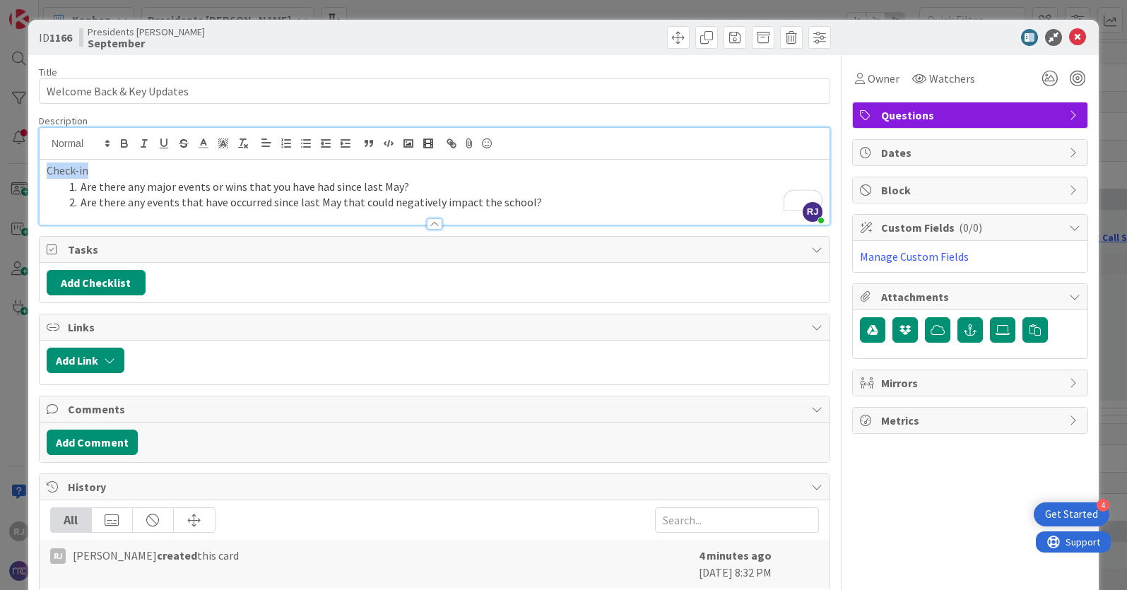
drag, startPoint x: 96, startPoint y: 172, endPoint x: 46, endPoint y: 172, distance: 50.2
click at [47, 172] on p "Check-in" at bounding box center [435, 171] width 776 height 16
click at [166, 141] on icon "button" at bounding box center [164, 142] width 6 height 7
click at [536, 206] on li "Are there any events that have occurred since last May that could negatively im…" at bounding box center [443, 202] width 759 height 16
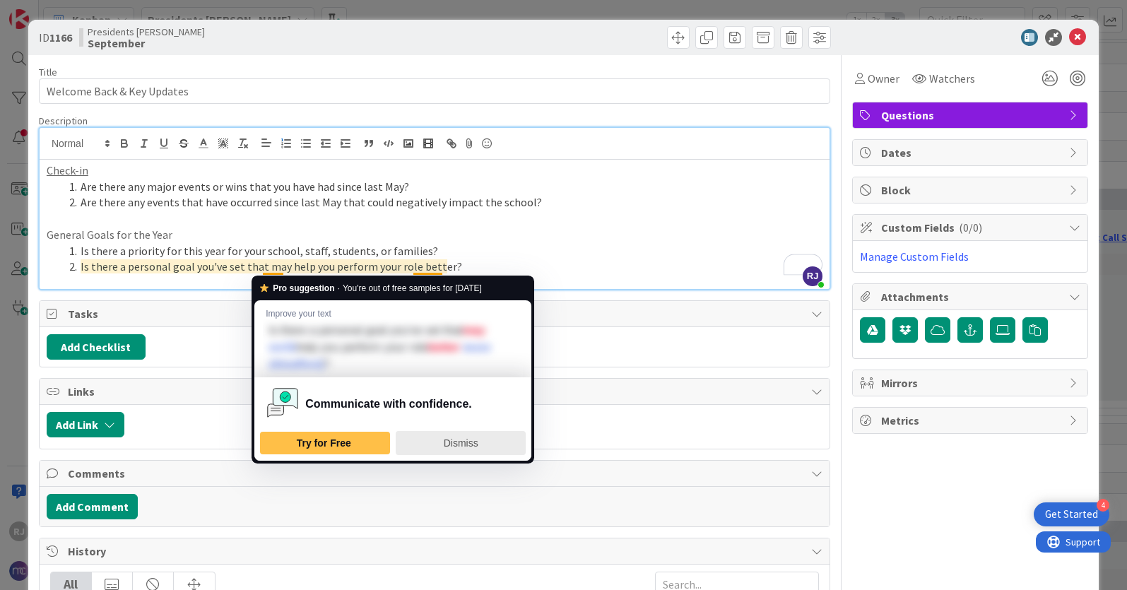
click at [460, 444] on span "Dismiss" at bounding box center [461, 442] width 35 height 11
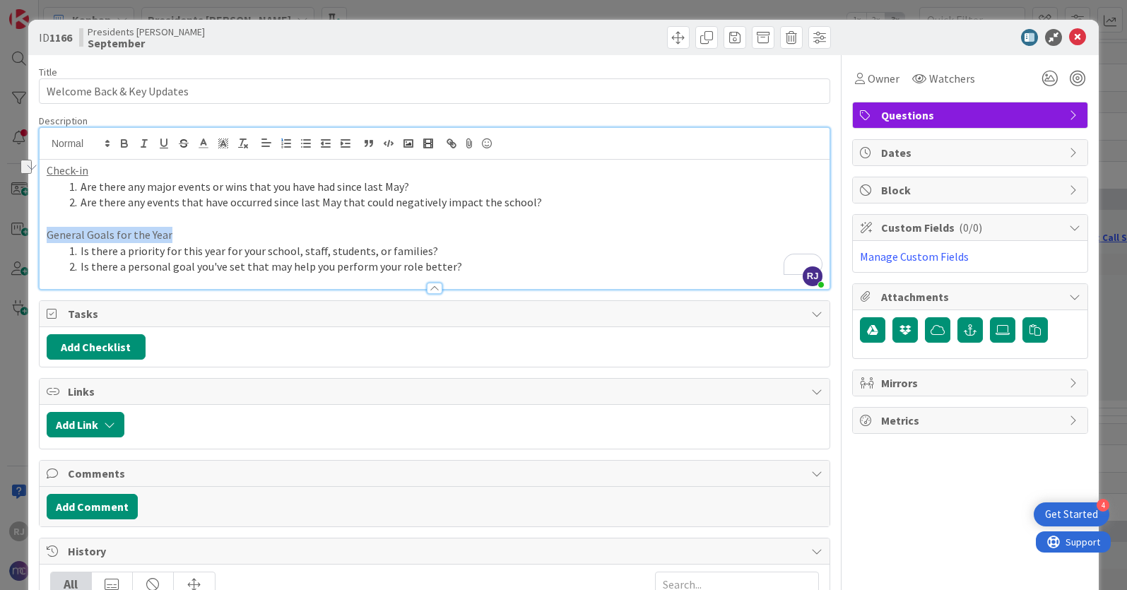
drag, startPoint x: 172, startPoint y: 232, endPoint x: 47, endPoint y: 230, distance: 125.1
click at [47, 230] on p "General Goals for the Year" at bounding box center [435, 235] width 776 height 16
click at [165, 139] on icon "button" at bounding box center [164, 143] width 13 height 13
click at [505, 259] on li "Is there a personal goal you've set that may help you perform your role better?" at bounding box center [443, 267] width 759 height 16
click at [705, 38] on span at bounding box center [706, 37] width 23 height 23
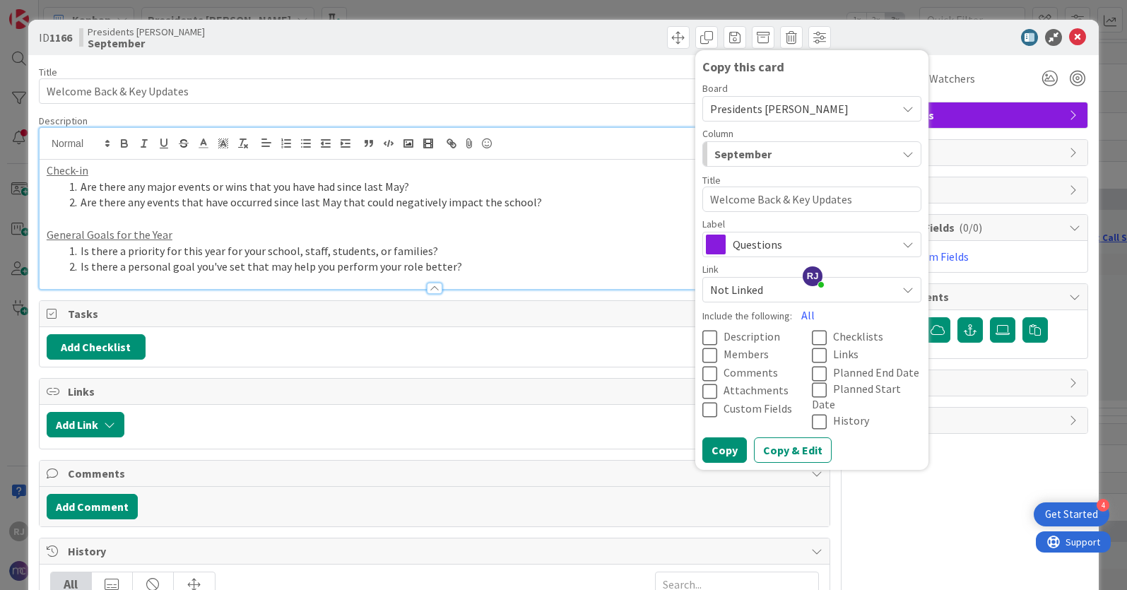
click at [826, 108] on span "Presidents [PERSON_NAME]" at bounding box center [799, 109] width 179 height 20
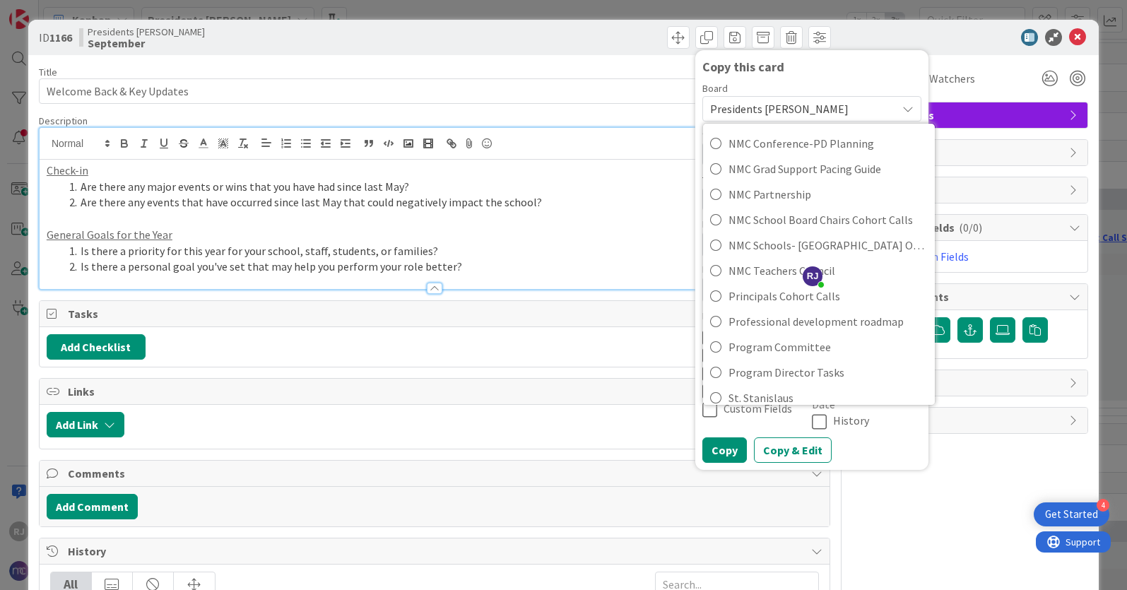
scroll to position [314, 0]
click at [769, 296] on span "Principals Cohort Calls" at bounding box center [828, 293] width 199 height 21
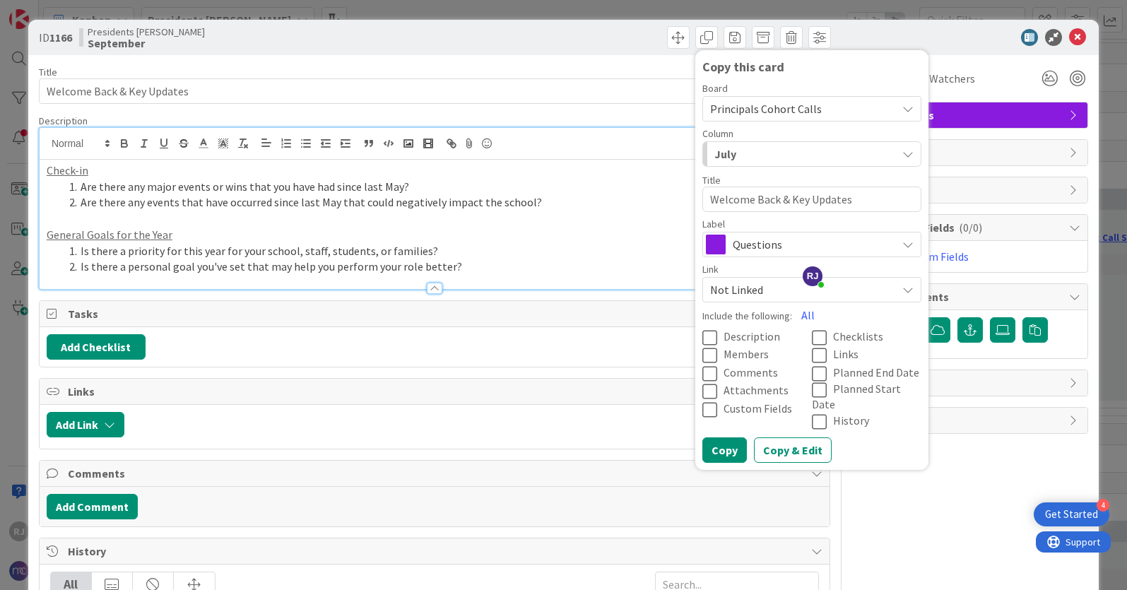
click at [788, 148] on div "July" at bounding box center [804, 154] width 186 height 23
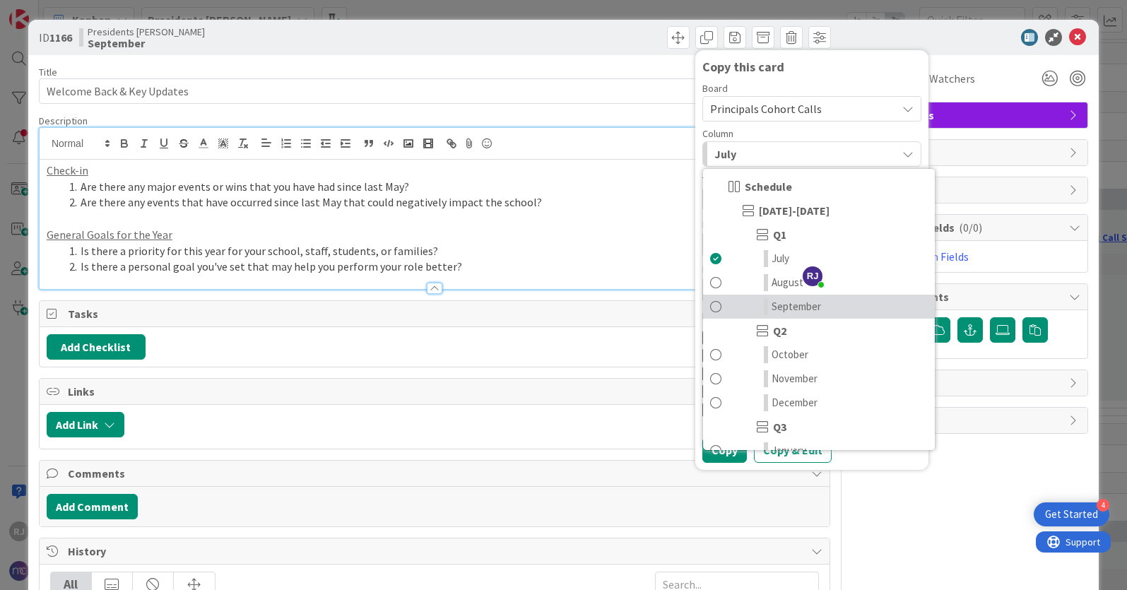
click at [791, 306] on span "September" at bounding box center [796, 306] width 49 height 17
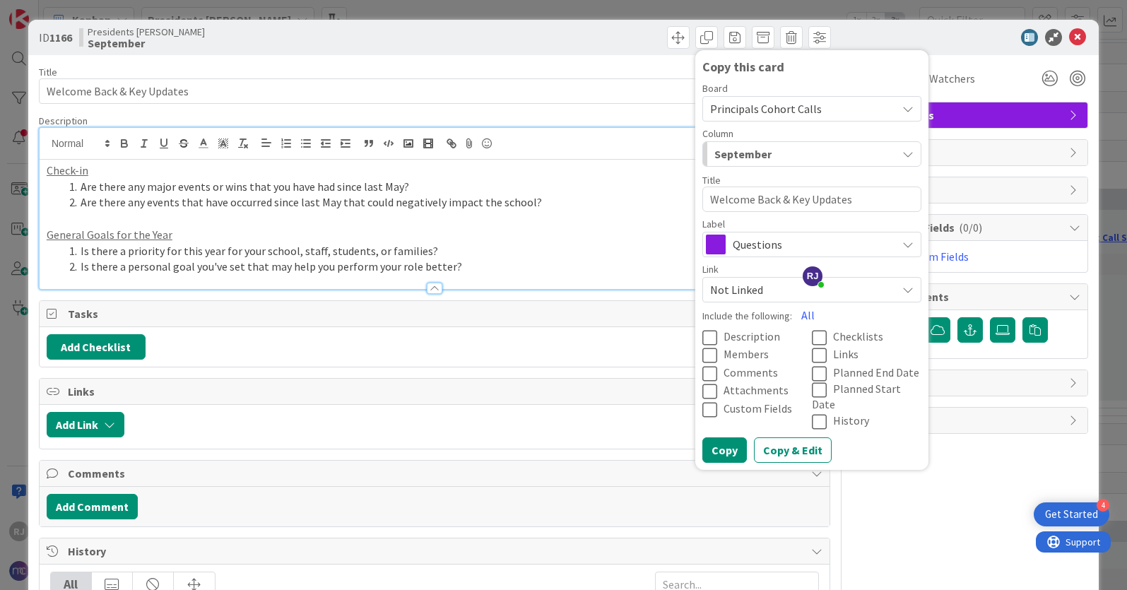
click at [791, 155] on div "September" at bounding box center [804, 154] width 186 height 23
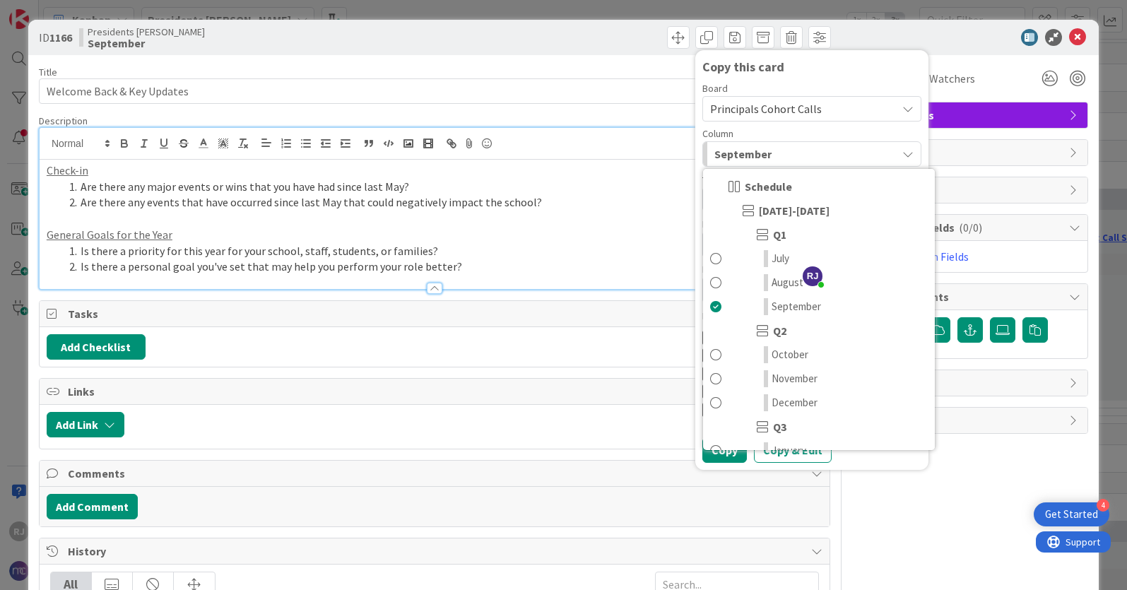
click at [791, 155] on div "September" at bounding box center [804, 154] width 186 height 23
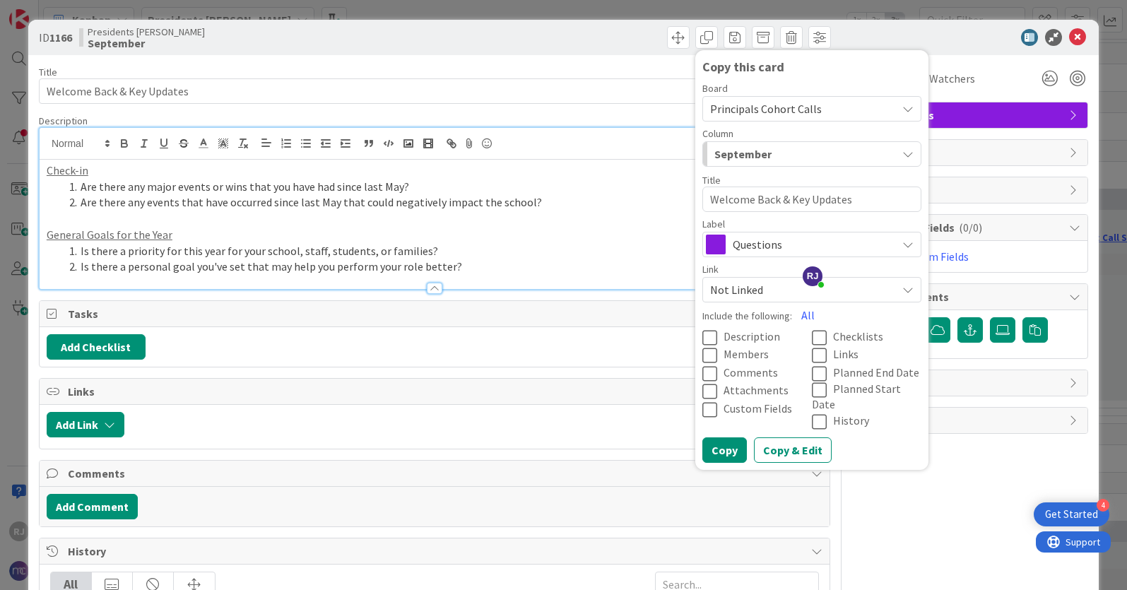
click at [810, 146] on div "September" at bounding box center [804, 154] width 186 height 23
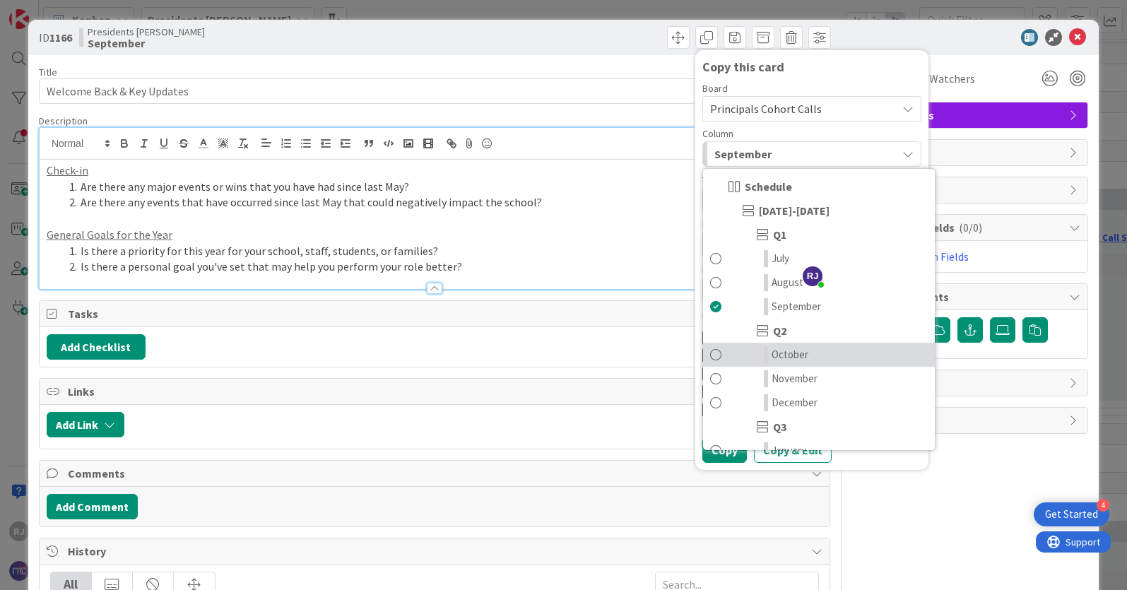
click at [798, 354] on span "October" at bounding box center [790, 354] width 37 height 17
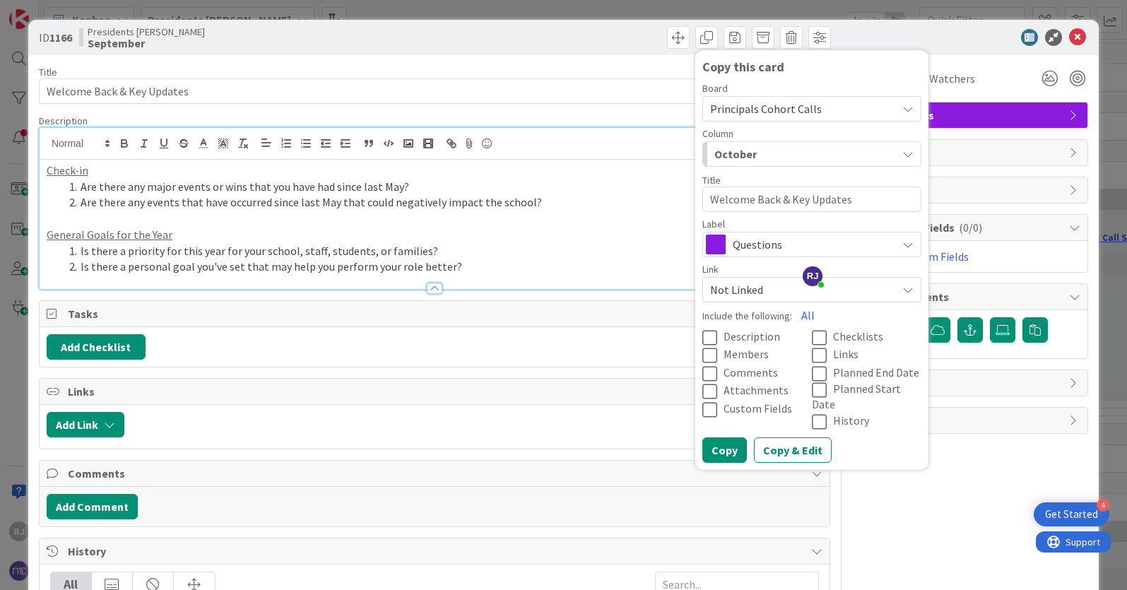
click at [763, 334] on span "Description" at bounding box center [752, 336] width 57 height 14
click at [763, 334] on span "Description" at bounding box center [753, 336] width 59 height 14
click at [763, 334] on span "Description" at bounding box center [752, 336] width 57 height 14
click at [722, 437] on button "Copy" at bounding box center [724, 449] width 45 height 25
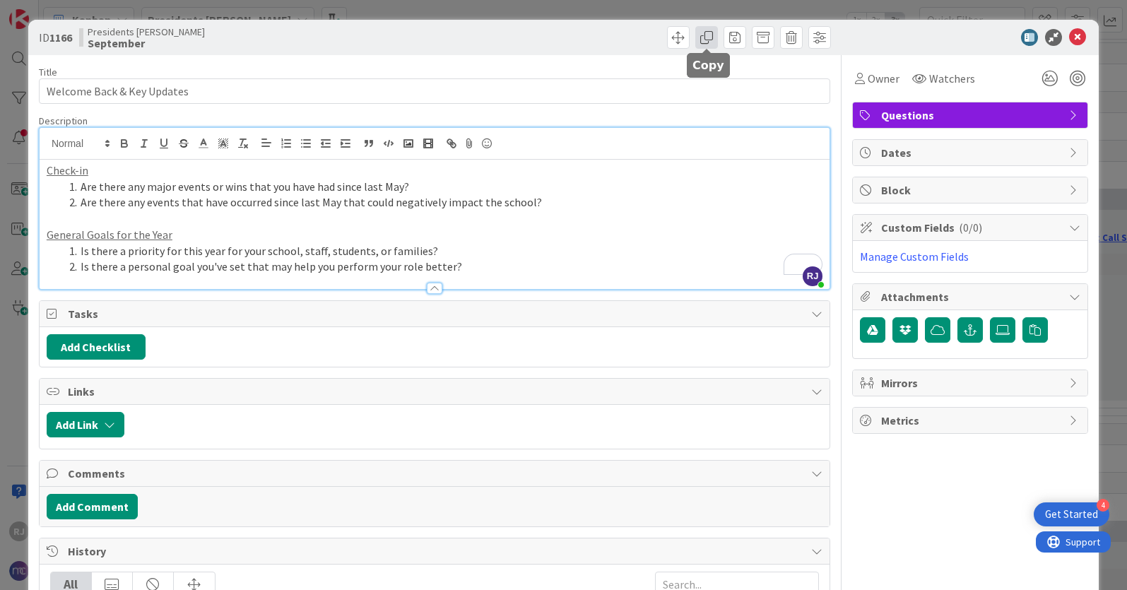
click at [714, 36] on span at bounding box center [706, 37] width 23 height 23
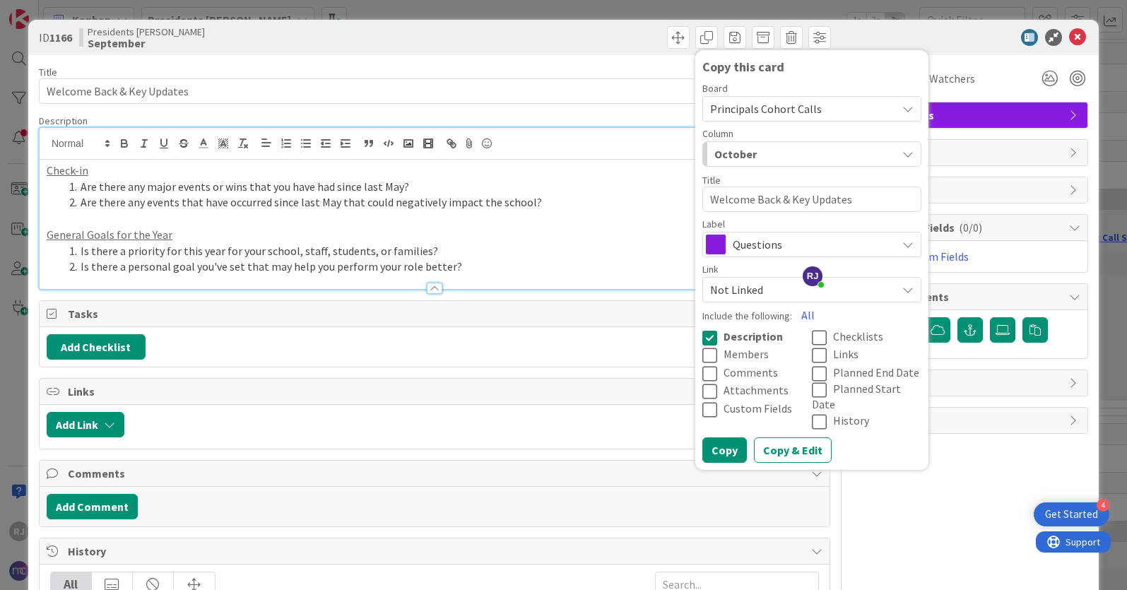
click at [770, 106] on span "Principals Cohort Calls" at bounding box center [766, 109] width 112 height 14
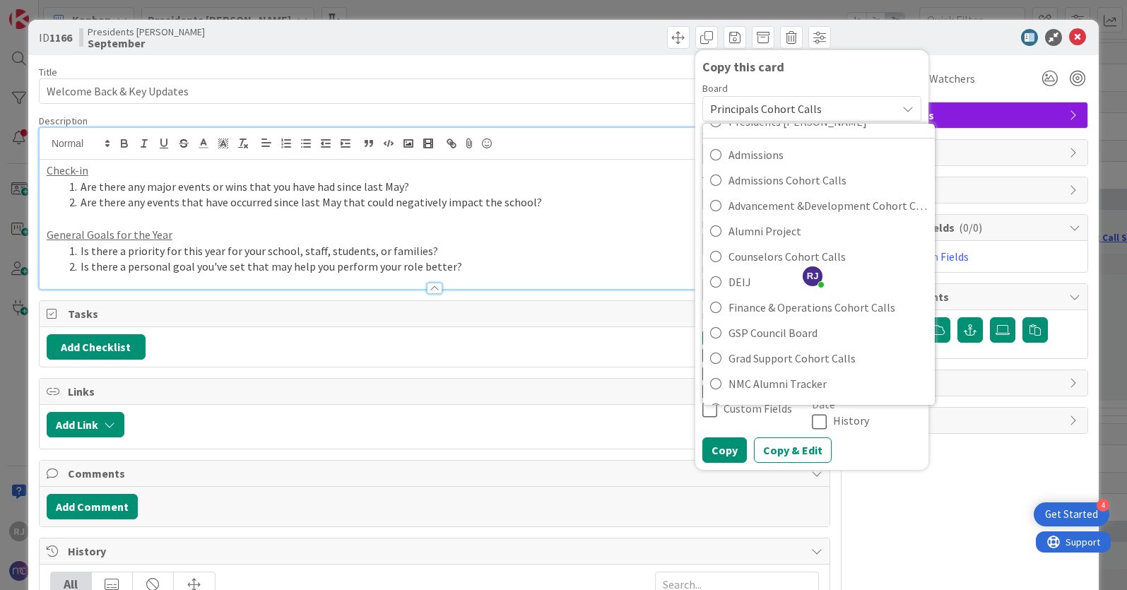
scroll to position [0, 0]
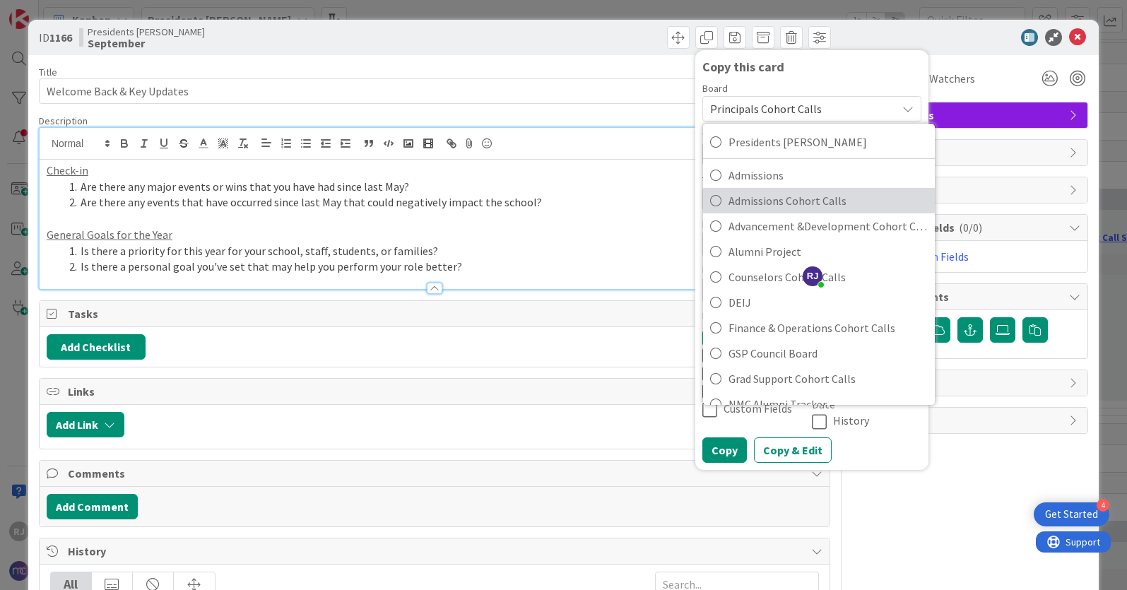
click at [762, 201] on span "Admissions Cohort Calls" at bounding box center [828, 200] width 199 height 21
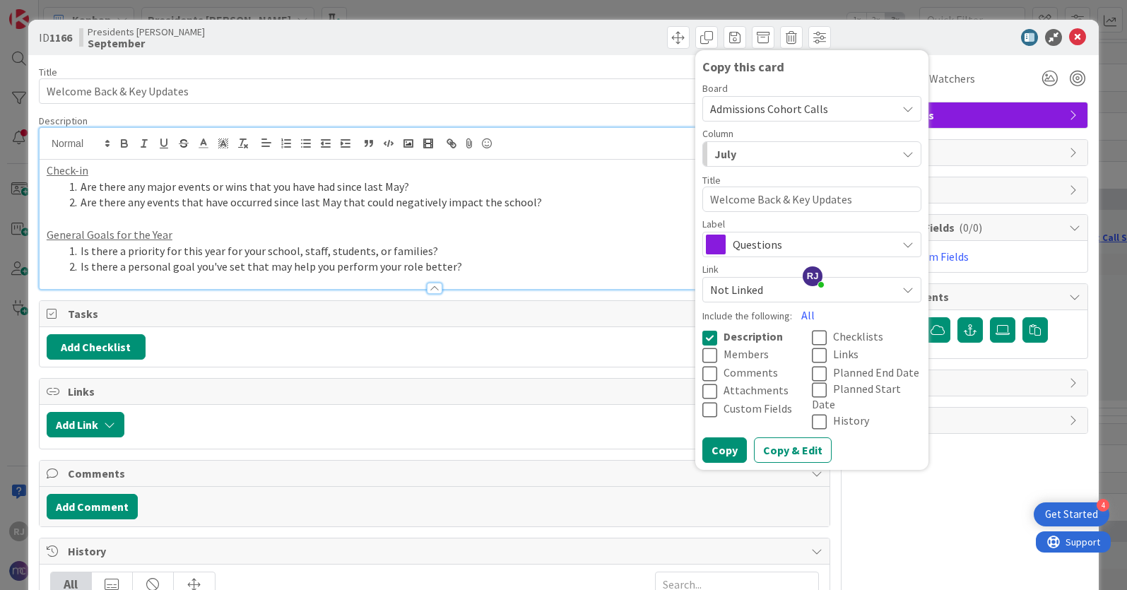
click at [763, 158] on div "July" at bounding box center [804, 154] width 186 height 23
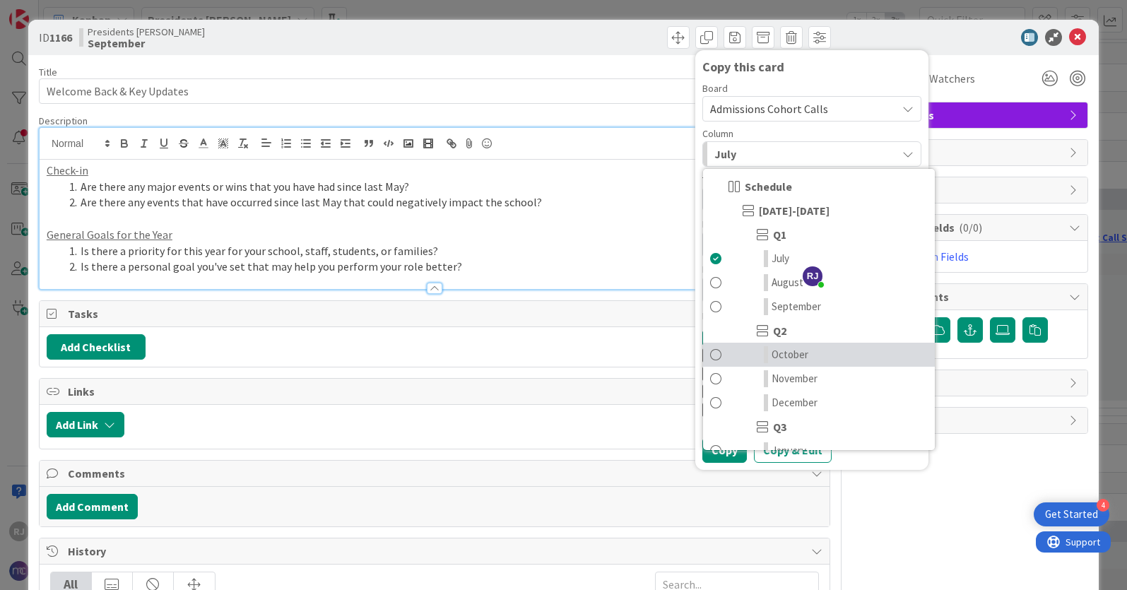
click at [788, 355] on span "October" at bounding box center [790, 354] width 37 height 17
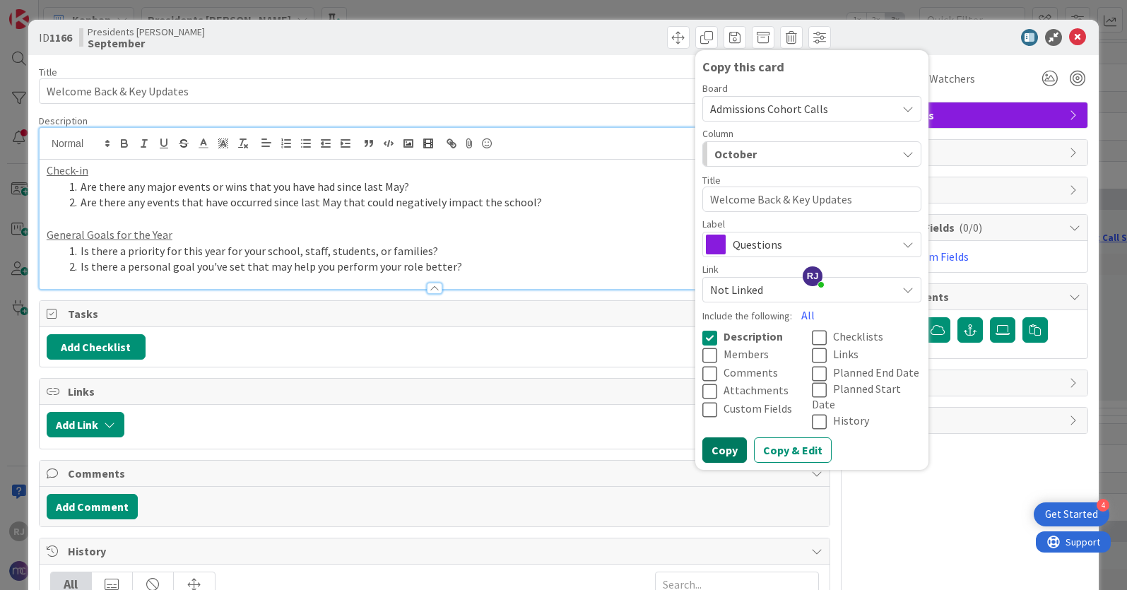
click at [726, 437] on button "Copy" at bounding box center [724, 449] width 45 height 25
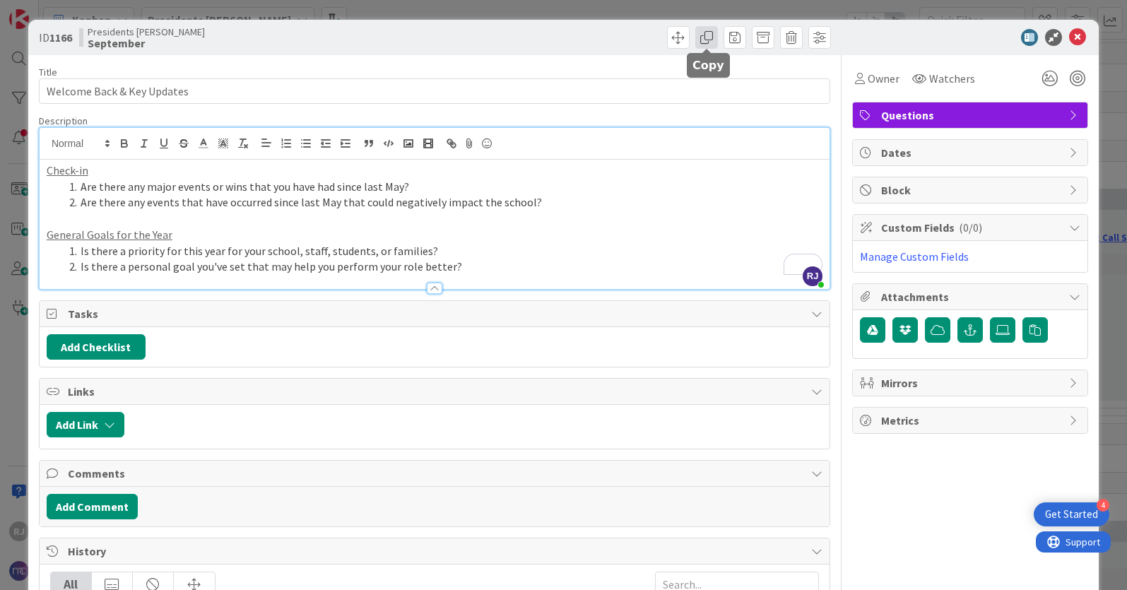
click at [704, 34] on span at bounding box center [706, 37] width 23 height 23
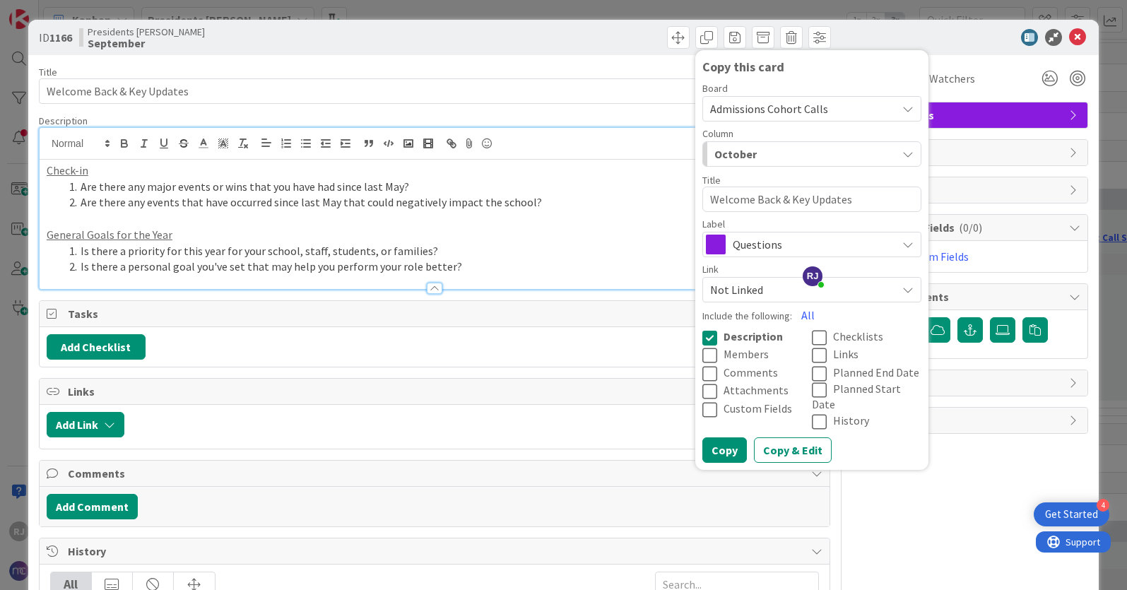
click at [757, 99] on span "Admissions Cohort Calls" at bounding box center [799, 109] width 179 height 20
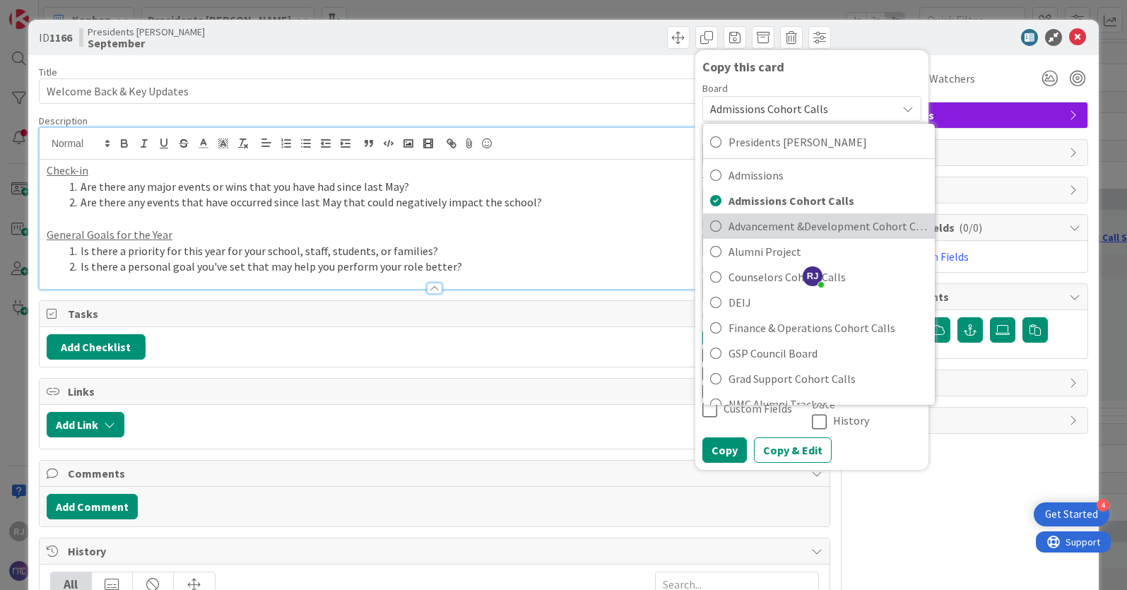
click at [772, 232] on span "Advancement &Development Cohort Calls" at bounding box center [828, 226] width 199 height 21
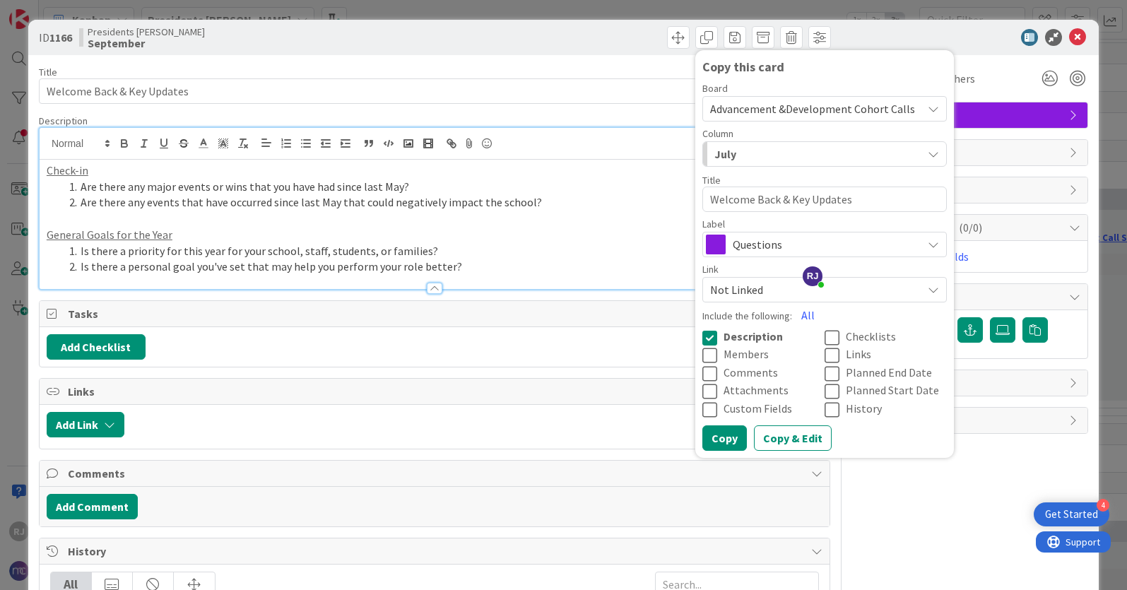
click at [776, 155] on div "July" at bounding box center [816, 154] width 211 height 23
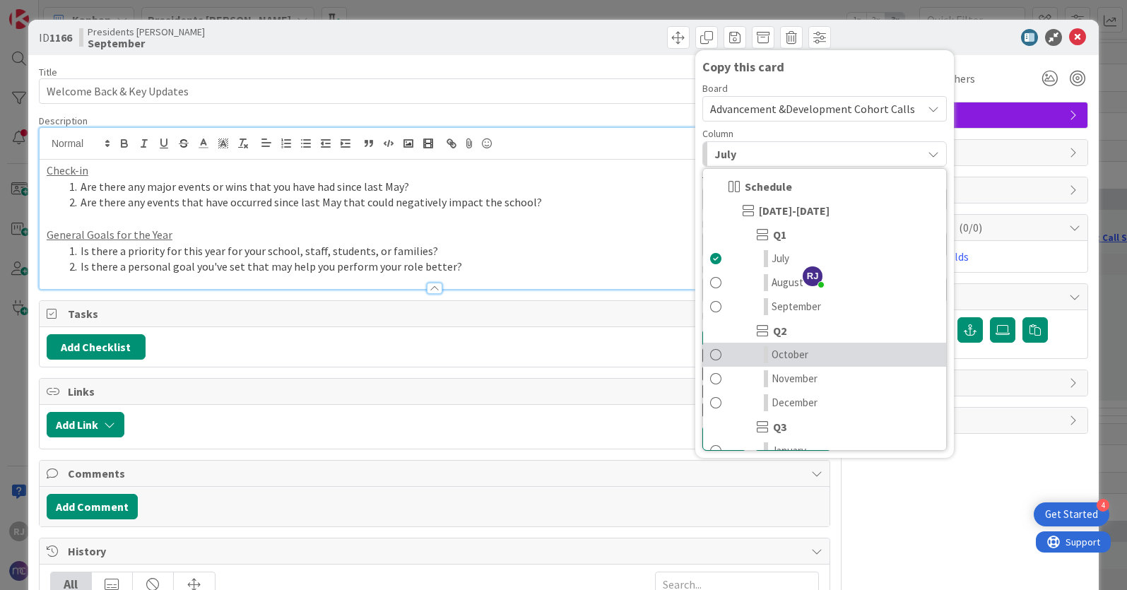
click at [790, 350] on span "October" at bounding box center [790, 354] width 37 height 17
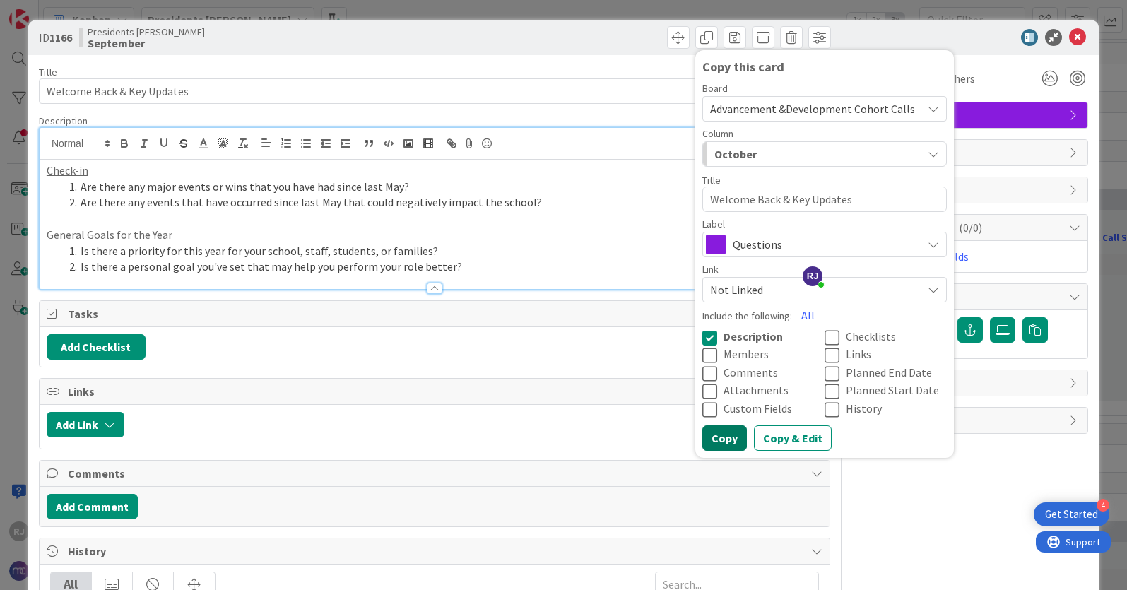
click at [723, 436] on button "Copy" at bounding box center [724, 437] width 45 height 25
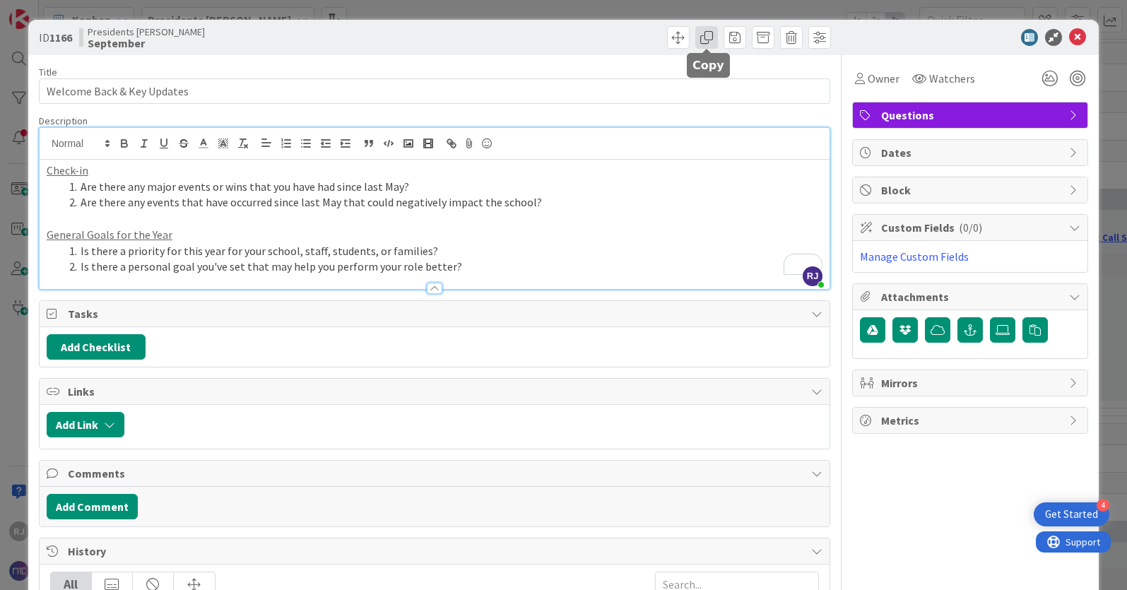
click at [707, 37] on span at bounding box center [706, 37] width 23 height 23
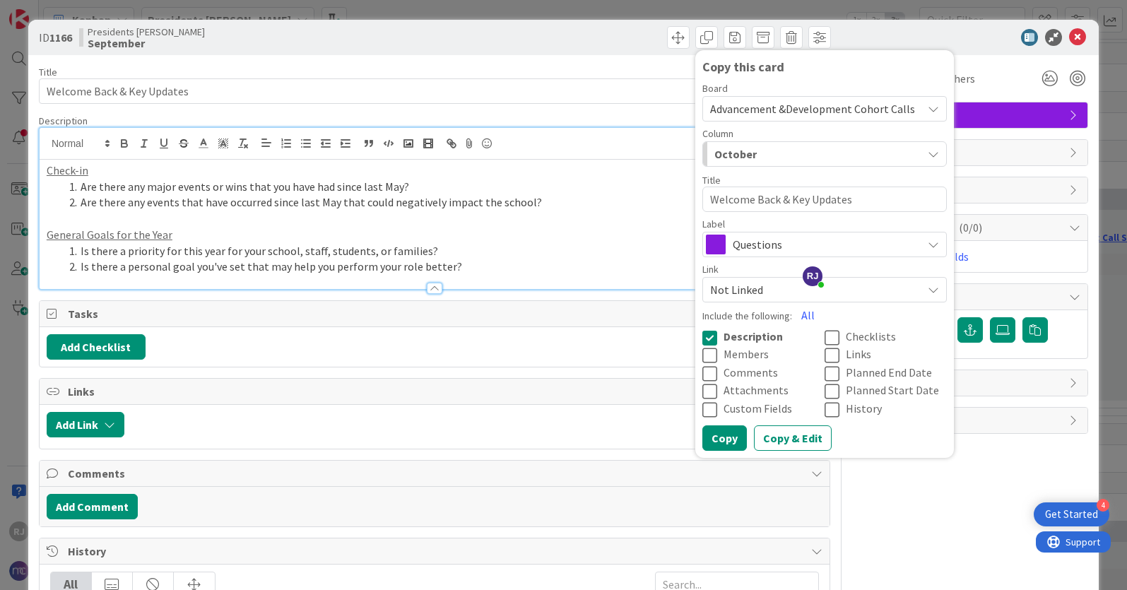
click at [748, 105] on span "Advancement &Development Cohort Calls" at bounding box center [812, 109] width 205 height 14
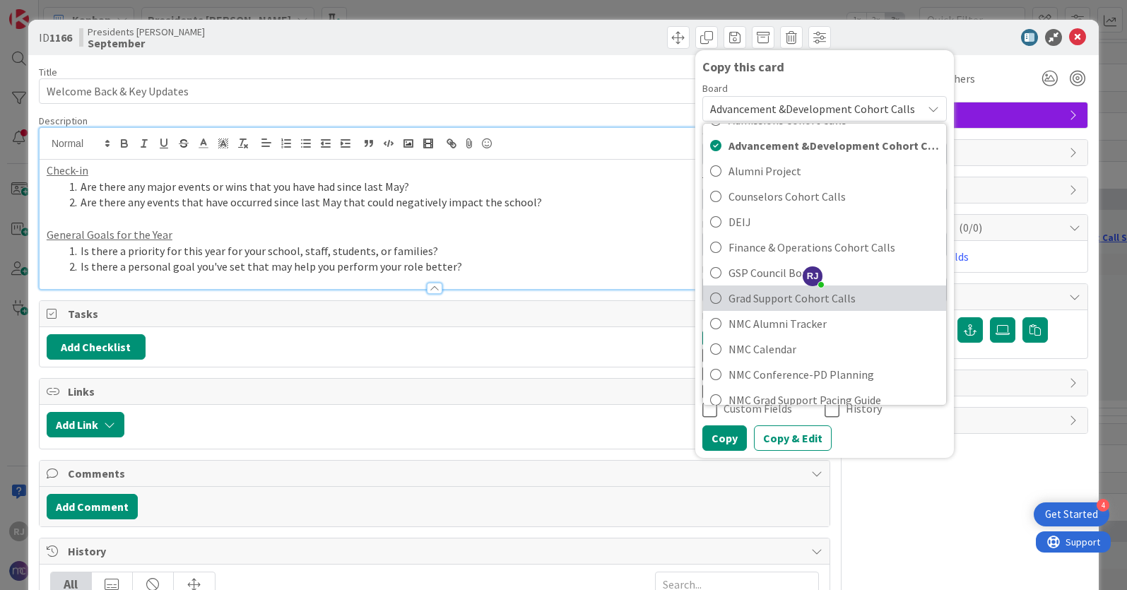
scroll to position [67, 0]
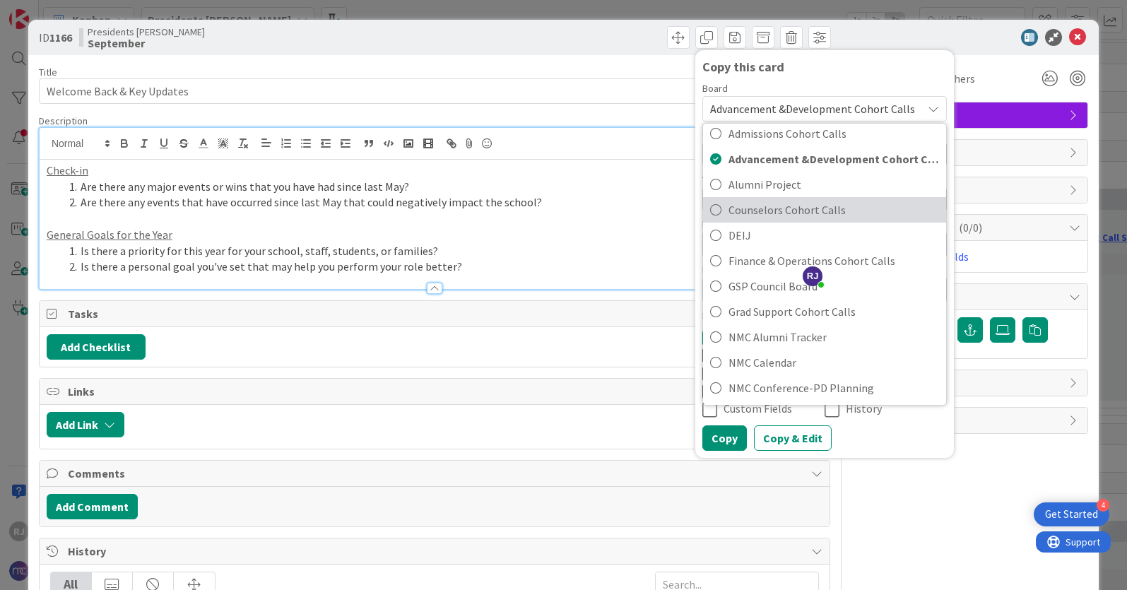
click at [779, 205] on span "Counselors Cohort Calls" at bounding box center [834, 209] width 211 height 21
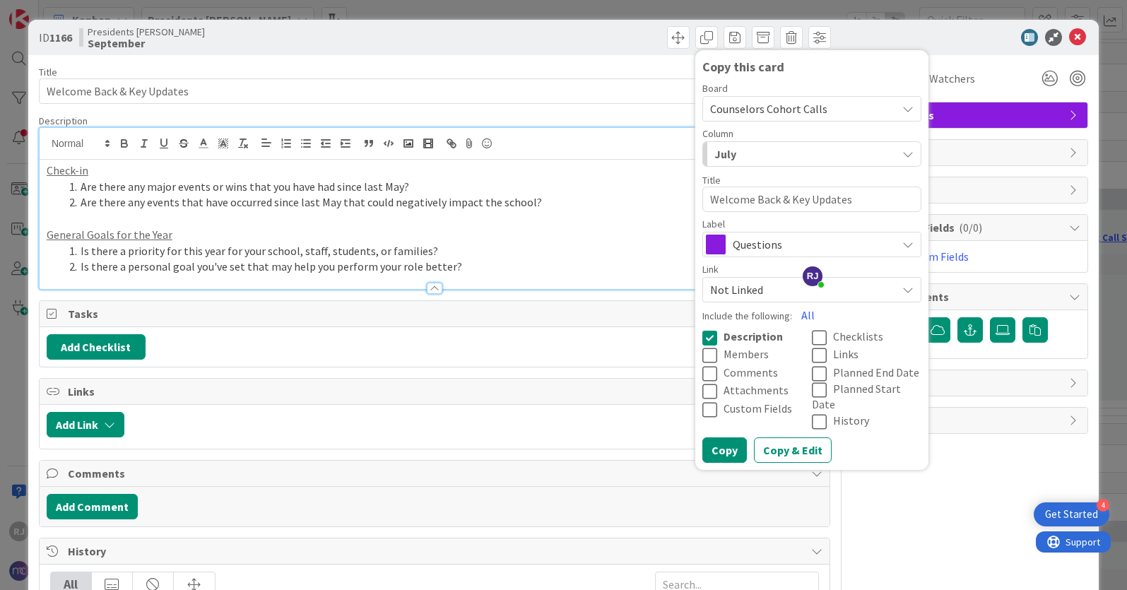
click at [769, 158] on div "July" at bounding box center [804, 154] width 186 height 23
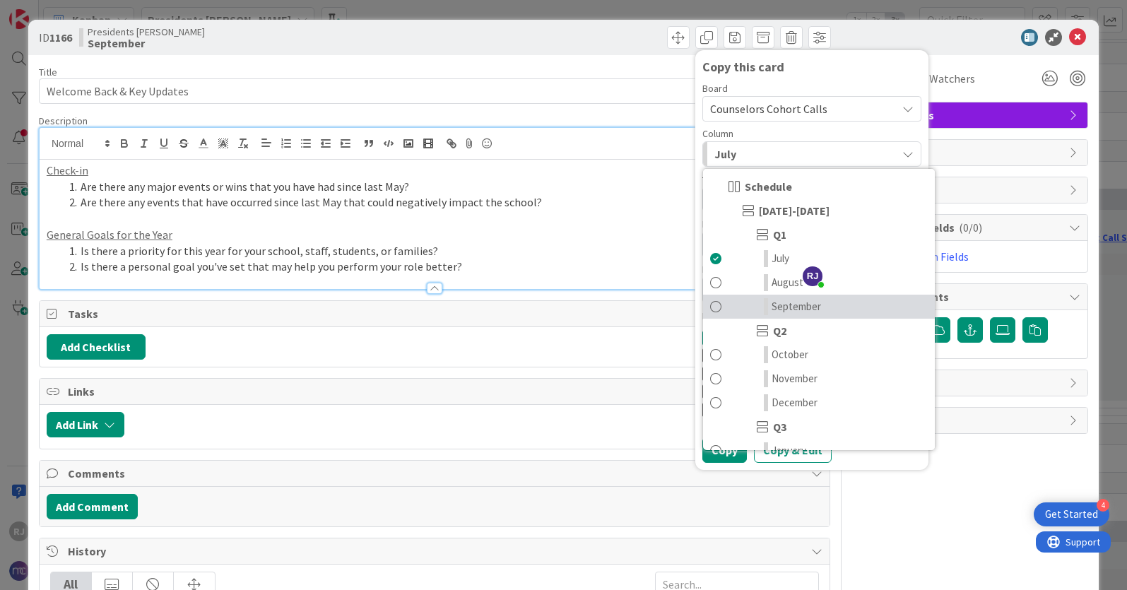
click at [787, 312] on span "September" at bounding box center [796, 306] width 49 height 17
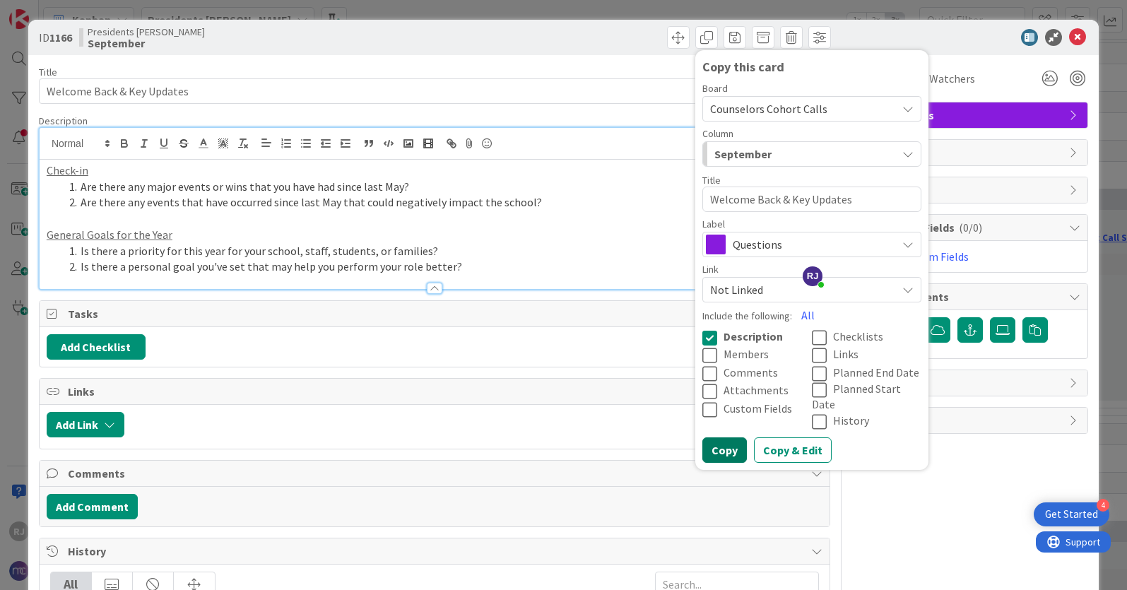
click at [729, 437] on button "Copy" at bounding box center [724, 449] width 45 height 25
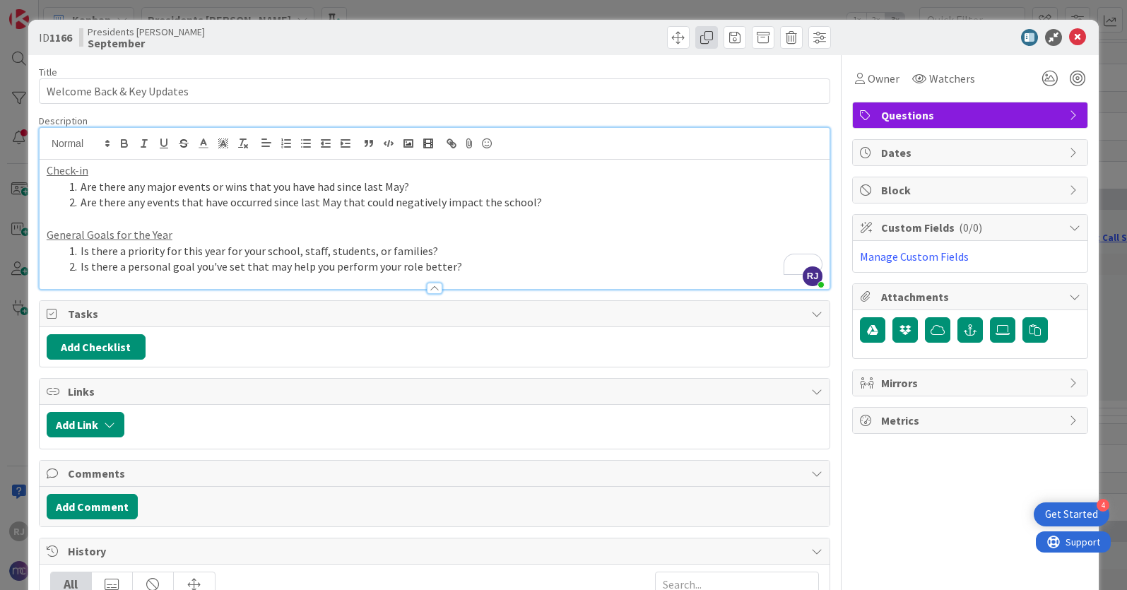
click at [712, 39] on span at bounding box center [706, 37] width 23 height 23
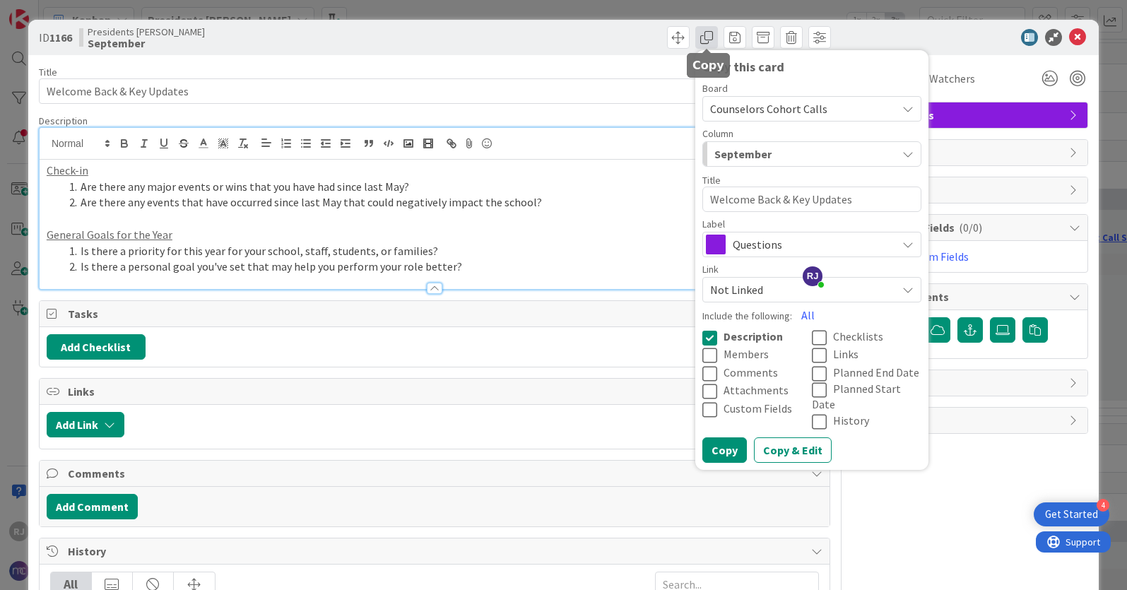
click at [712, 39] on span at bounding box center [706, 37] width 23 height 23
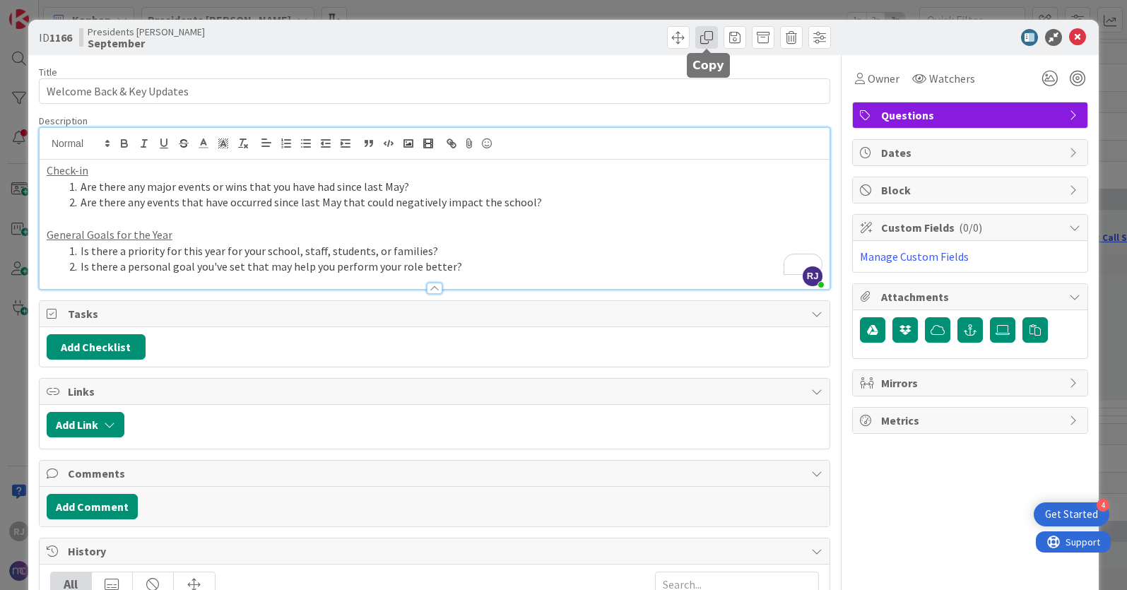
click at [707, 36] on span at bounding box center [706, 37] width 23 height 23
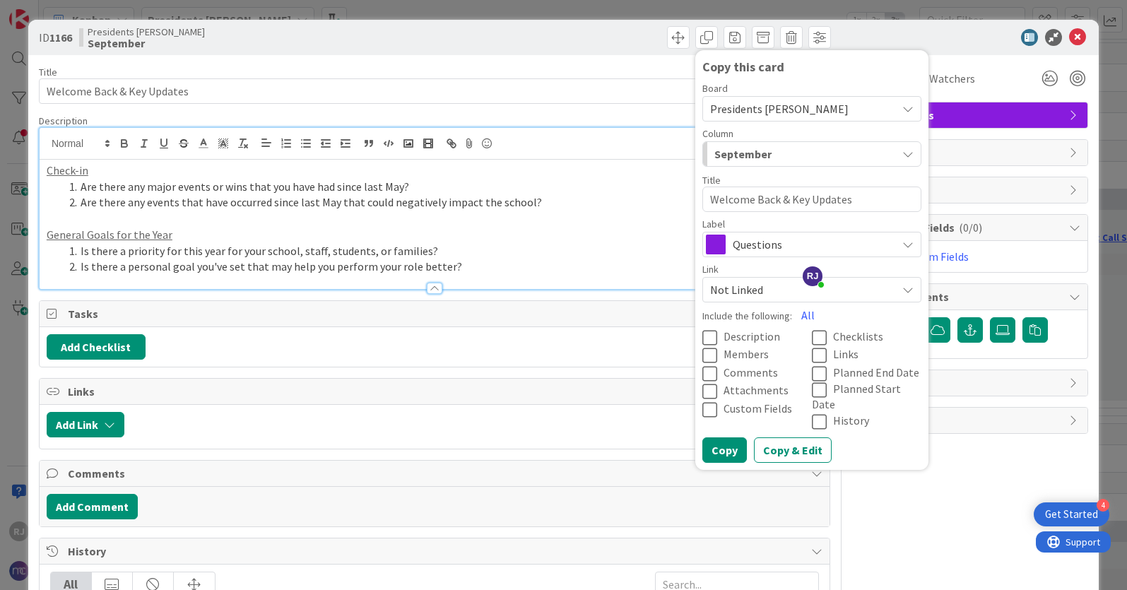
click at [770, 112] on span "Presidents [PERSON_NAME]" at bounding box center [779, 109] width 138 height 14
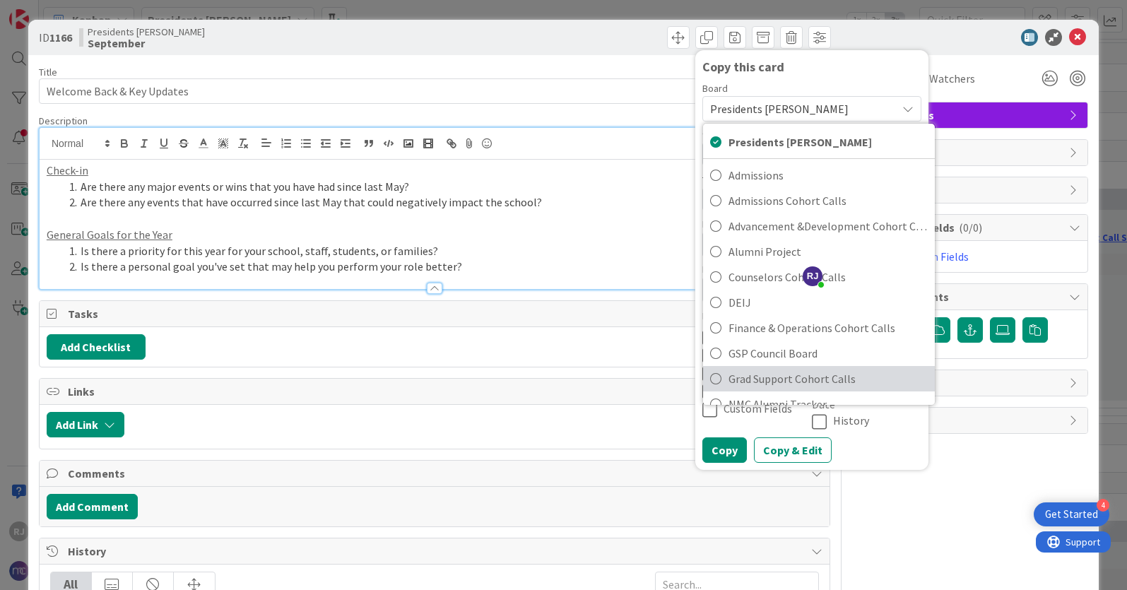
click at [757, 377] on span "Grad Support Cohort Calls" at bounding box center [828, 378] width 199 height 21
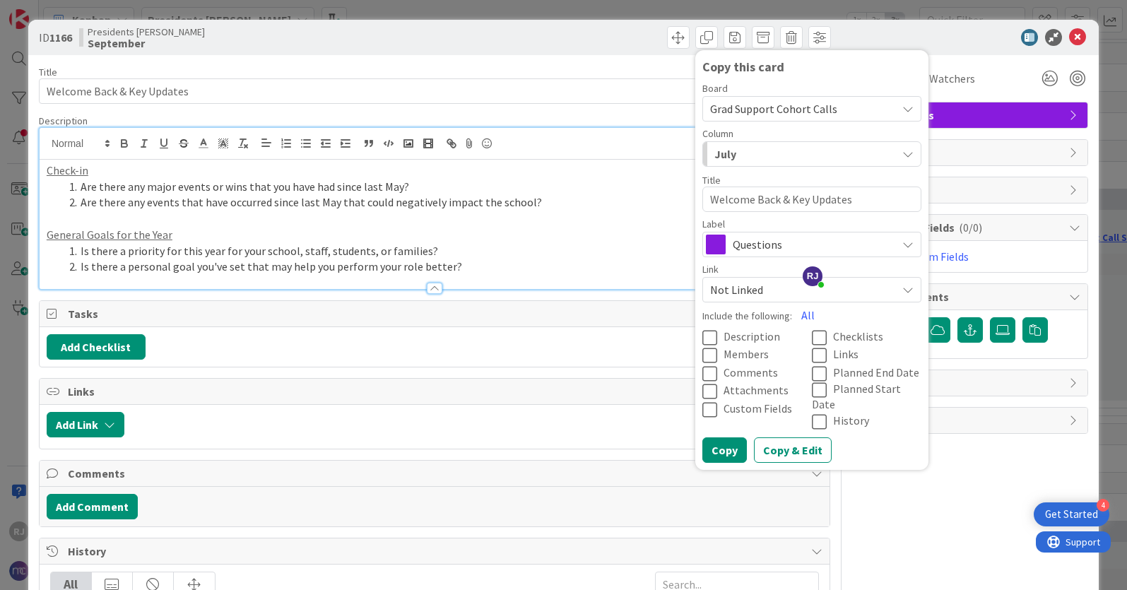
click at [760, 150] on div "July" at bounding box center [804, 154] width 186 height 23
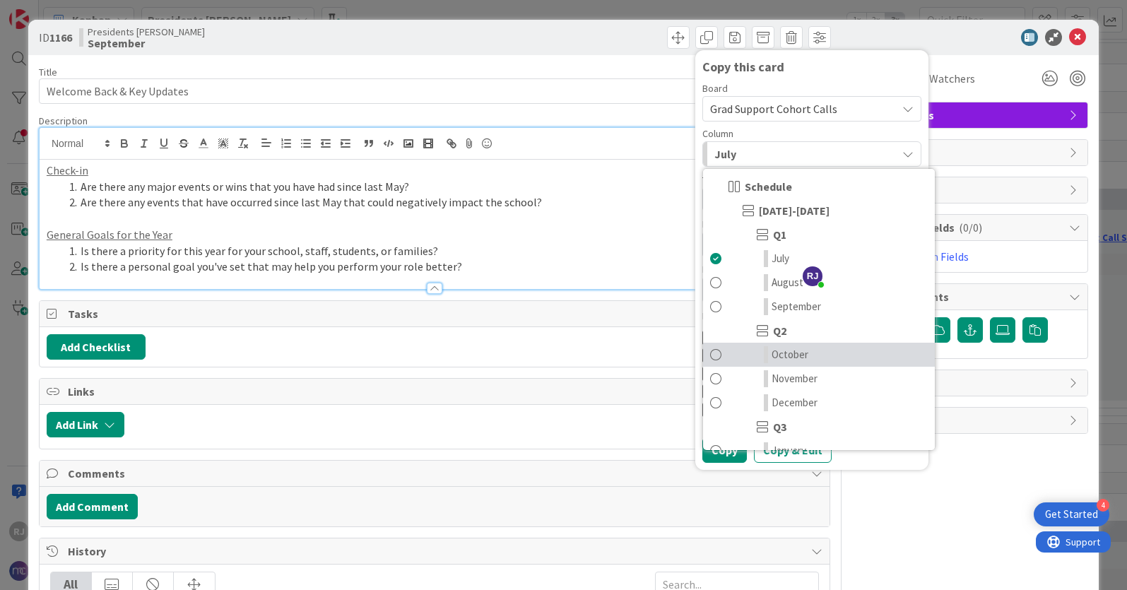
click at [781, 360] on span "October" at bounding box center [790, 354] width 37 height 17
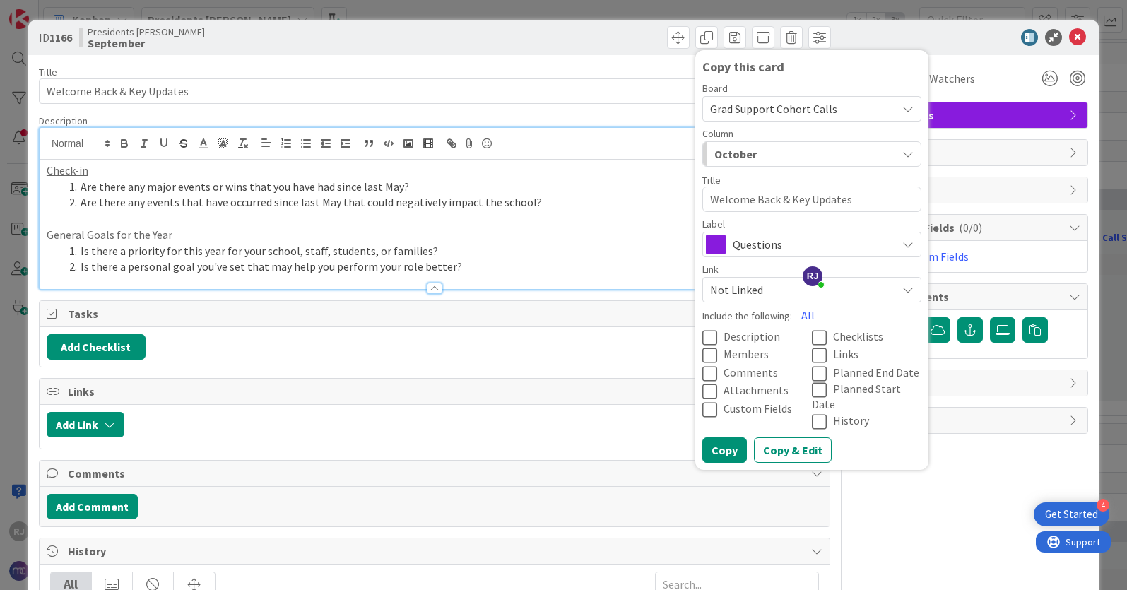
click at [746, 335] on span "Description" at bounding box center [752, 336] width 57 height 14
click at [729, 437] on button "Copy" at bounding box center [724, 449] width 45 height 25
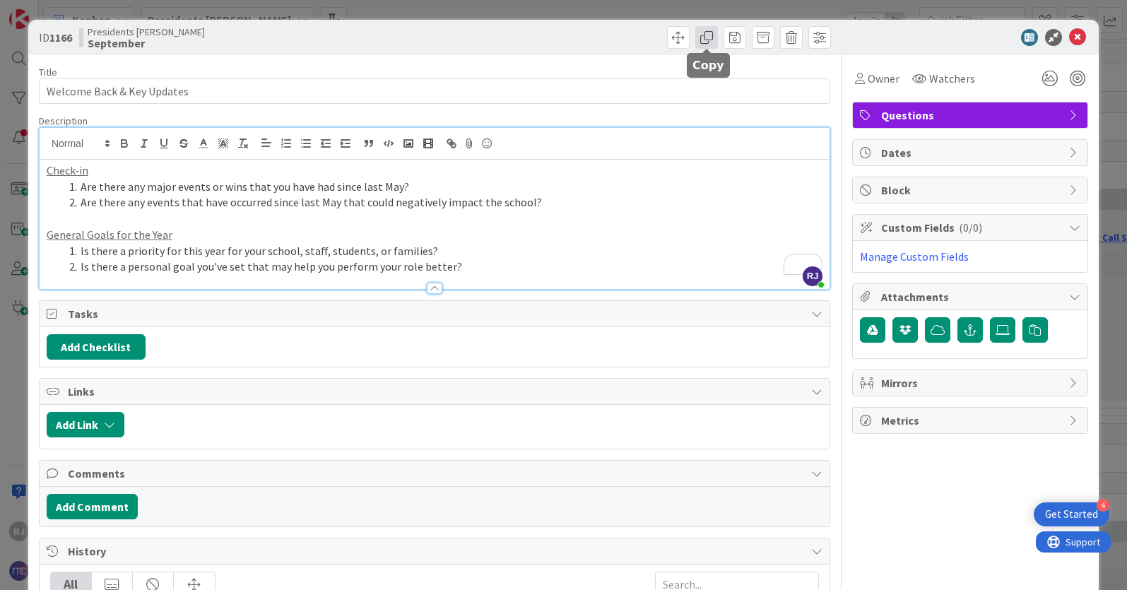
click at [705, 39] on span at bounding box center [706, 37] width 23 height 23
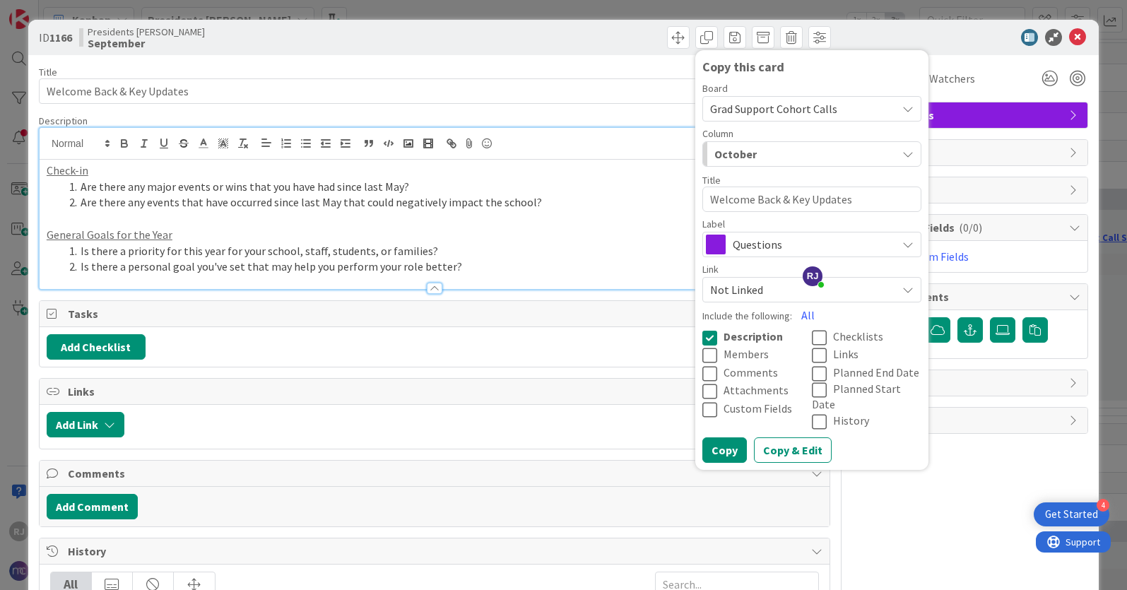
click at [755, 153] on div "October" at bounding box center [804, 154] width 186 height 23
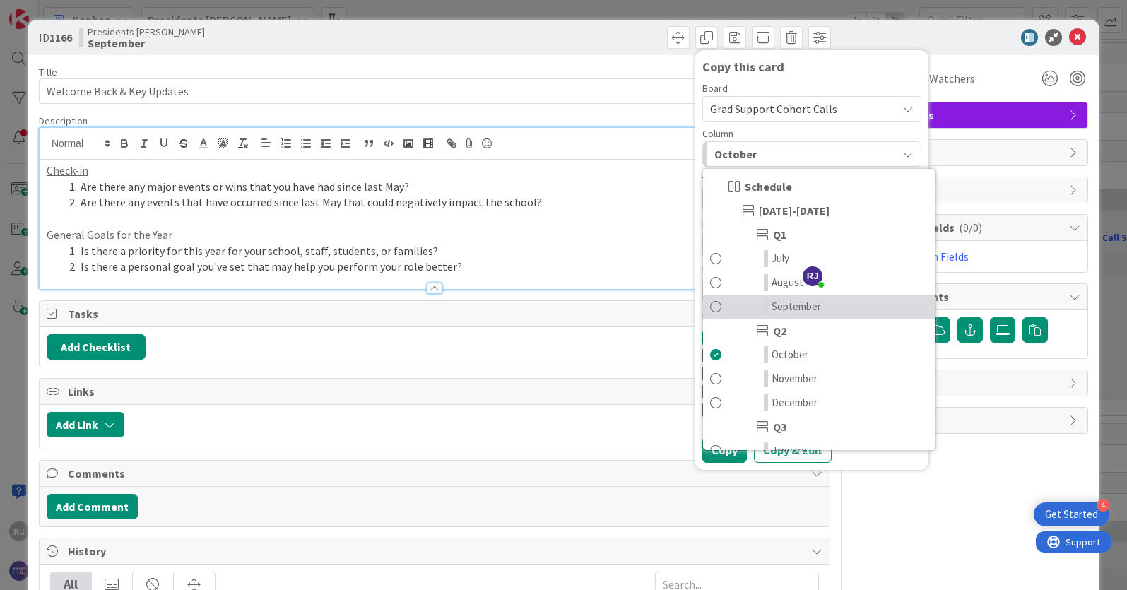
click at [785, 304] on span "September" at bounding box center [796, 306] width 49 height 17
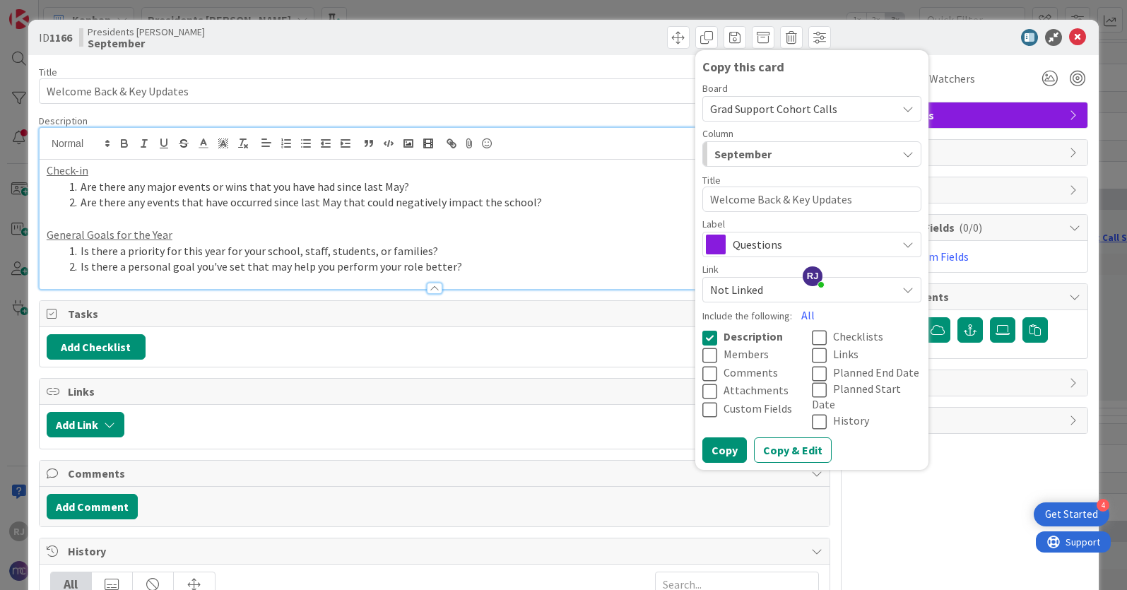
click at [777, 102] on span "Grad Support Cohort Calls" at bounding box center [773, 109] width 127 height 14
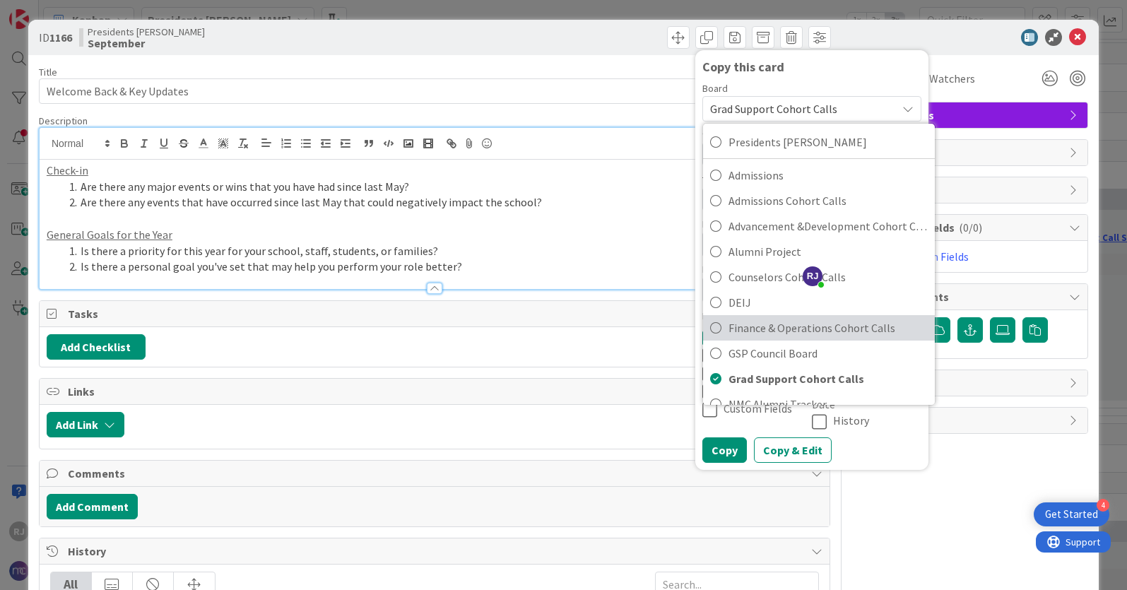
click at [745, 326] on span "Finance & Operations Cohort Calls" at bounding box center [828, 327] width 199 height 21
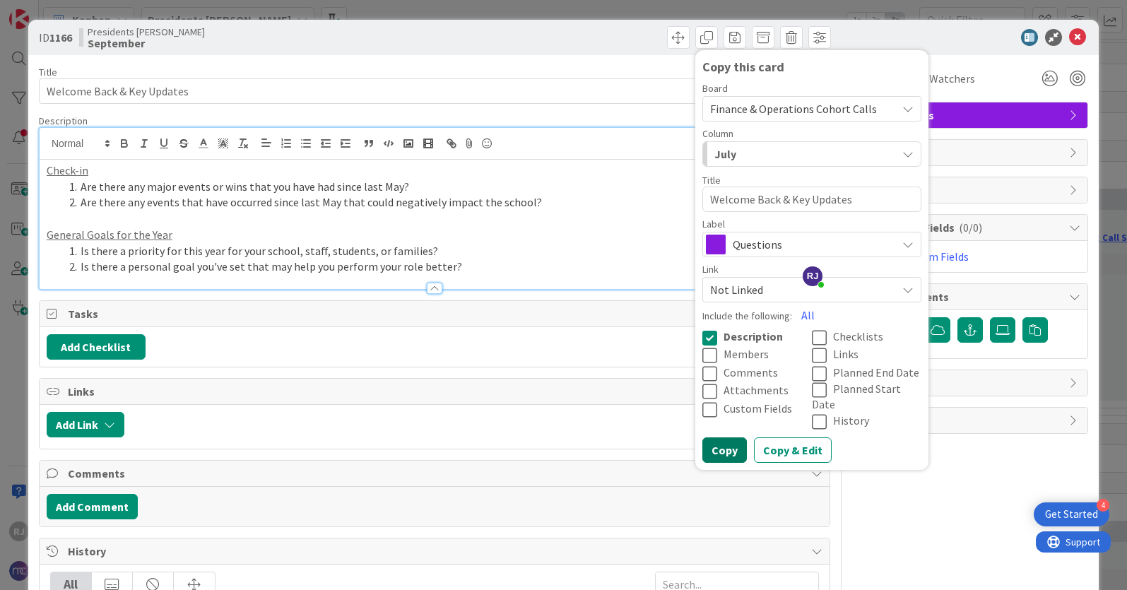
click at [725, 437] on button "Copy" at bounding box center [724, 449] width 45 height 25
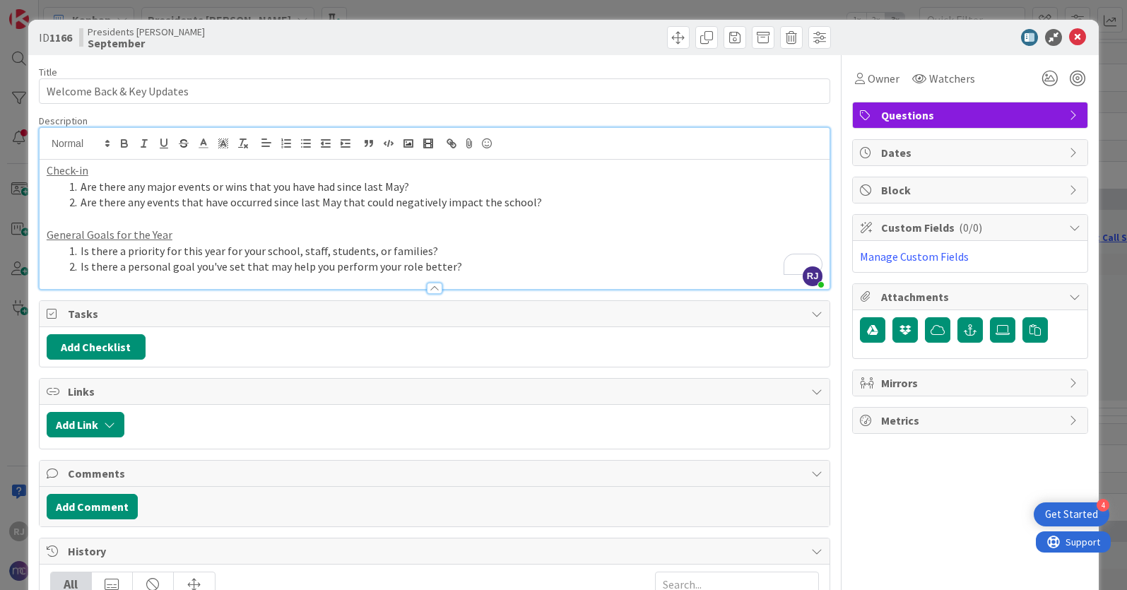
type textarea "x"
click at [1078, 41] on icon at bounding box center [1077, 37] width 17 height 17
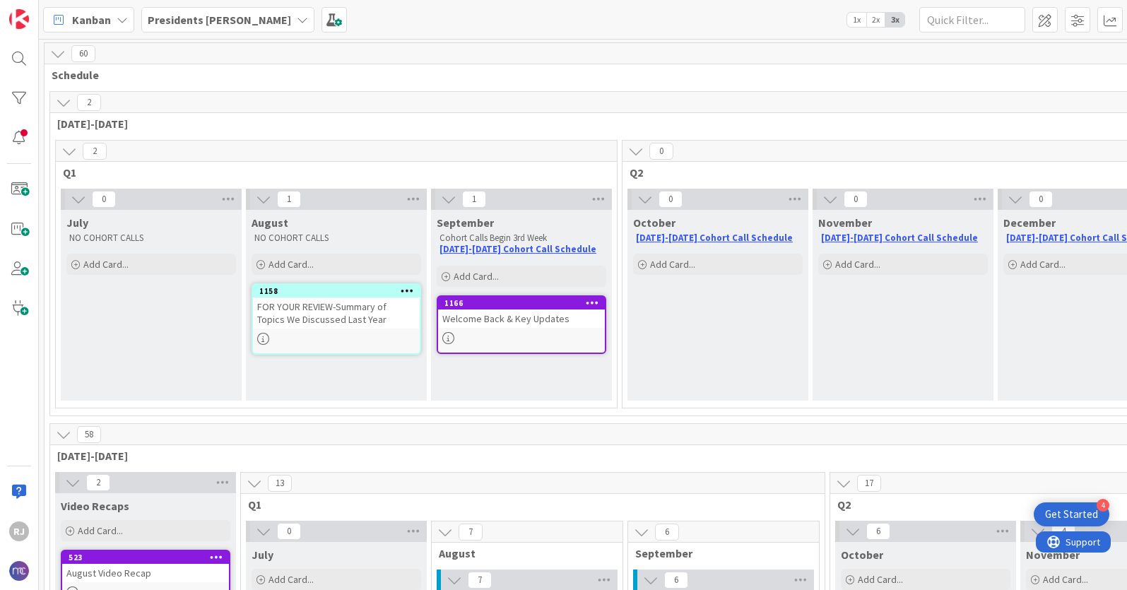
click at [201, 18] on b "Presidents [PERSON_NAME]" at bounding box center [219, 20] width 143 height 14
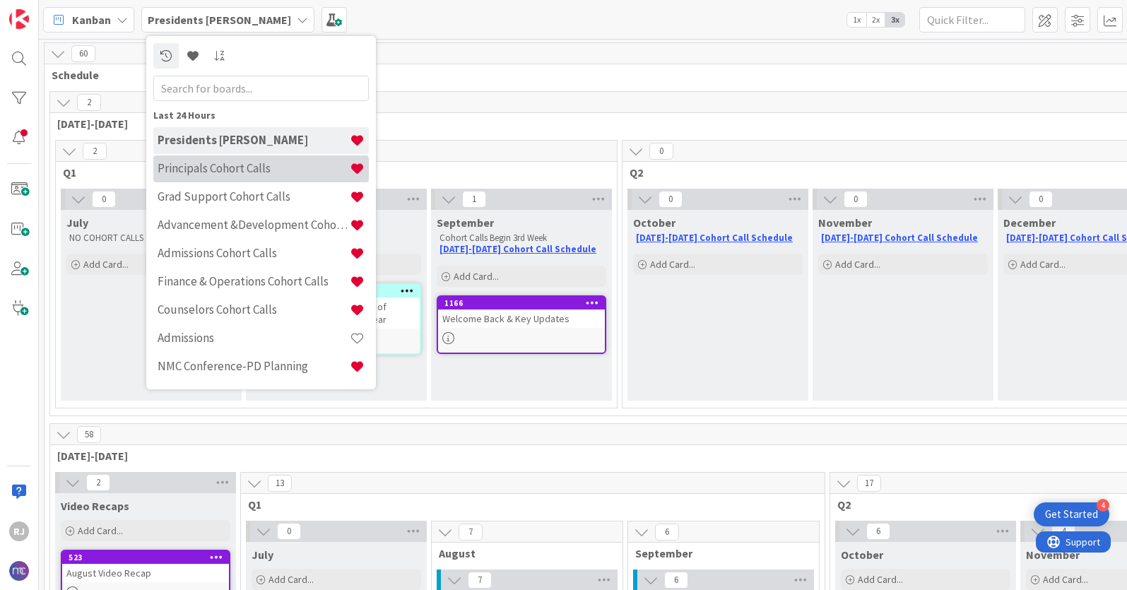
click at [237, 161] on h4 "Principals Cohort Calls" at bounding box center [254, 168] width 192 height 14
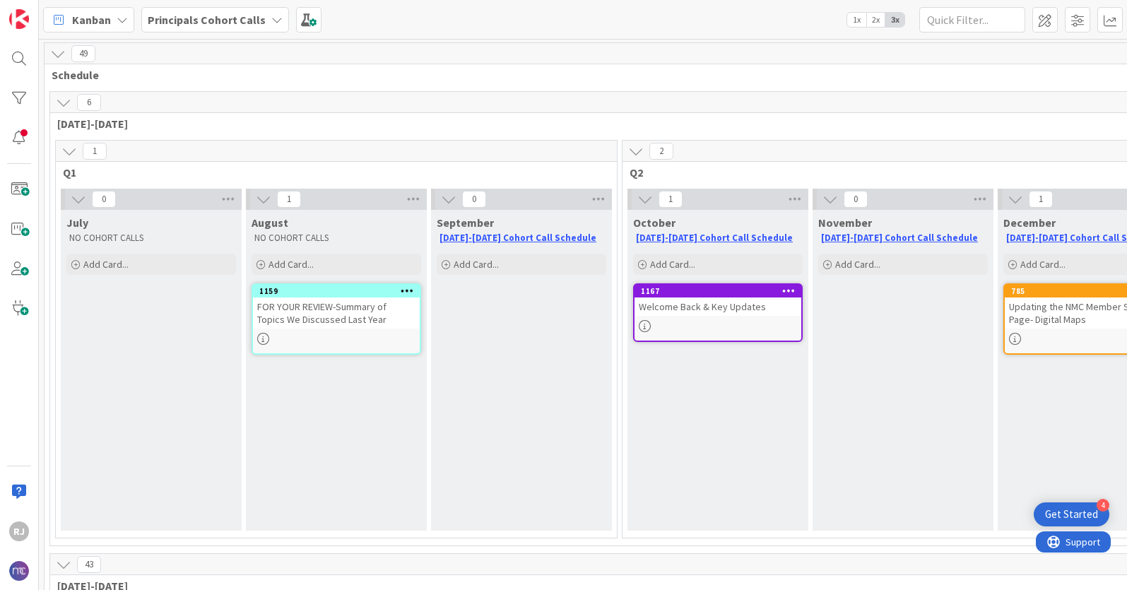
click at [204, 20] on b "Principals Cohort Calls" at bounding box center [207, 20] width 118 height 14
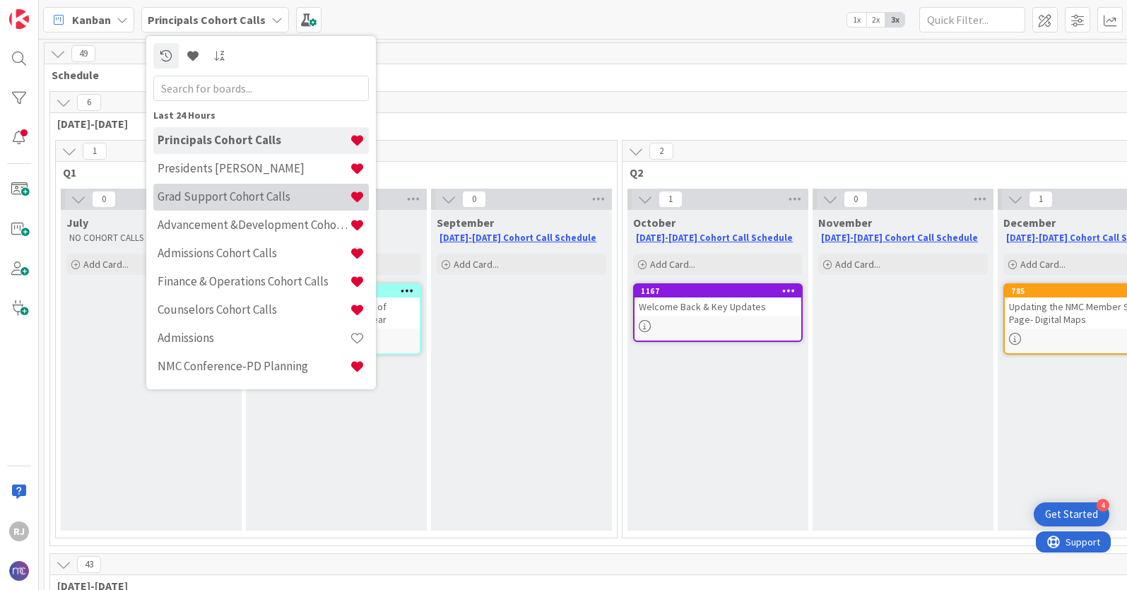
click at [196, 191] on h4 "Grad Support Cohort Calls" at bounding box center [254, 196] width 192 height 14
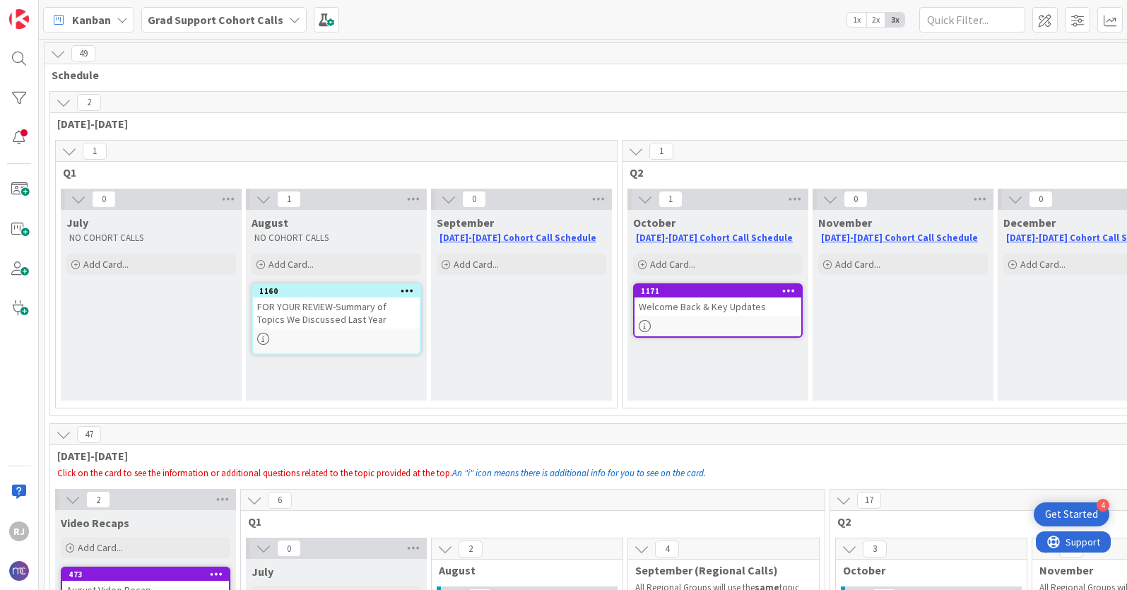
click at [184, 15] on b "Grad Support Cohort Calls" at bounding box center [216, 20] width 136 height 14
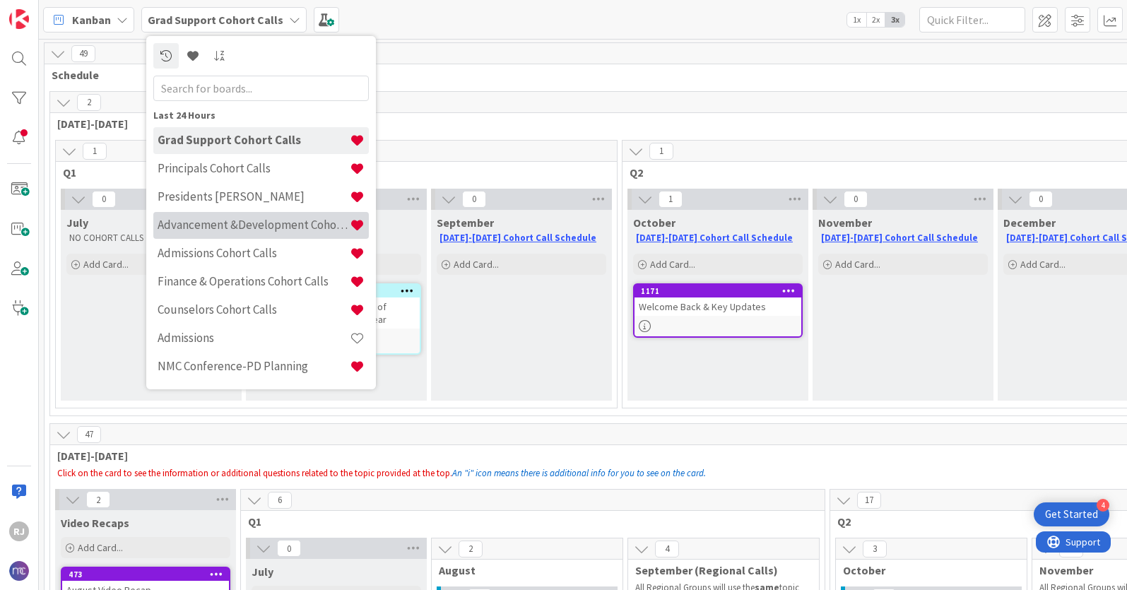
click at [194, 224] on h4 "Advancement &Development Cohort Calls" at bounding box center [254, 225] width 192 height 14
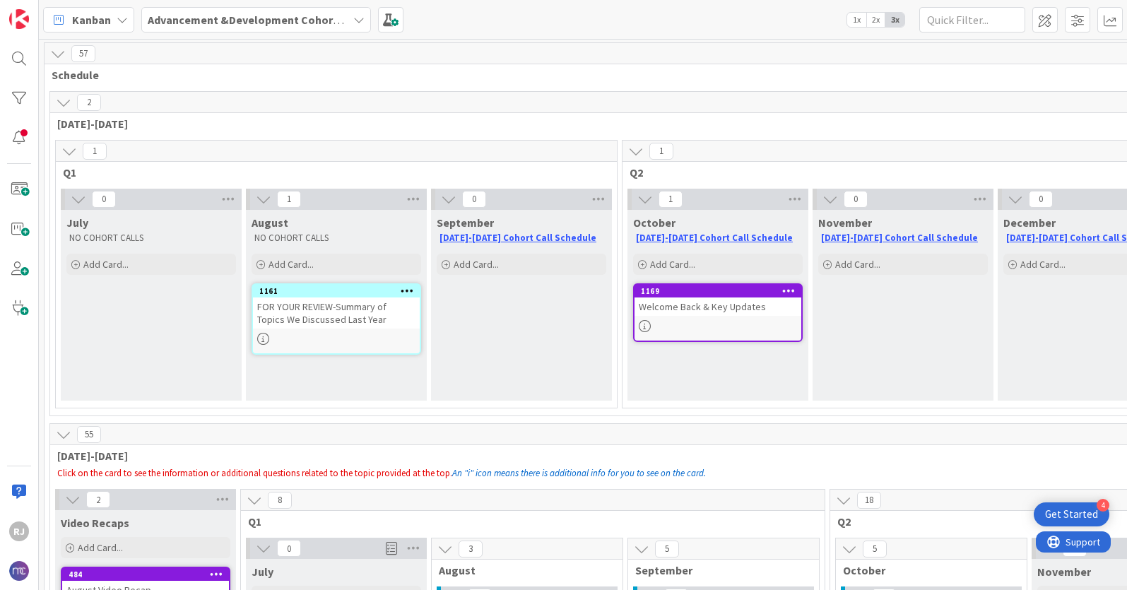
click at [211, 19] on b "Advancement &Development Cohort Calls" at bounding box center [257, 20] width 218 height 14
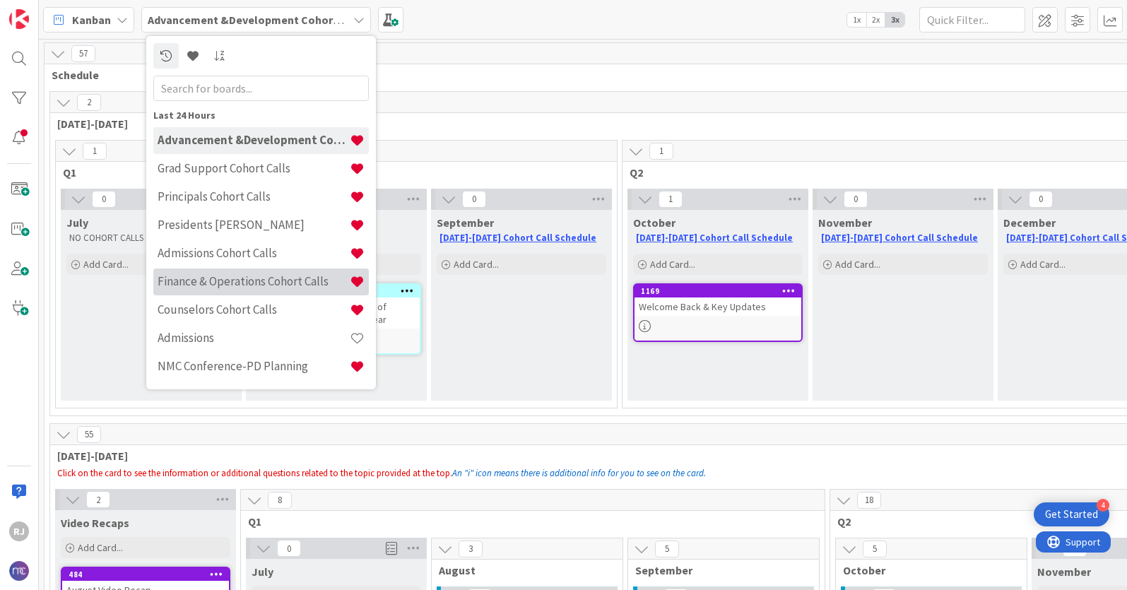
click at [189, 288] on h4 "Finance & Operations Cohort Calls" at bounding box center [254, 281] width 192 height 14
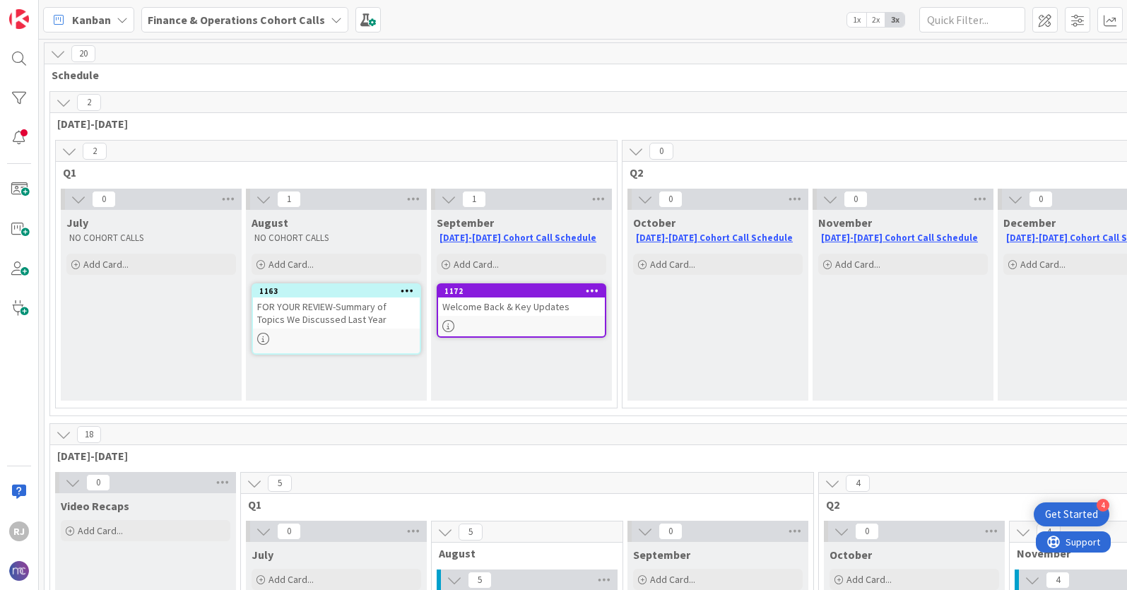
click at [194, 20] on b "Finance & Operations Cohort Calls" at bounding box center [236, 20] width 177 height 14
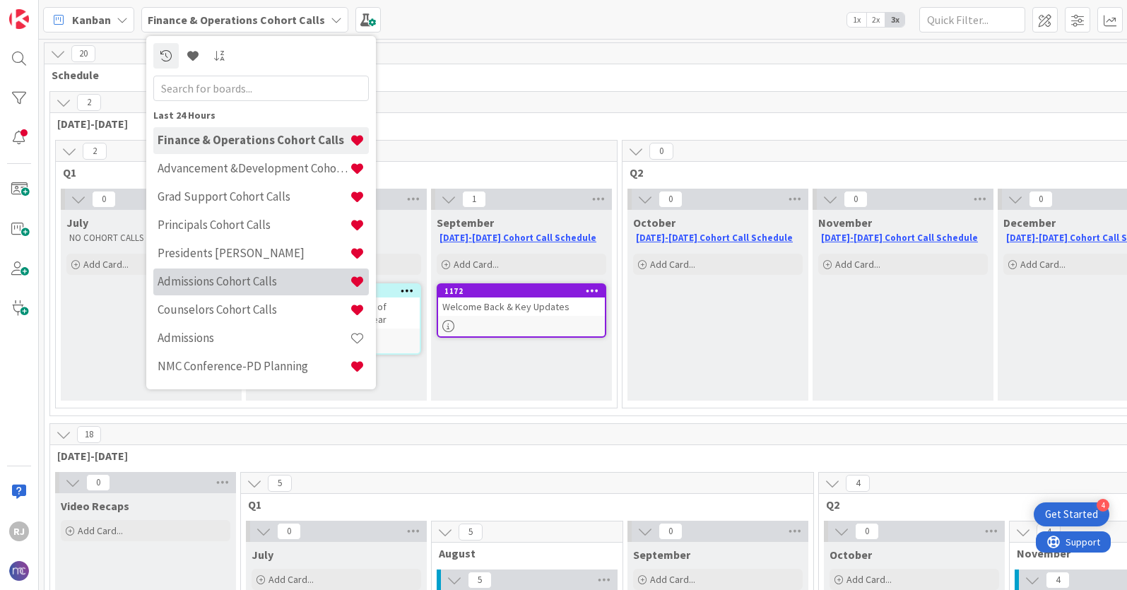
click at [207, 276] on h4 "Admissions Cohort Calls" at bounding box center [254, 281] width 192 height 14
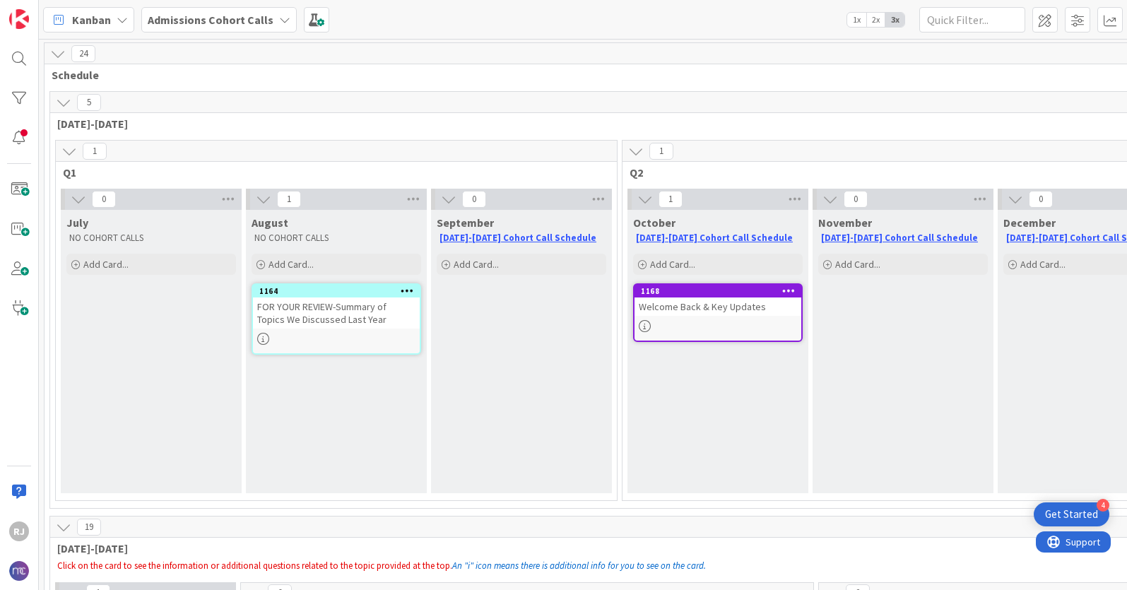
click at [180, 21] on b "Admissions Cohort Calls" at bounding box center [211, 20] width 126 height 14
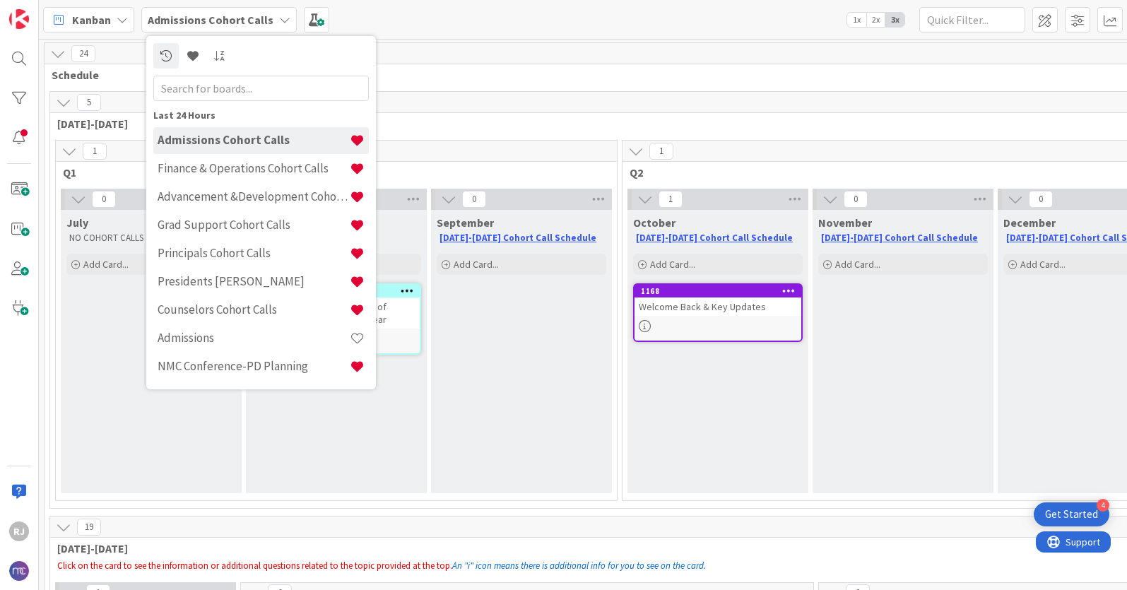
click at [193, 210] on div "Admissions Cohort Calls Finance & Operations Cohort Calls Advancement &Developm…" at bounding box center [261, 296] width 216 height 339
click at [194, 200] on h4 "Advancement &Development Cohort Calls" at bounding box center [254, 196] width 192 height 14
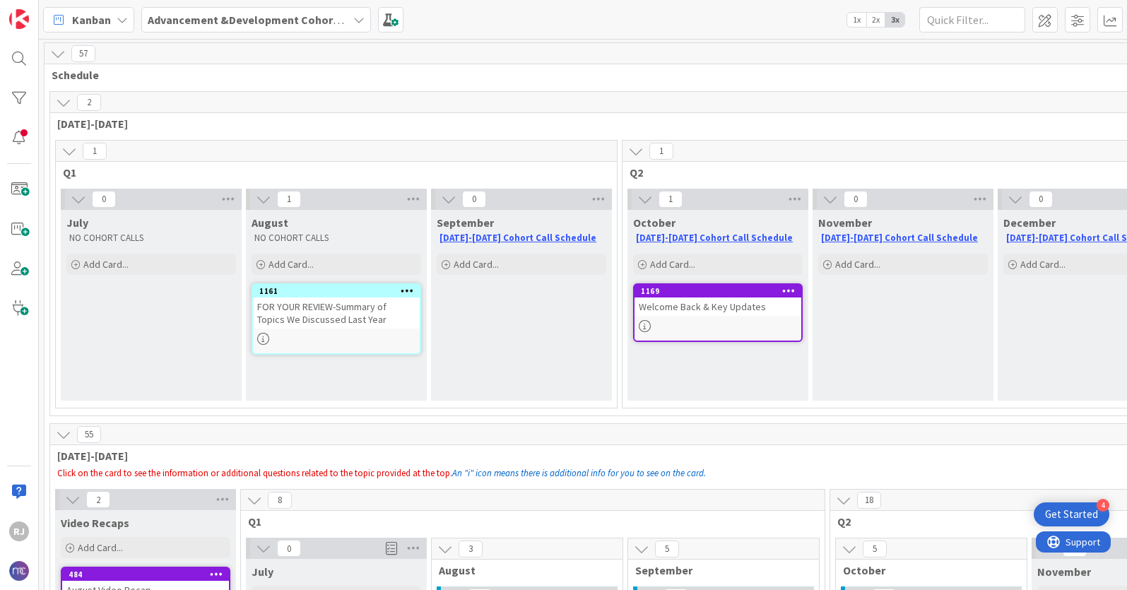
click at [201, 18] on b "Advancement &Development Cohort Calls" at bounding box center [257, 20] width 218 height 14
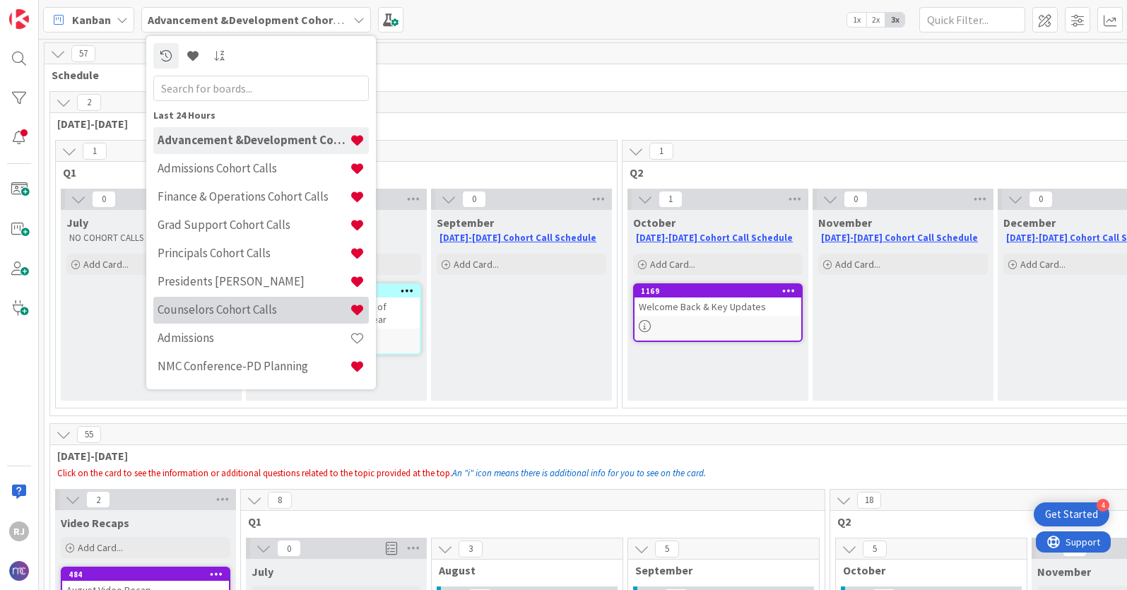
click at [205, 305] on h4 "Counselors Cohort Calls" at bounding box center [254, 309] width 192 height 14
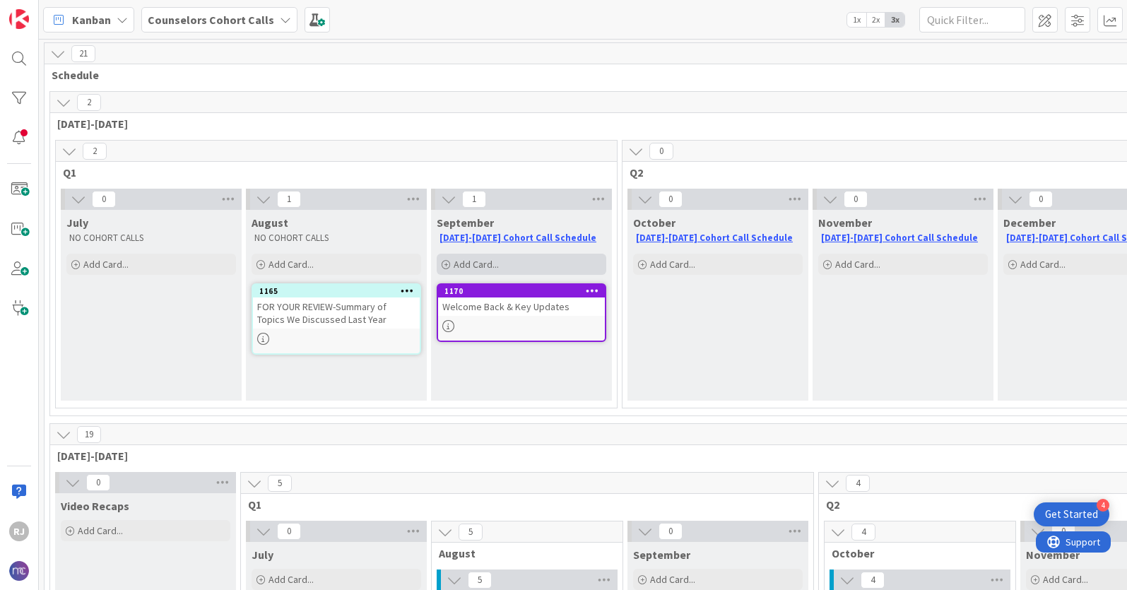
click at [493, 262] on span "Add Card..." at bounding box center [476, 264] width 45 height 13
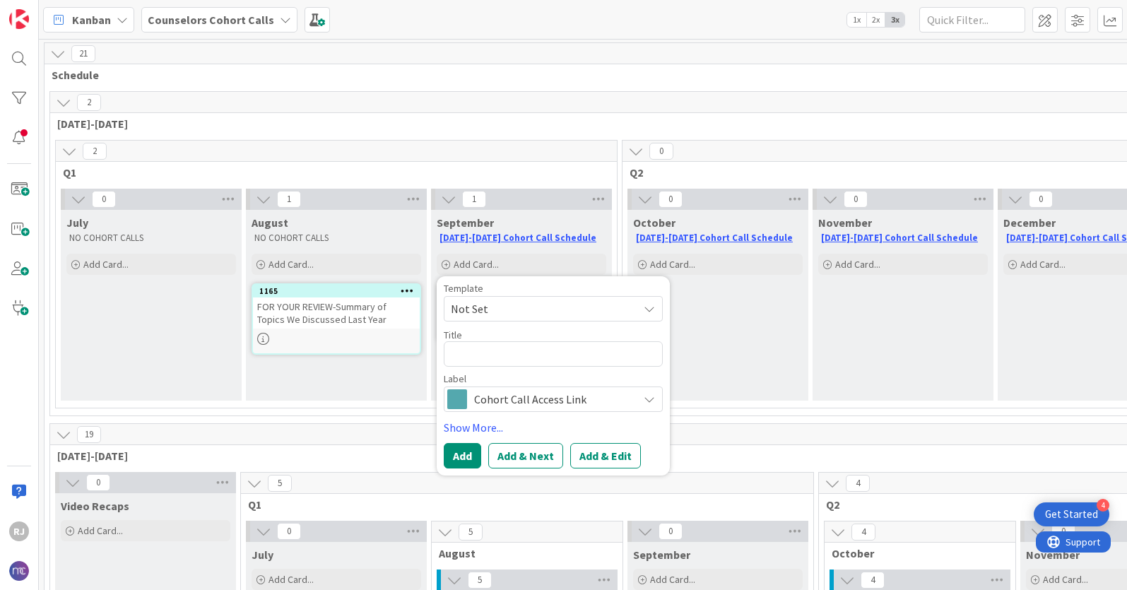
click at [497, 393] on span "Cohort Call Access Link" at bounding box center [552, 399] width 157 height 20
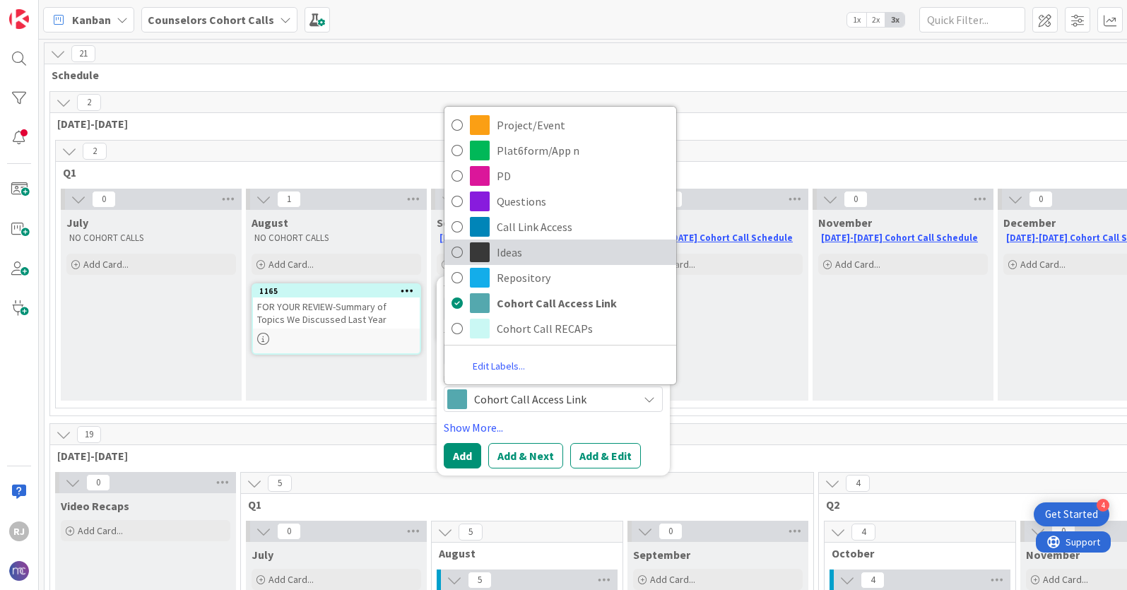
click at [507, 251] on span "Ideas" at bounding box center [583, 252] width 172 height 21
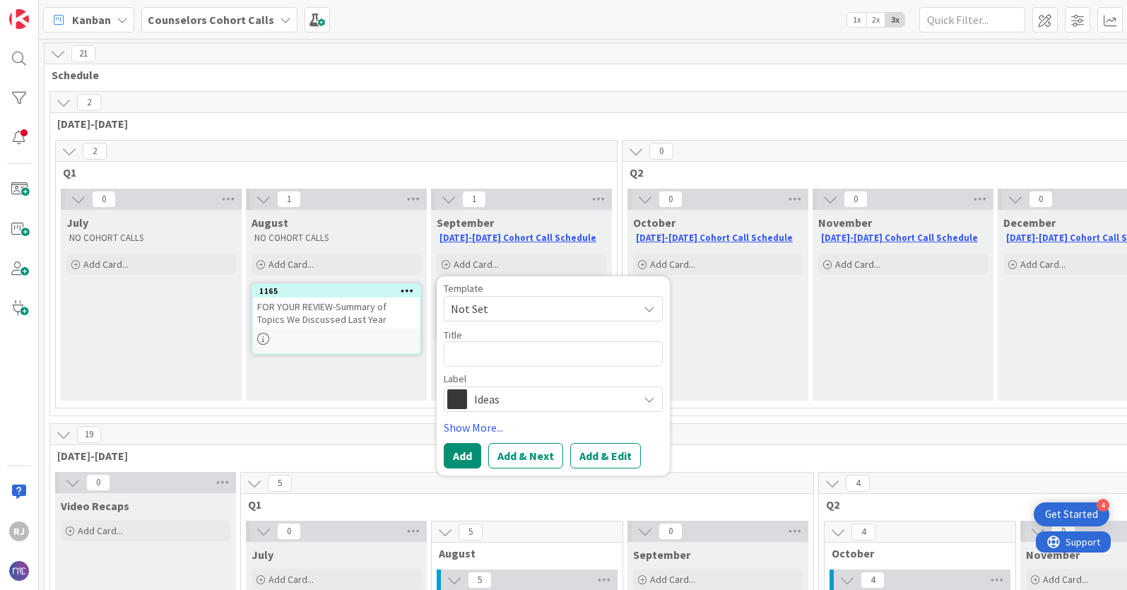
click at [491, 401] on span "Ideas" at bounding box center [552, 399] width 157 height 20
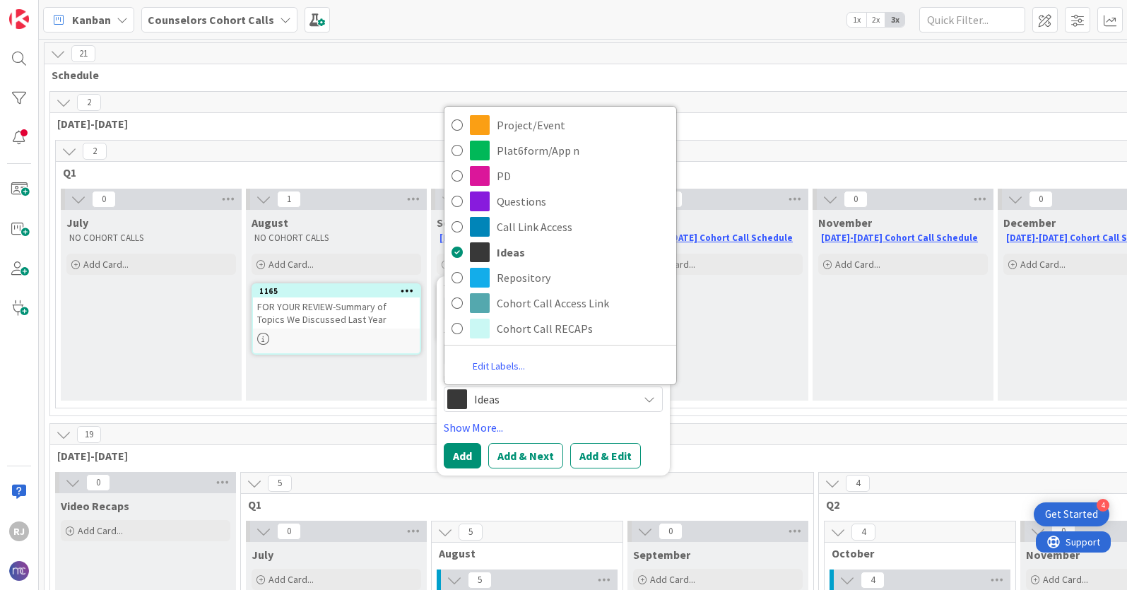
click at [500, 363] on link "Edit Labels..." at bounding box center [498, 365] width 109 height 25
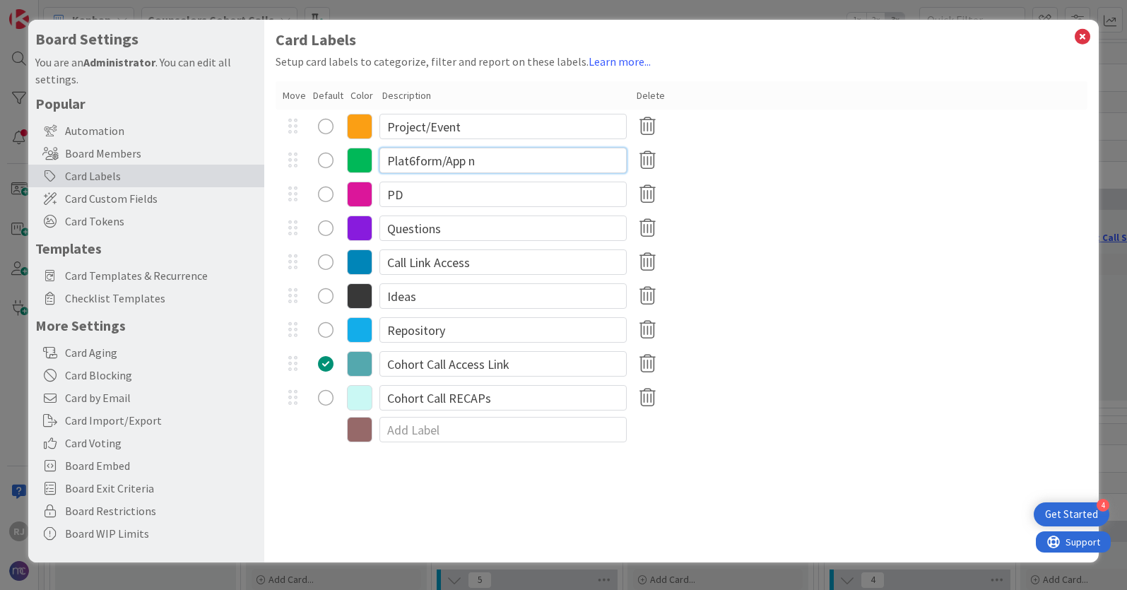
click at [413, 163] on input "Plat6form/App n" at bounding box center [502, 160] width 247 height 25
click at [467, 161] on input "Platform/App n" at bounding box center [502, 160] width 247 height 25
type input "Platform/App"
click at [712, 367] on div "Cohort Call Access Link" at bounding box center [682, 364] width 812 height 34
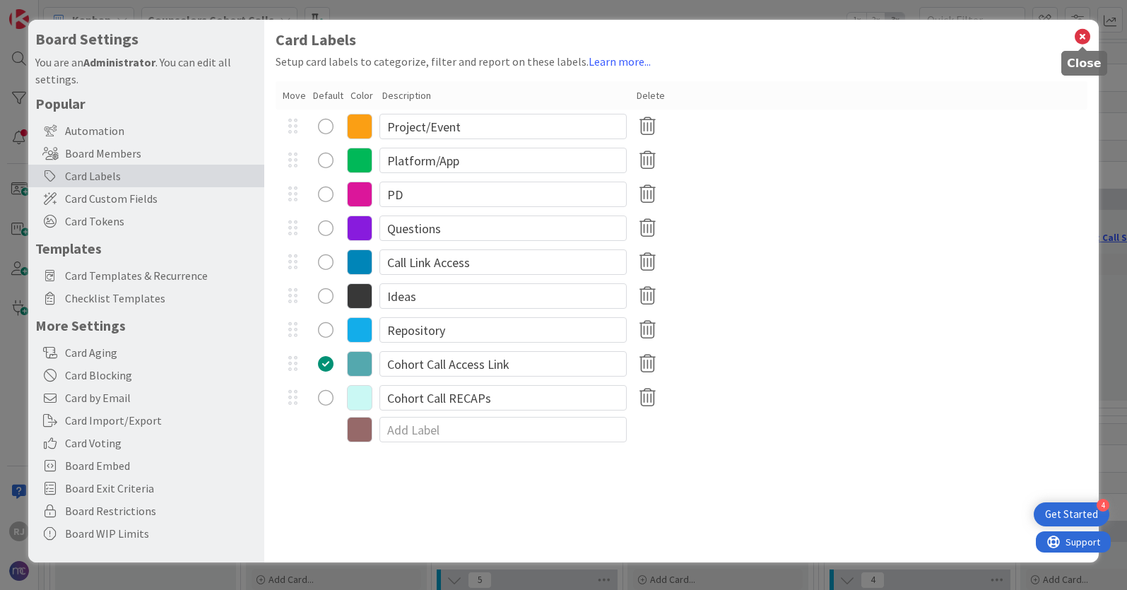
click at [1085, 35] on icon at bounding box center [1082, 37] width 18 height 20
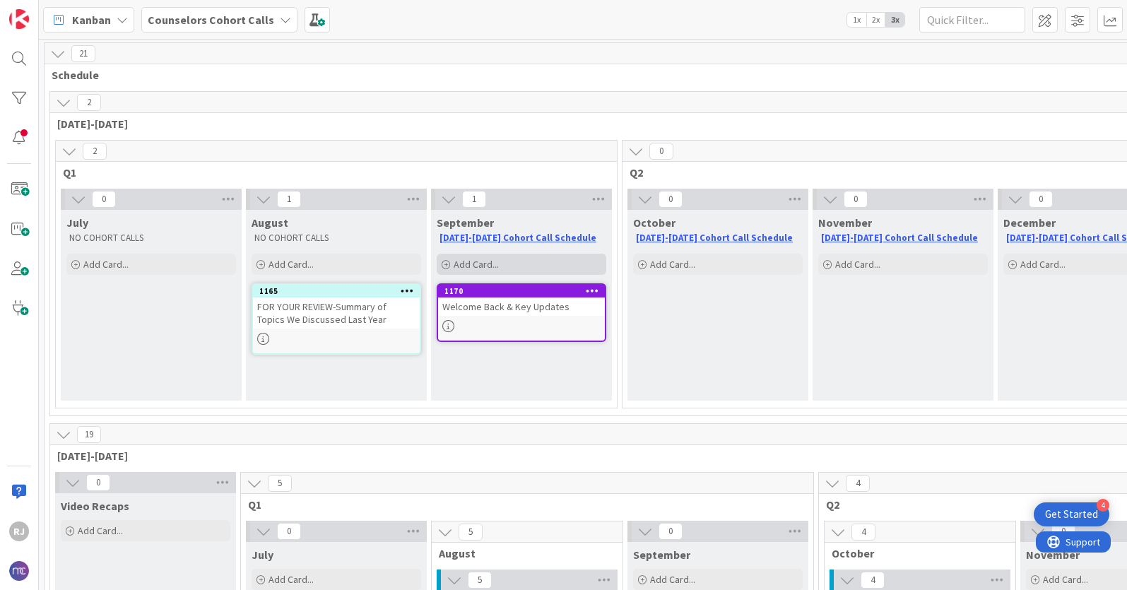
click at [478, 261] on span "Add Card..." at bounding box center [476, 264] width 45 height 13
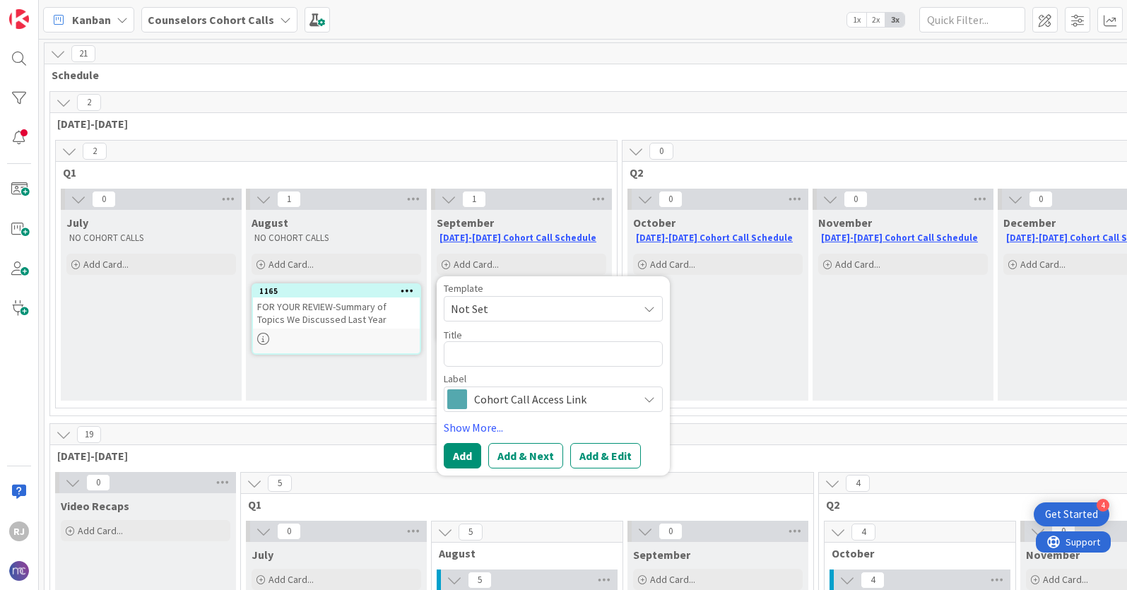
click at [475, 396] on span "Cohort Call Access Link" at bounding box center [552, 399] width 157 height 20
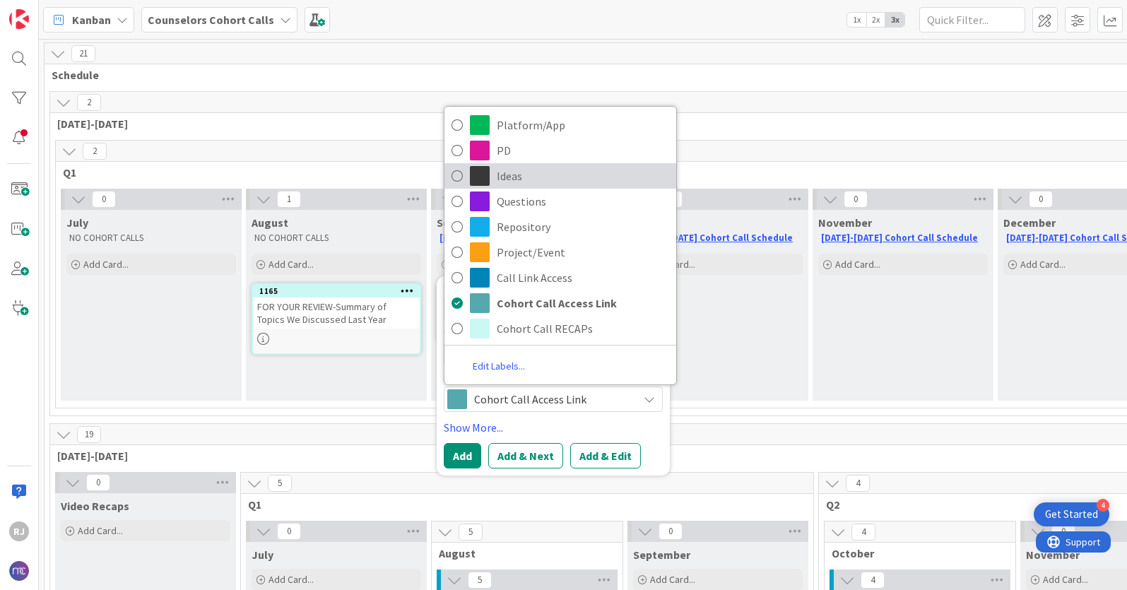
click at [507, 174] on span "Ideas" at bounding box center [583, 175] width 172 height 21
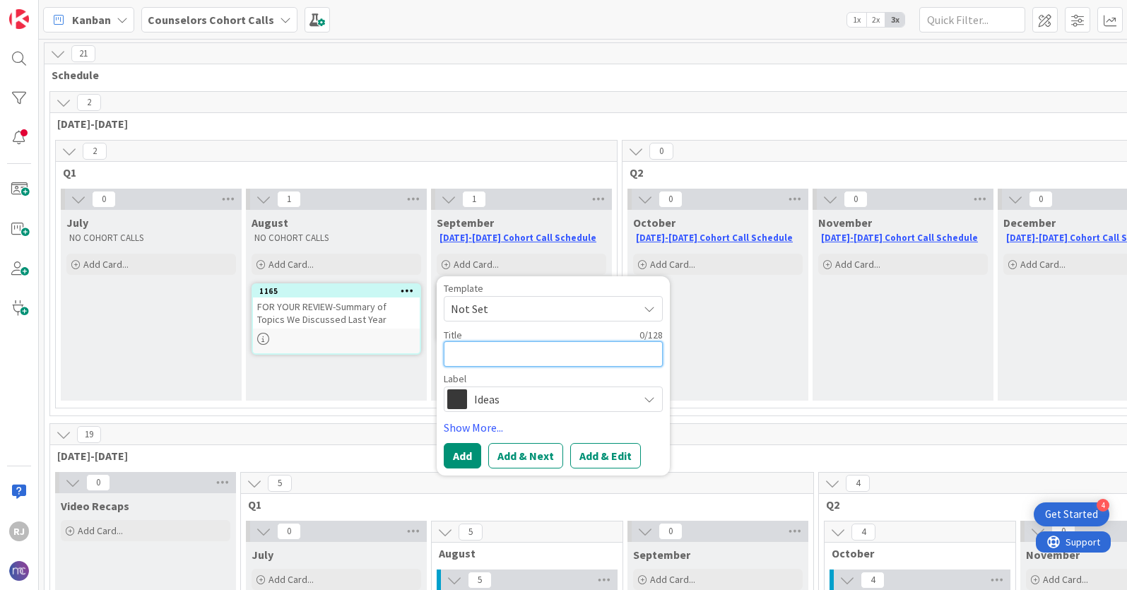
click at [480, 351] on textarea at bounding box center [553, 353] width 219 height 25
type textarea "x"
type textarea "D"
type textarea "x"
type textarea "Dat"
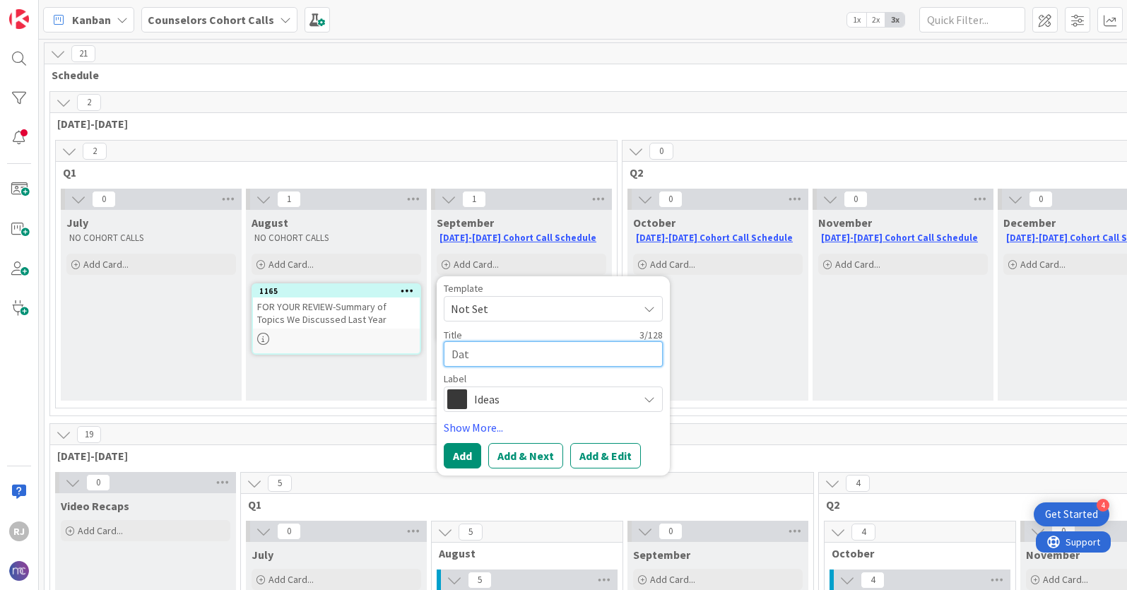
type textarea "x"
type textarea "Data"
type textarea "x"
type textarea "Data"
type textarea "x"
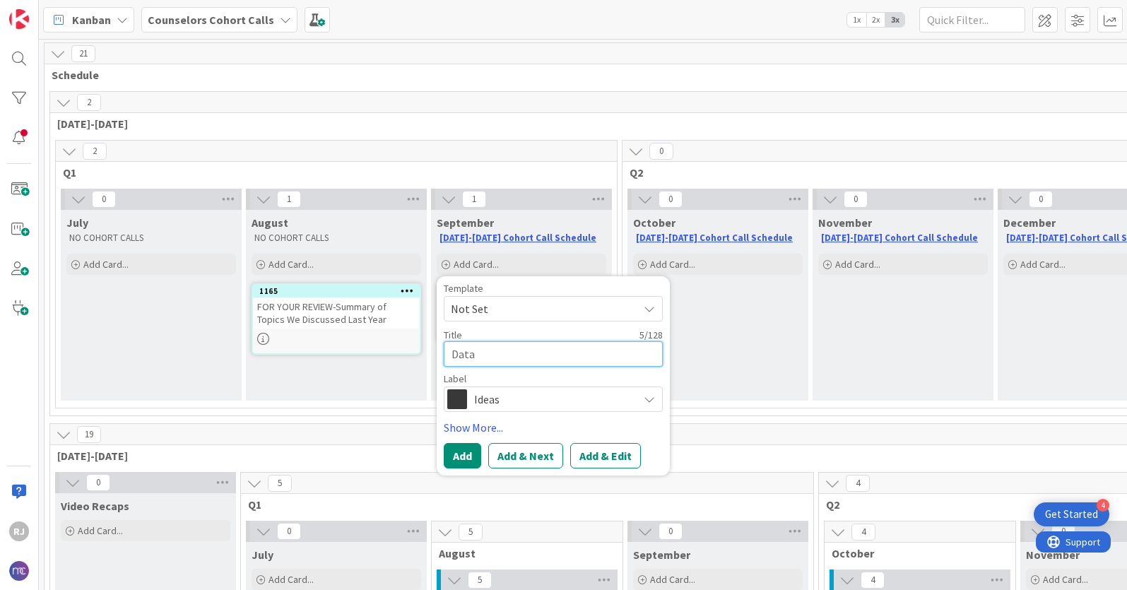
type textarea "Data D"
type textarea "x"
type textarea "Data Dr"
type textarea "x"
type textarea "Data Dri"
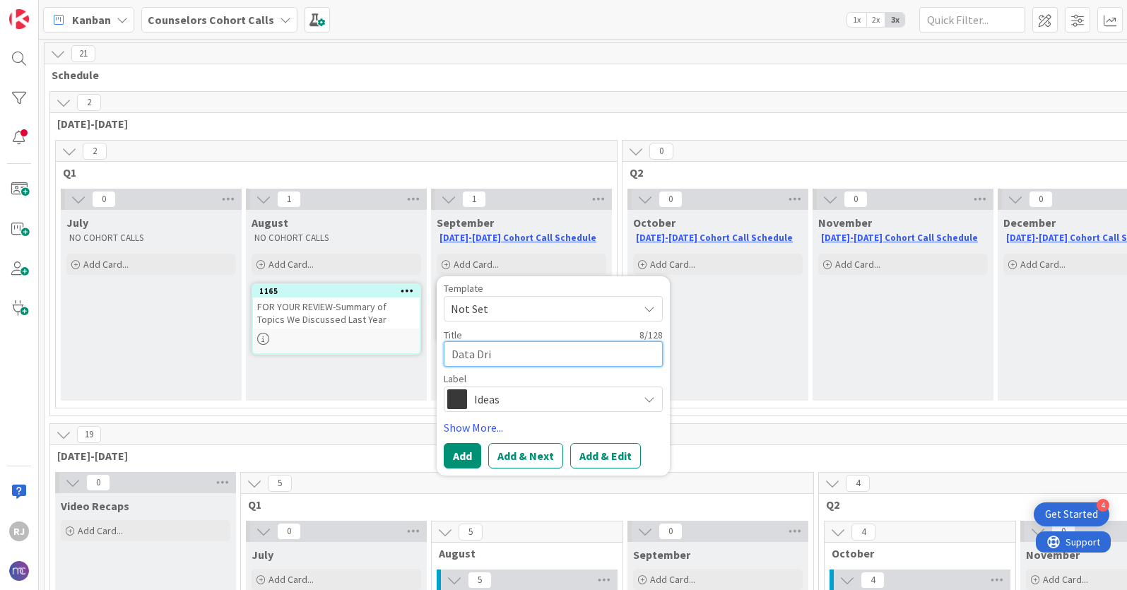
type textarea "x"
type textarea "Data Driv"
type textarea "x"
type textarea "Data Drive"
type textarea "x"
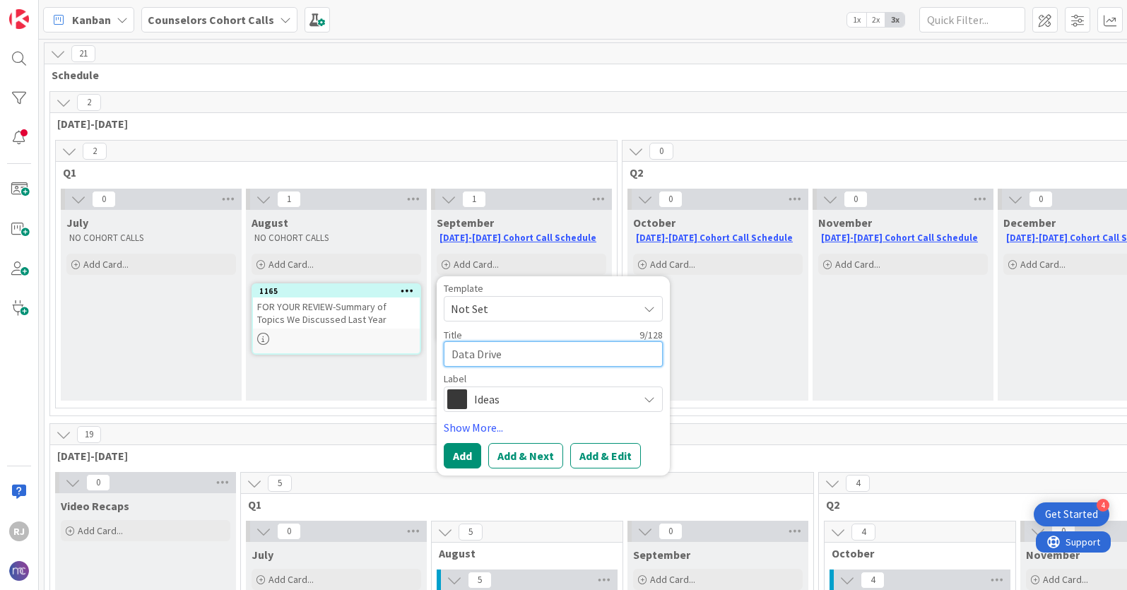
type textarea "Data Driven"
type textarea "x"
type textarea "Data Driven"
type textarea "x"
type textarea "Data Driven P"
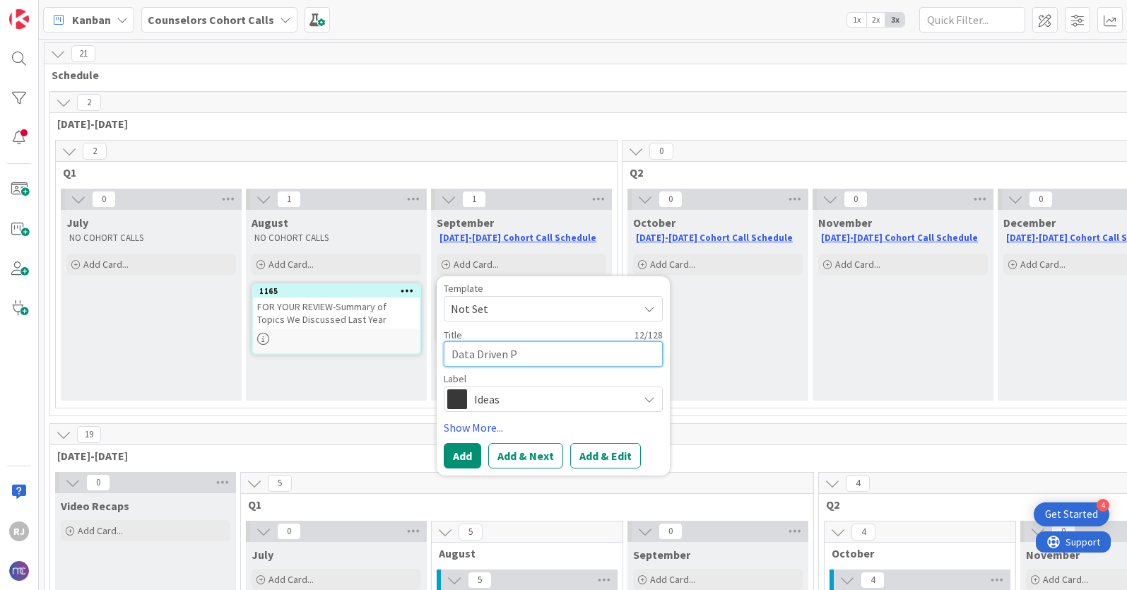
type textarea "x"
type textarea "Data Driven Pra"
type textarea "x"
type textarea "Data Driven Prac"
type textarea "x"
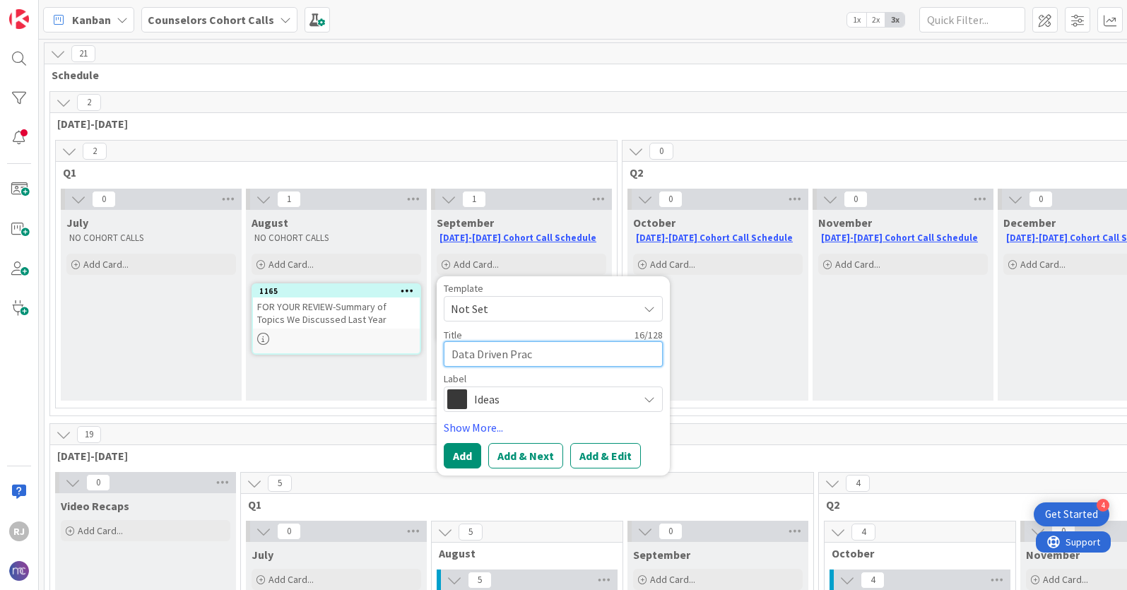
type textarea "Data Driven Pract"
type textarea "x"
type textarea "Data Driven Practi"
type textarea "x"
type textarea "Data Driven Practic"
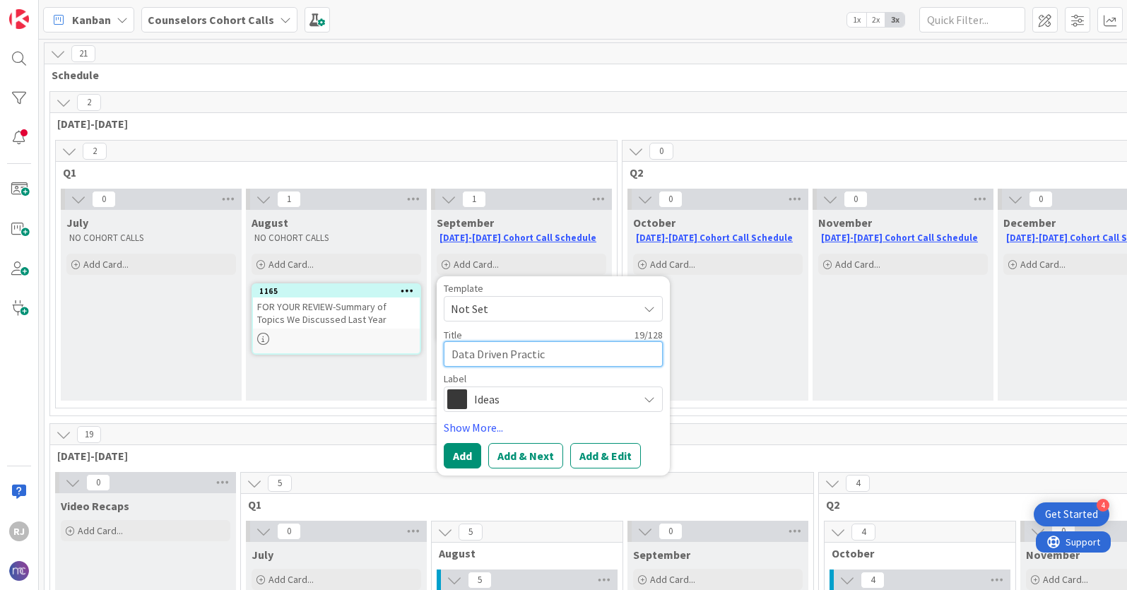
type textarea "x"
type textarea "Data Driven Practice"
type textarea "x"
type textarea "Data Driven Practices"
type textarea "x"
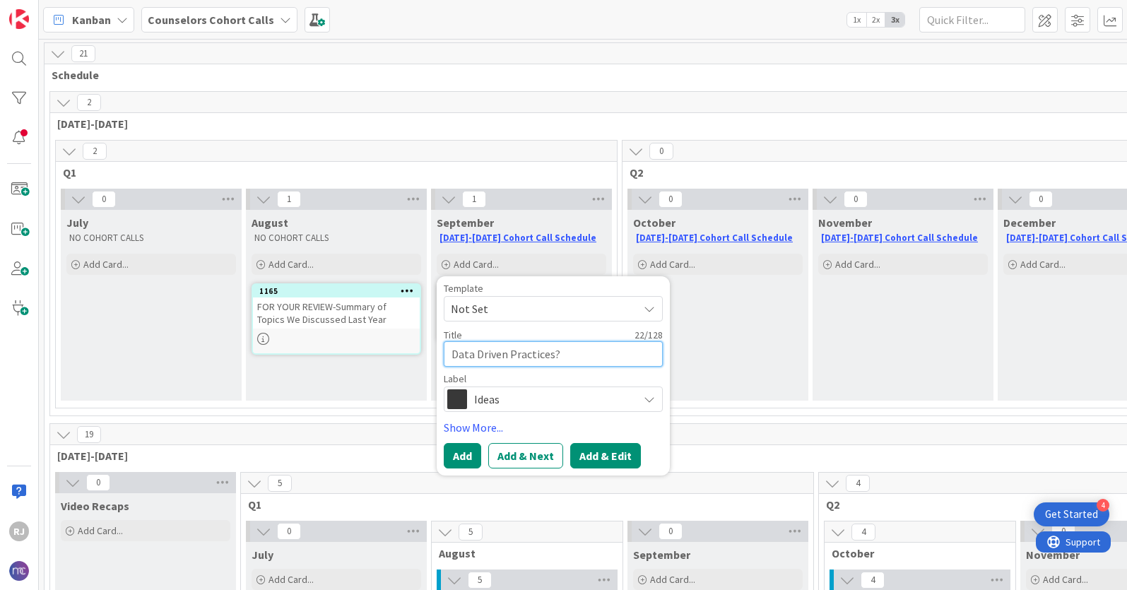
type textarea "Data Driven Practices?"
click at [591, 450] on button "Add & Edit" at bounding box center [605, 455] width 71 height 25
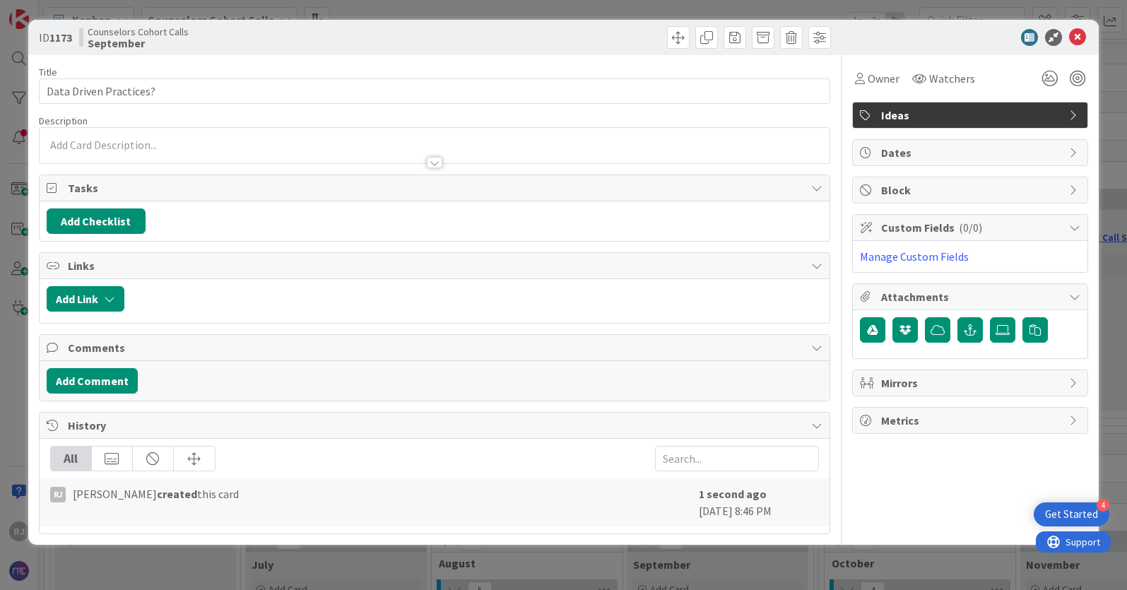
click at [124, 140] on div at bounding box center [435, 145] width 790 height 35
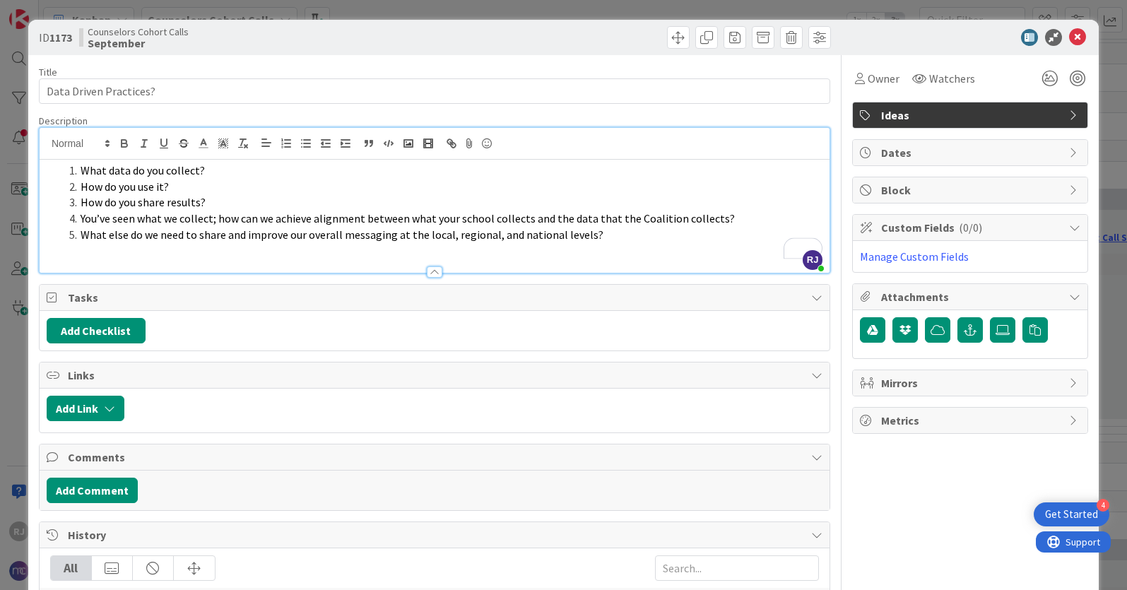
click at [382, 189] on li "How do you use it?" at bounding box center [443, 187] width 759 height 16
click at [158, 235] on span "What else do we need to share and improve our overall messaging at the local, r…" at bounding box center [342, 235] width 523 height 14
click at [266, 235] on span "What else do we (NMC) need to share and improve our overall messaging at the lo…" at bounding box center [358, 235] width 555 height 14
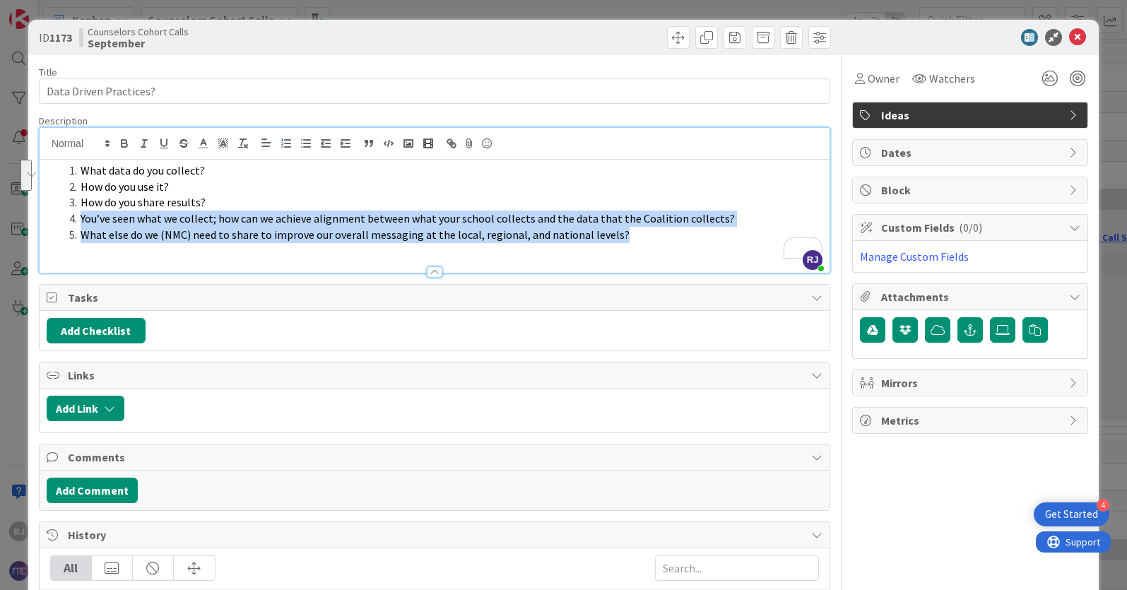
drag, startPoint x: 630, startPoint y: 234, endPoint x: 79, endPoint y: 221, distance: 550.6
click at [79, 221] on ol "What data do you collect? How do you use it? How do you share results? You’ve s…" at bounding box center [435, 203] width 776 height 81
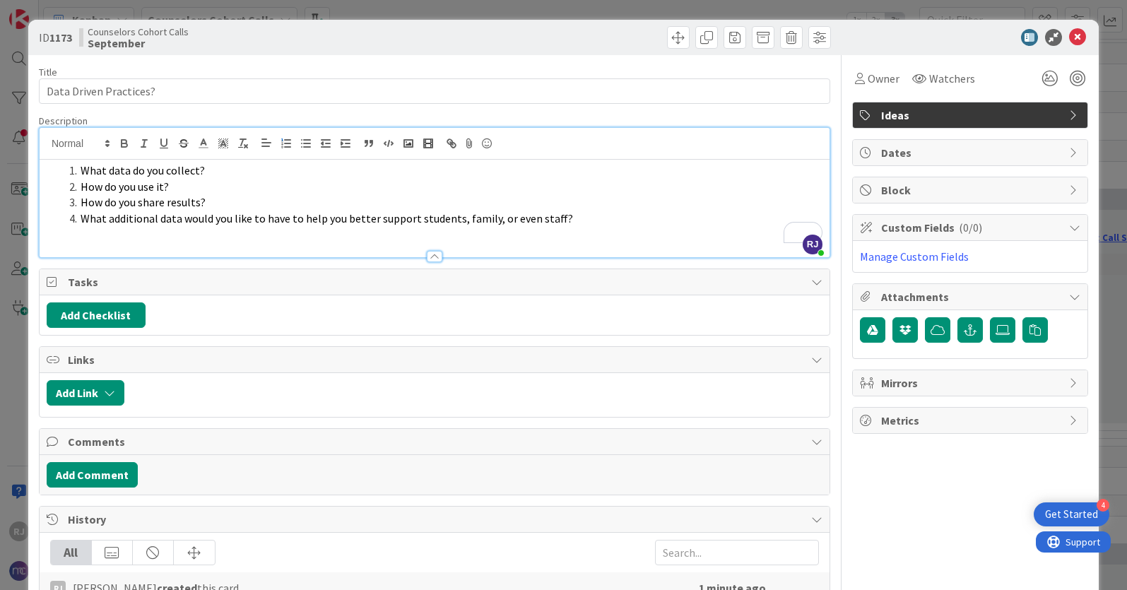
click at [334, 216] on span "What additional data would you like to have to help you better support students…" at bounding box center [327, 218] width 493 height 14
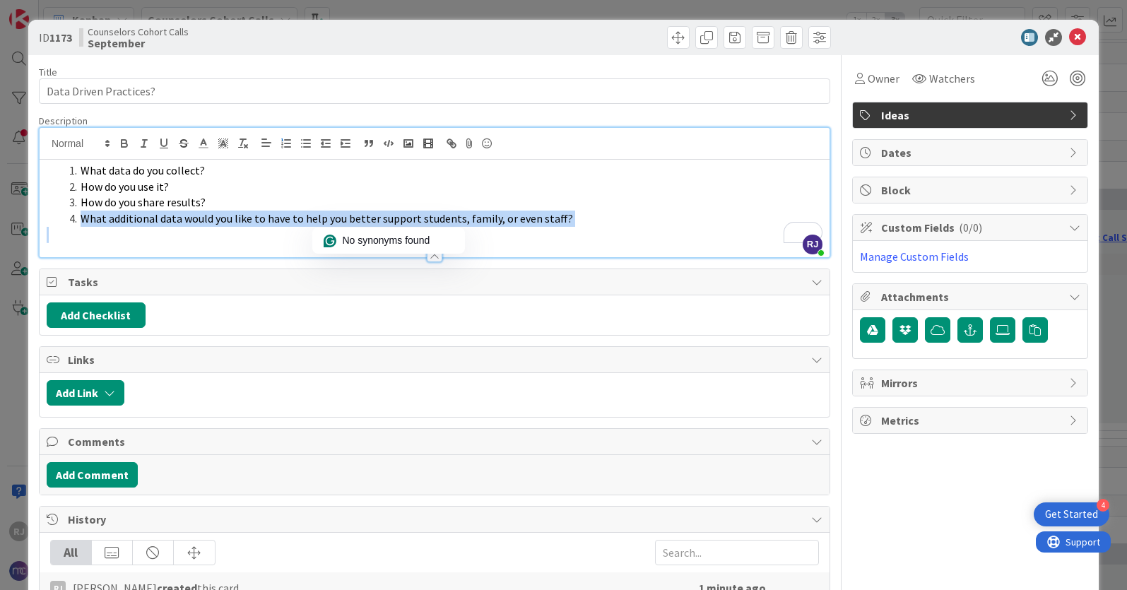
click at [334, 216] on span "What additional data would you like to have to help you better support students…" at bounding box center [327, 218] width 493 height 14
copy span "What additional data would you like to have to help you better support students…"
click at [650, 222] on li "What additional data would you like to have to help you better support students…" at bounding box center [443, 219] width 759 height 16
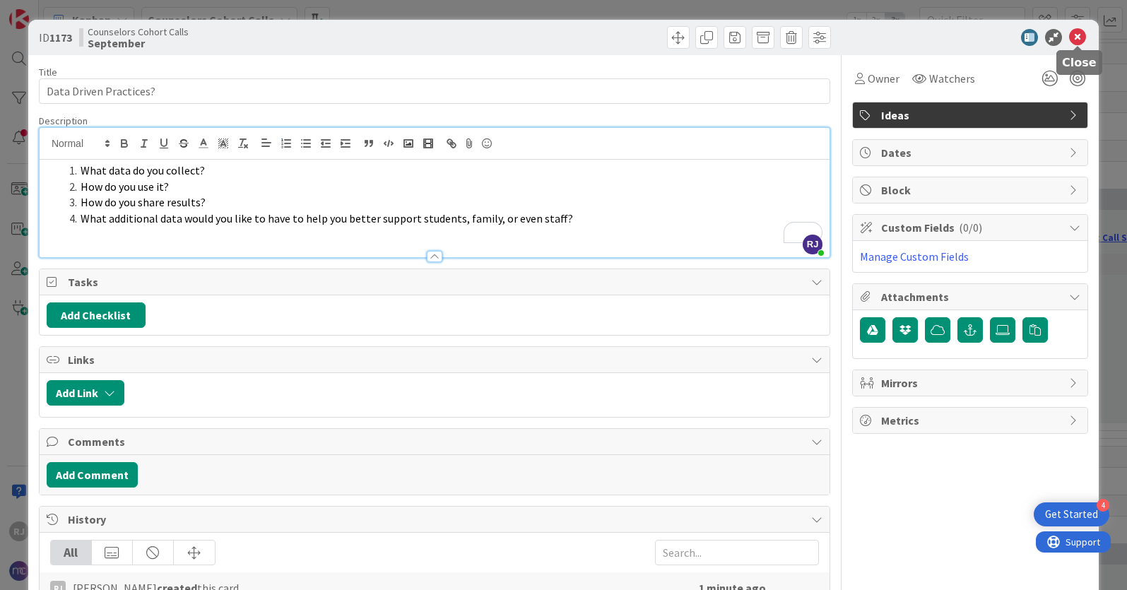
click at [1078, 36] on icon at bounding box center [1077, 37] width 17 height 17
